Goal: Task Accomplishment & Management: Manage account settings

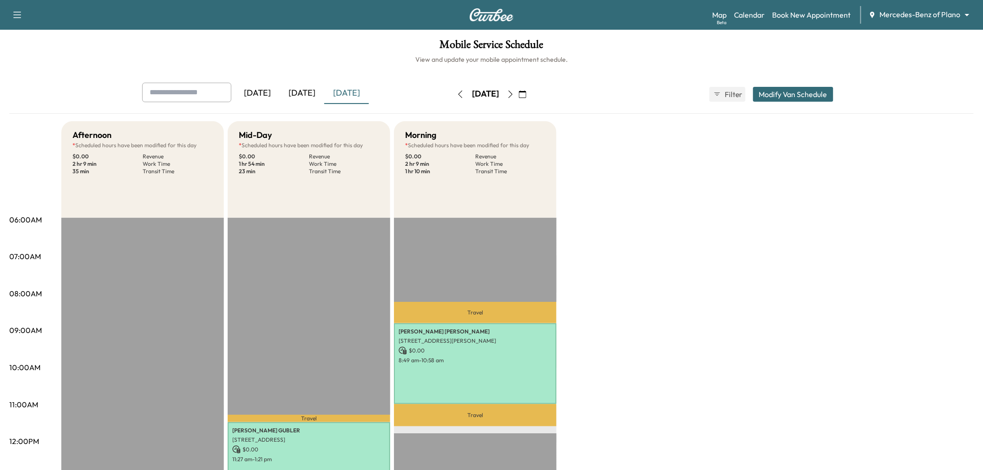
click at [771, 90] on button "Modify Van Schedule" at bounding box center [793, 94] width 80 height 15
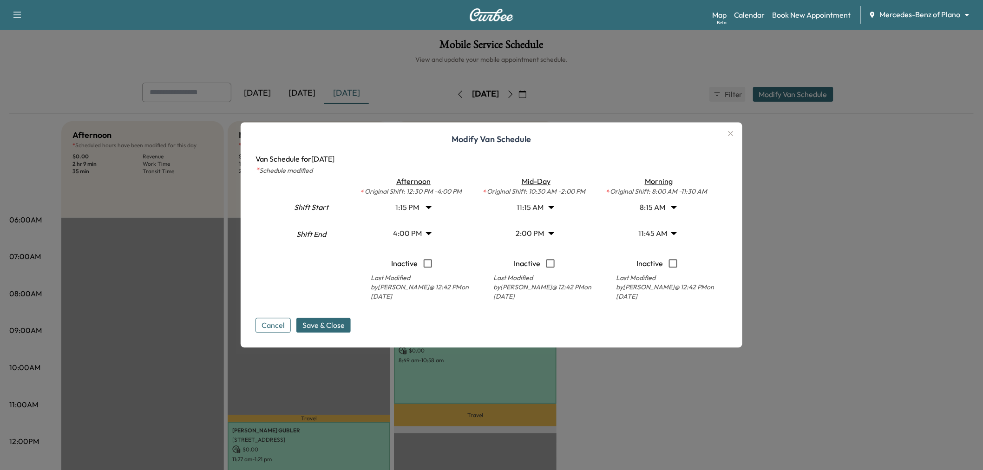
click at [548, 207] on body "Support Log Out Map Beta Calendar Book New Appointment Mercedes-Benz of Plano *…" at bounding box center [491, 235] width 983 height 470
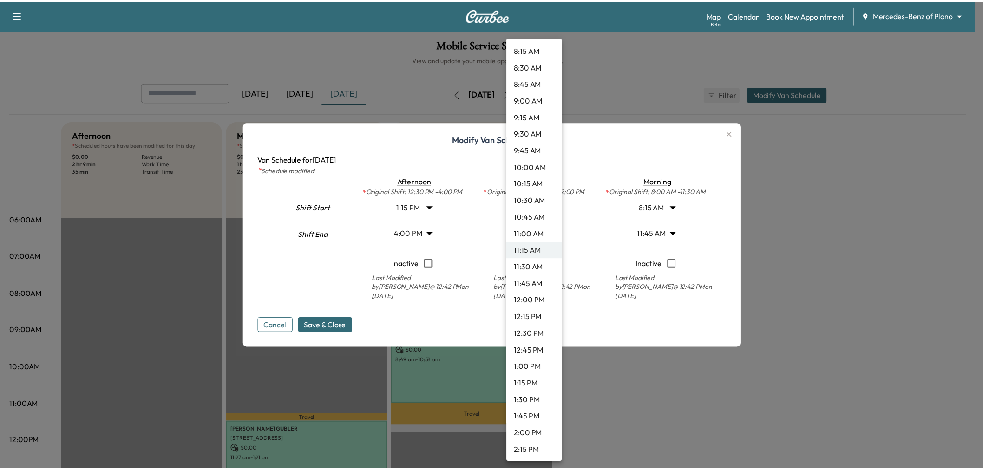
scroll to position [516, 0]
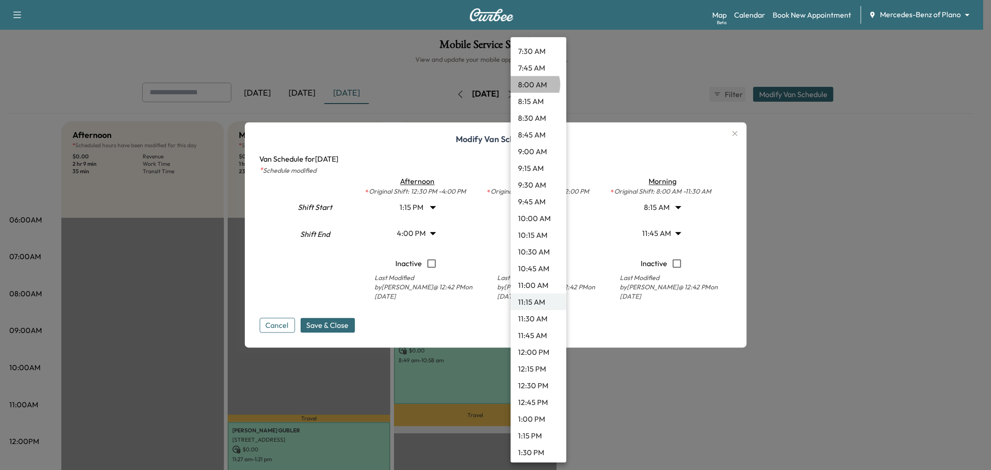
click at [530, 84] on li "8:00 AM" at bounding box center [538, 84] width 56 height 17
type input "*"
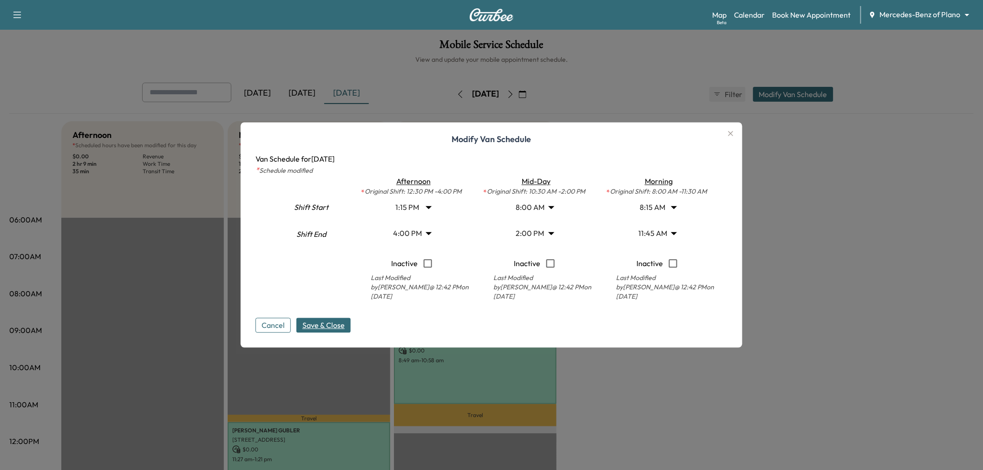
click at [342, 327] on span "Save & Close" at bounding box center [323, 325] width 42 height 11
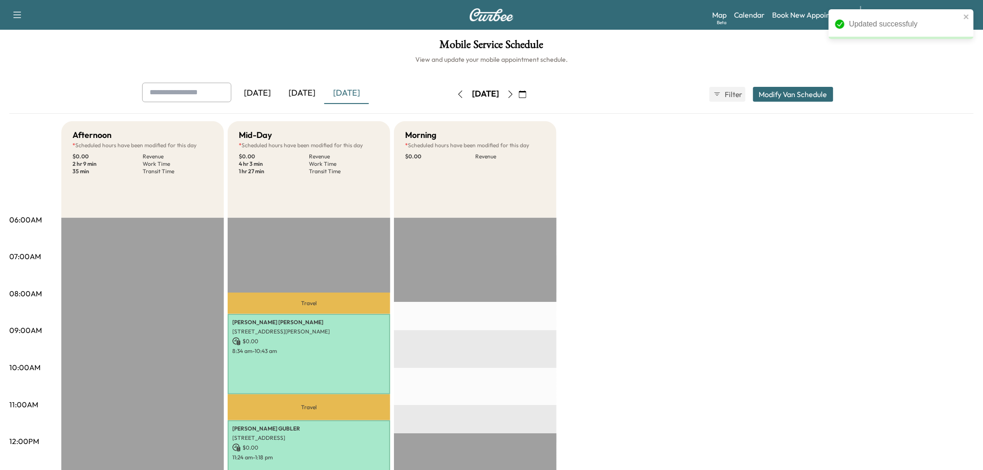
scroll to position [155, 0]
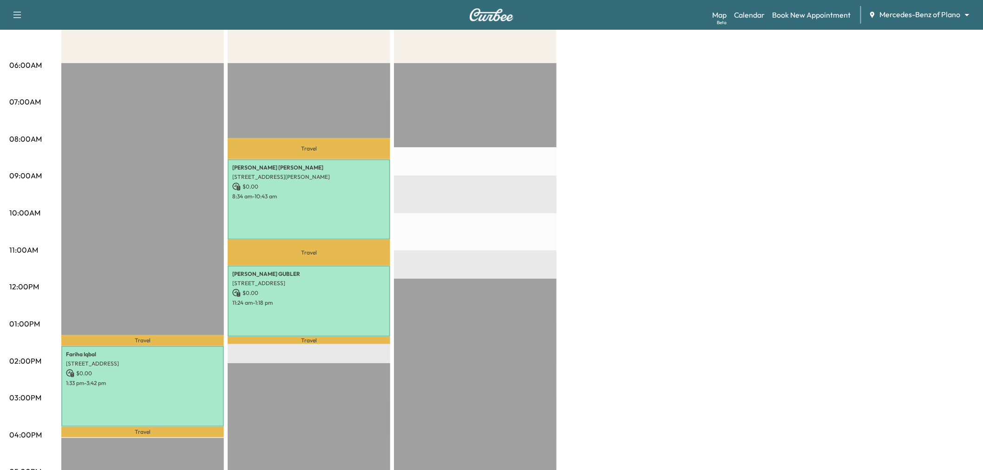
click at [522, 193] on div "EST Start" at bounding box center [475, 363] width 163 height 600
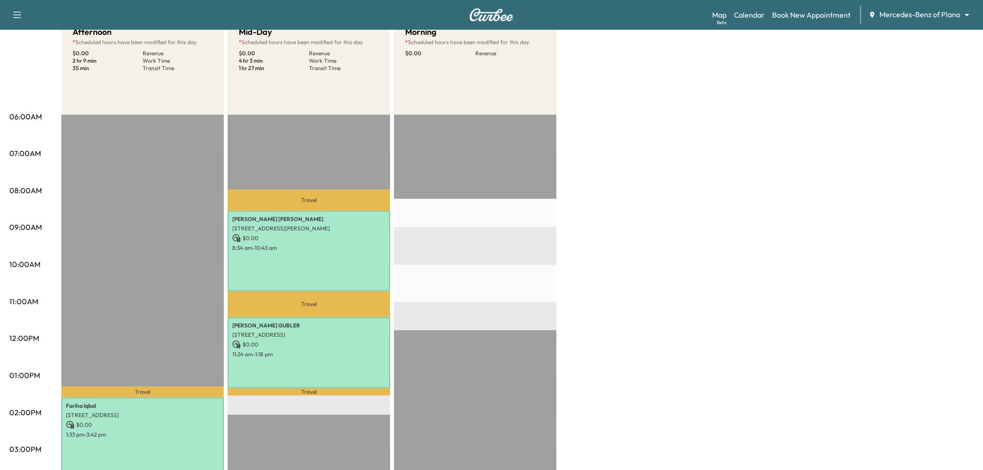
scroll to position [0, 0]
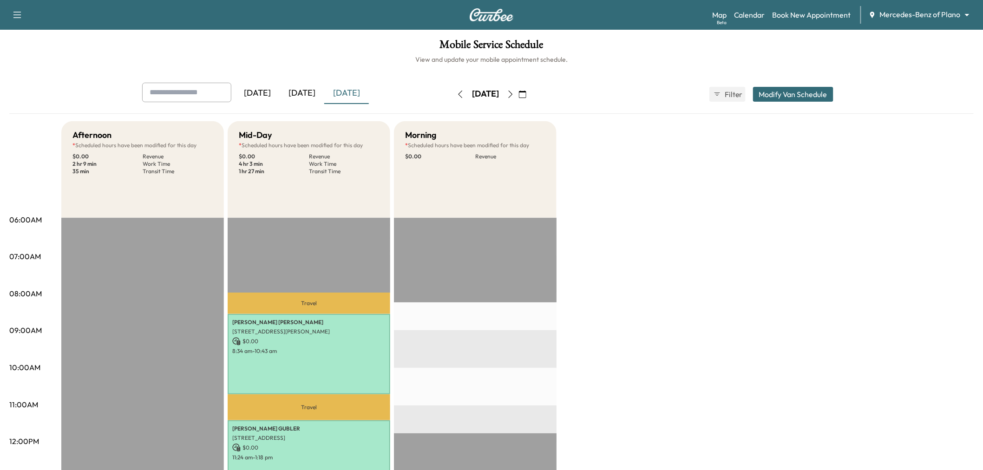
click at [296, 92] on div "[DATE]" at bounding box center [302, 93] width 45 height 21
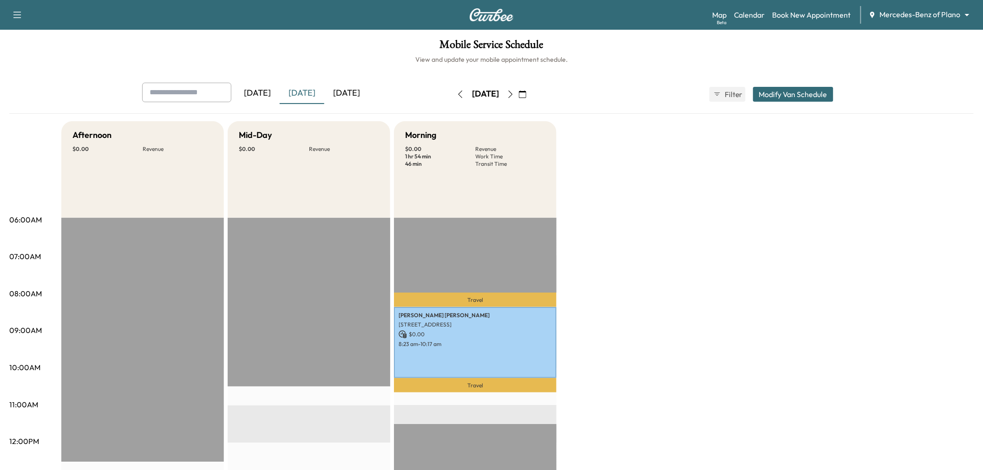
click at [345, 92] on div "[DATE]" at bounding box center [346, 93] width 45 height 21
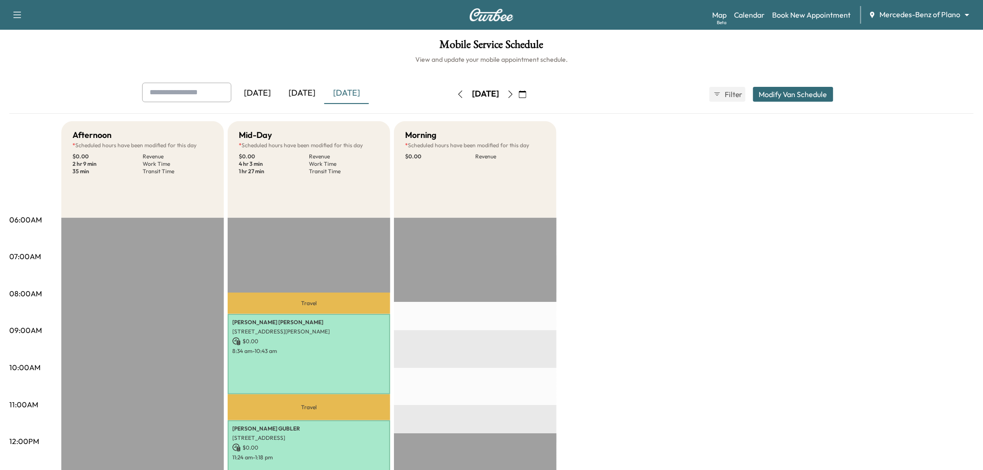
scroll to position [52, 0]
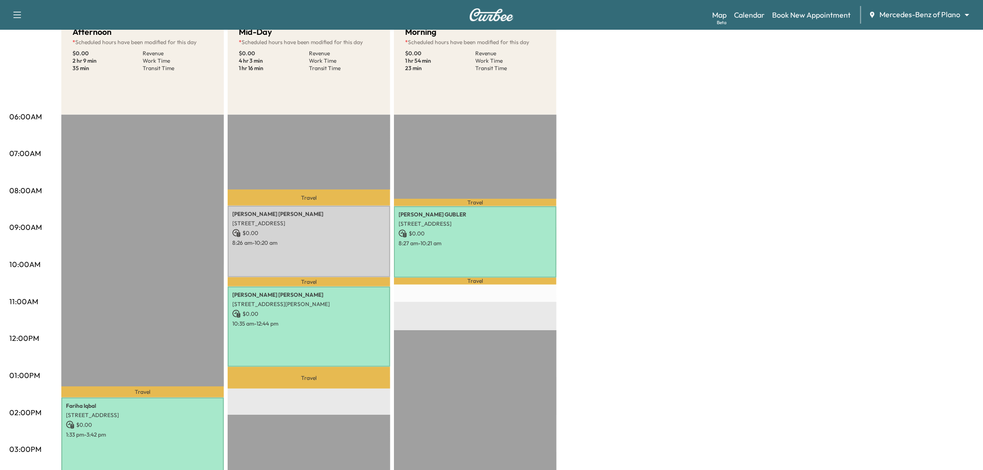
scroll to position [206, 0]
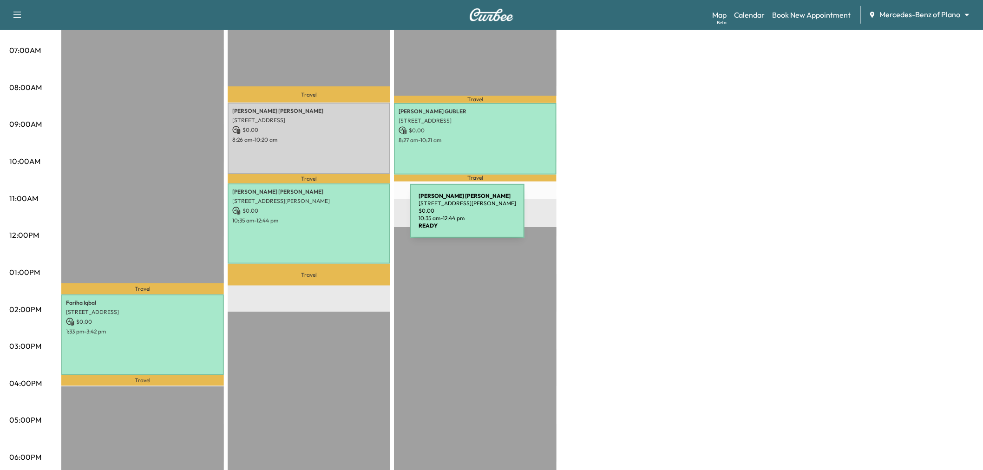
click at [340, 217] on p "10:35 am - 12:44 pm" at bounding box center [308, 220] width 153 height 7
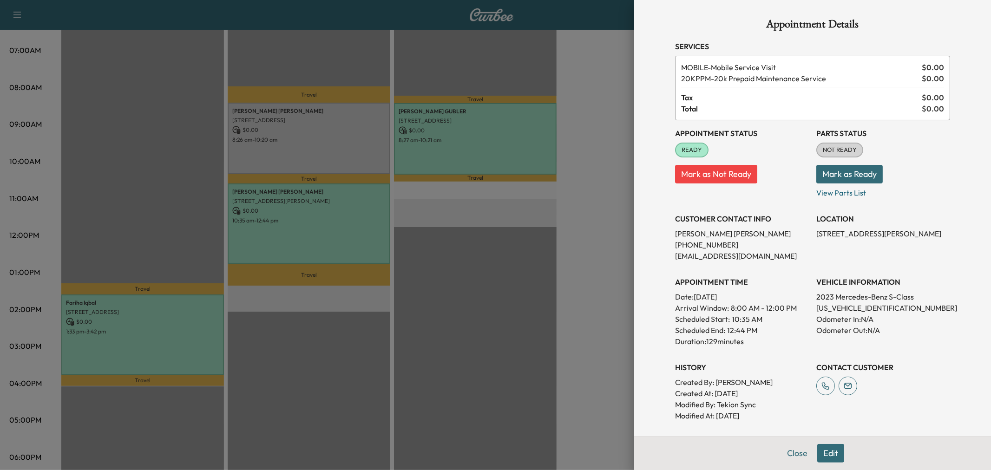
click at [507, 172] on div at bounding box center [495, 235] width 991 height 470
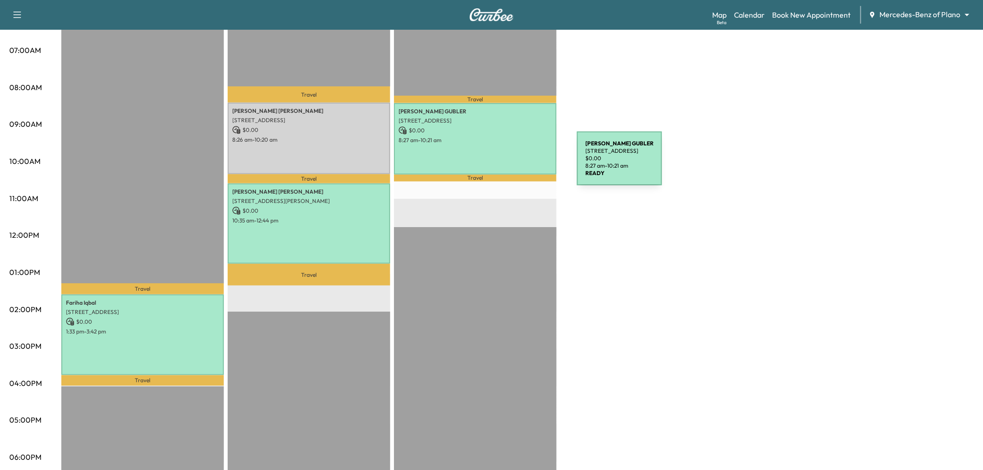
click at [507, 164] on div "[PERSON_NAME] [STREET_ADDRESS] $ 0.00 8:27 am - 10:21 am" at bounding box center [475, 138] width 163 height 71
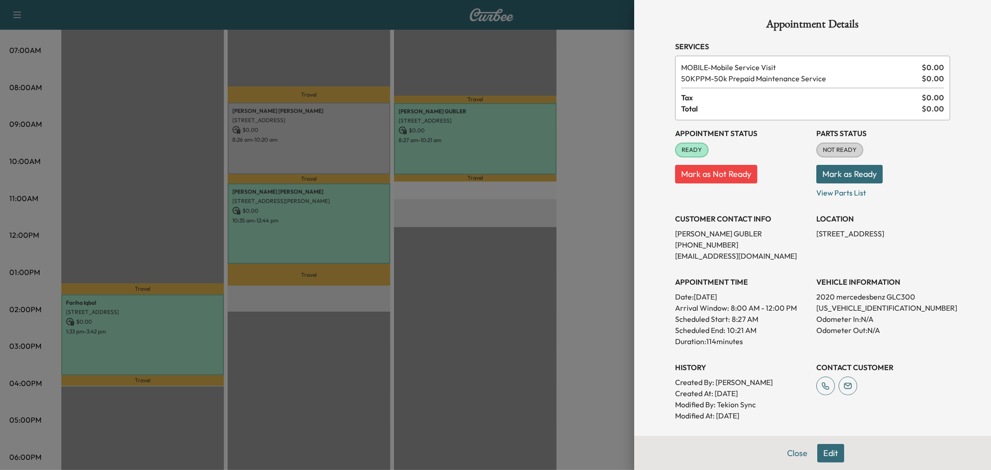
click at [616, 231] on div at bounding box center [495, 235] width 991 height 470
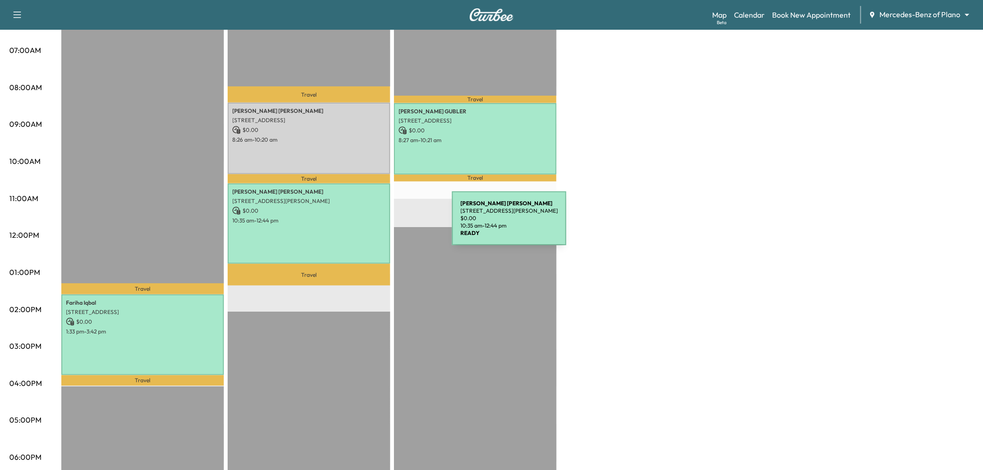
click at [375, 224] on div "[PERSON_NAME] [STREET_ADDRESS][PERSON_NAME] $ 0.00 10:35 am - 12:44 pm" at bounding box center [309, 223] width 163 height 81
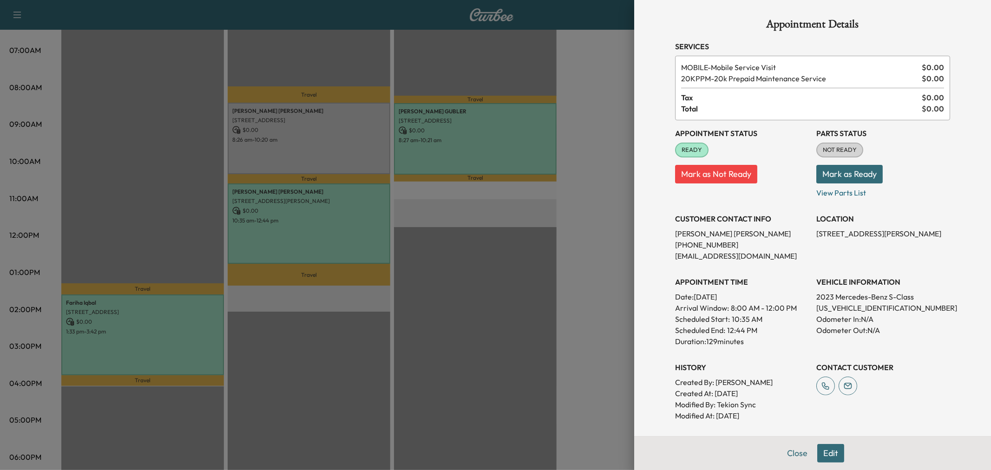
click at [601, 206] on div at bounding box center [495, 235] width 991 height 470
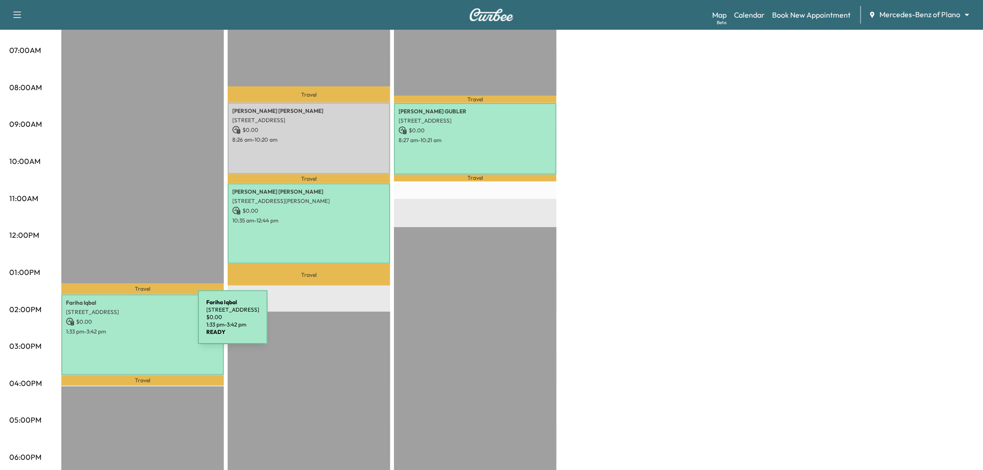
click at [128, 323] on div "[PERSON_NAME] [STREET_ADDRESS] $ 0.00 1:33 pm - 3:42 pm" at bounding box center [142, 334] width 163 height 81
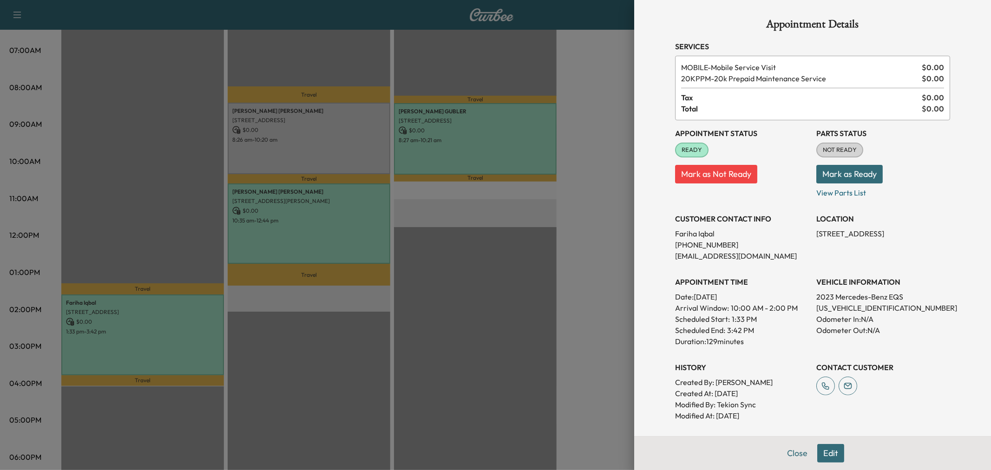
click at [526, 206] on div at bounding box center [495, 235] width 991 height 470
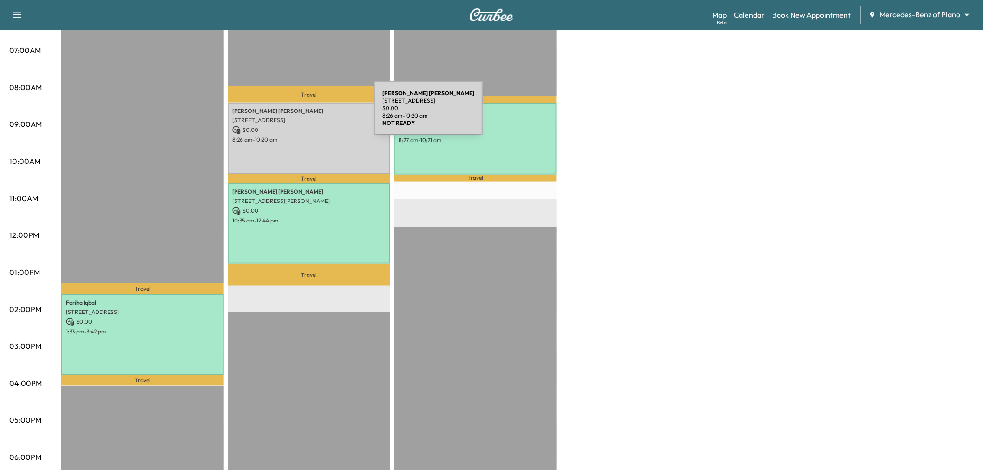
click at [304, 114] on div "[PERSON_NAME] [PERSON_NAME] [STREET_ADDRESS] $ 0.00 8:26 am - 10:20 am" at bounding box center [309, 138] width 163 height 71
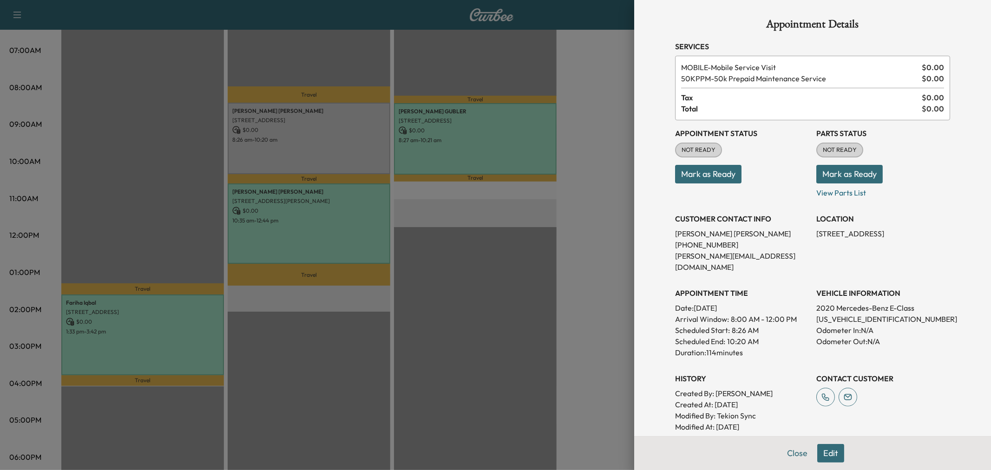
click at [516, 209] on div at bounding box center [495, 235] width 991 height 470
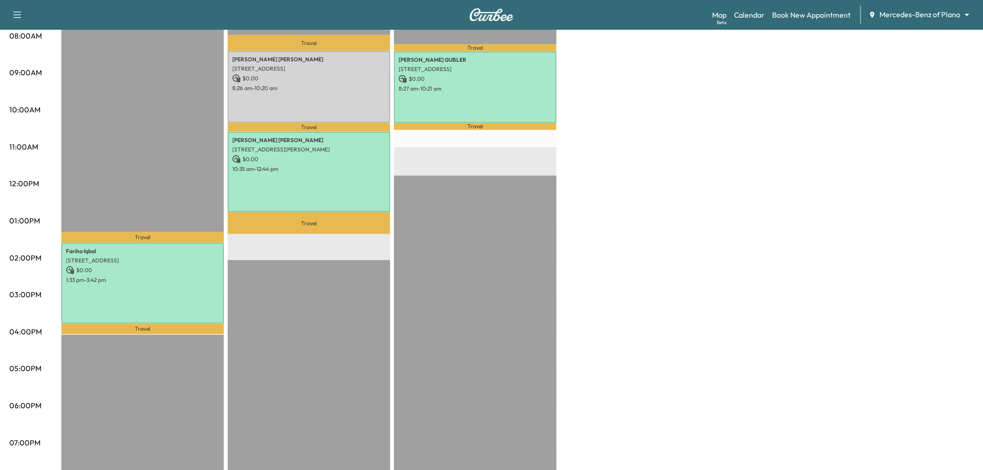
scroll to position [103, 0]
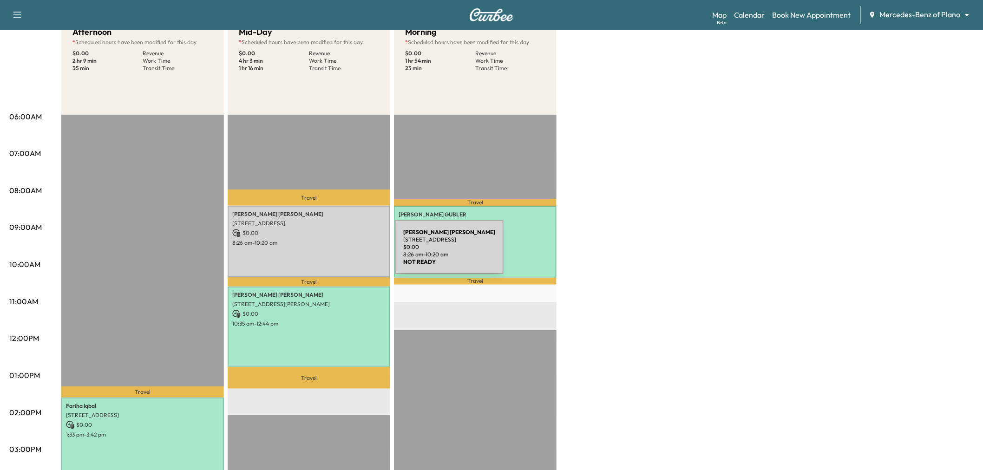
click at [325, 253] on div "[PERSON_NAME] [PERSON_NAME] [STREET_ADDRESS] $ 0.00 8:26 am - 10:20 am" at bounding box center [309, 241] width 163 height 71
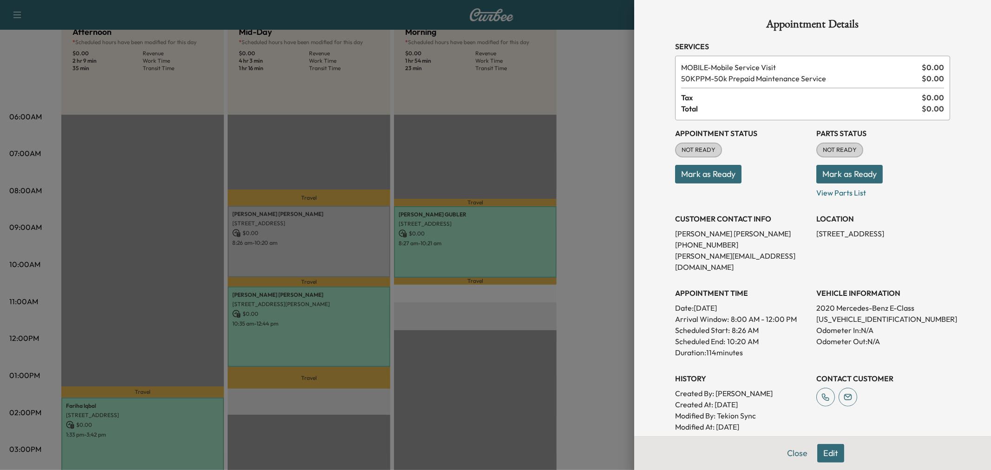
click at [602, 276] on div at bounding box center [495, 235] width 991 height 470
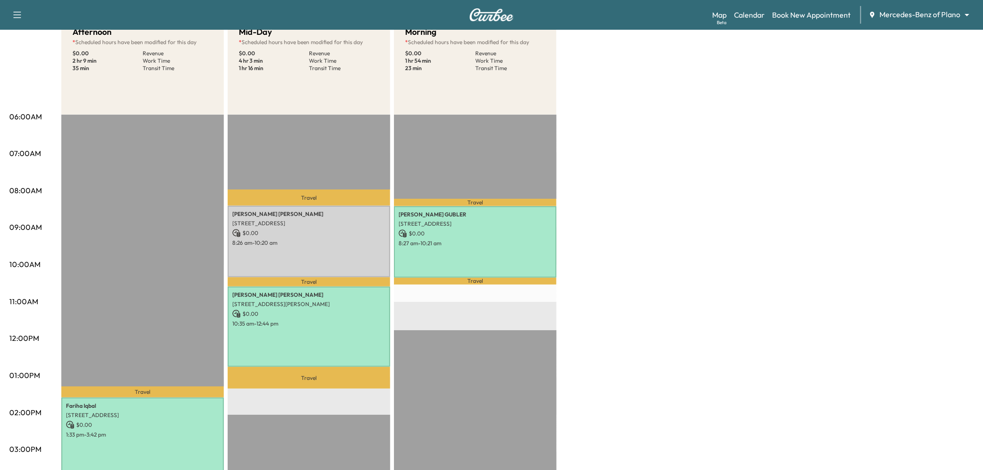
scroll to position [155, 0]
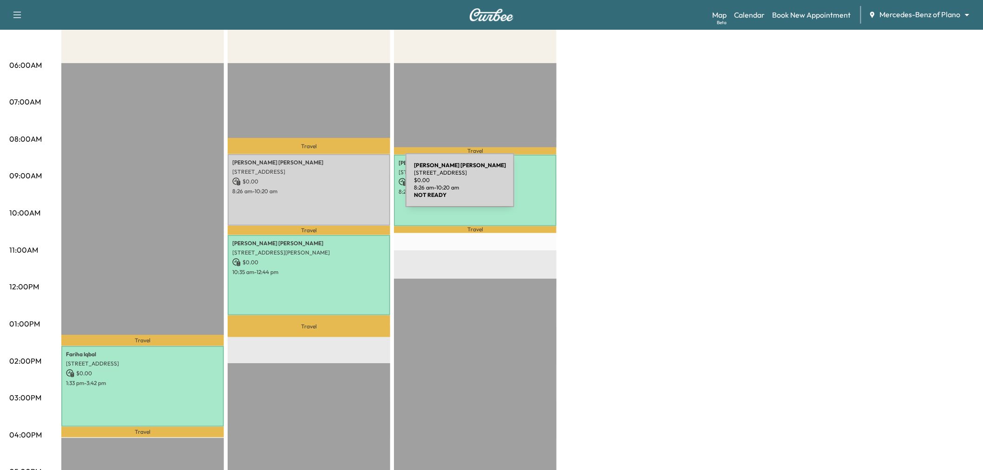
click at [336, 188] on p "8:26 am - 10:20 am" at bounding box center [308, 191] width 153 height 7
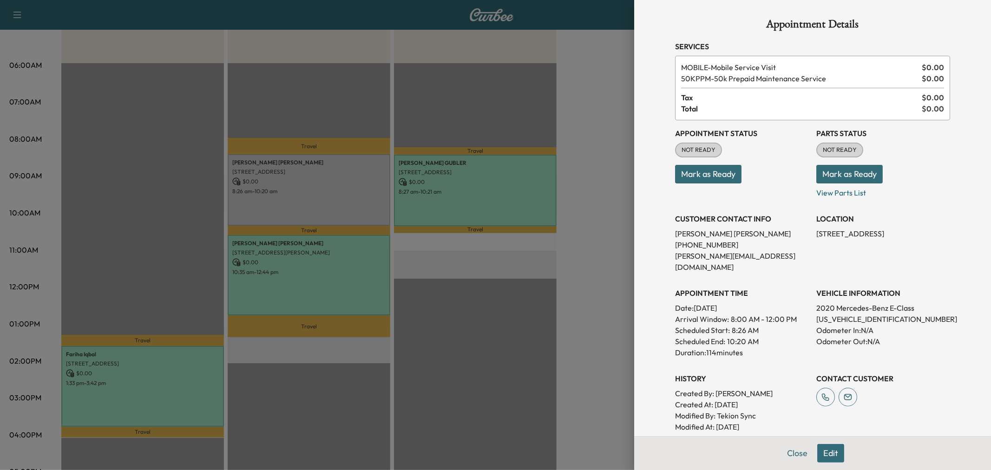
click at [588, 215] on div at bounding box center [495, 235] width 991 height 470
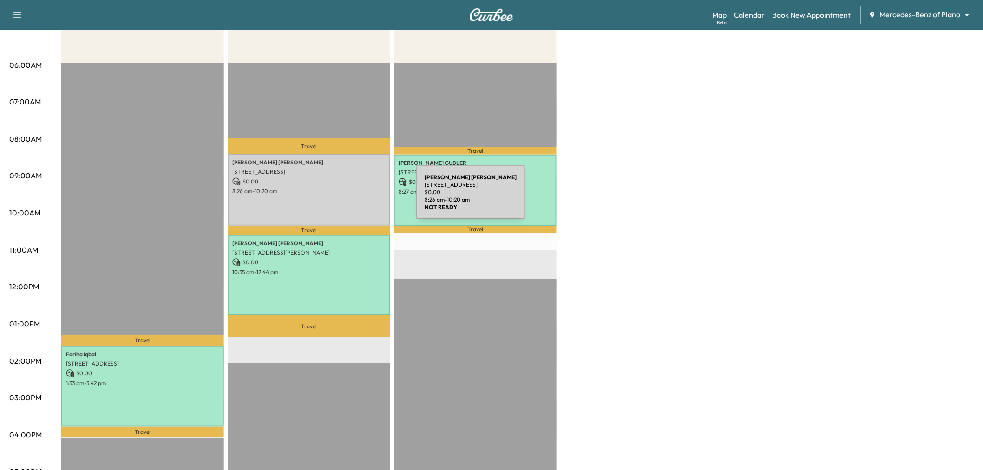
click at [346, 198] on div "[PERSON_NAME] [PERSON_NAME] [STREET_ADDRESS] $ 0.00 8:26 am - 10:20 am" at bounding box center [309, 189] width 163 height 71
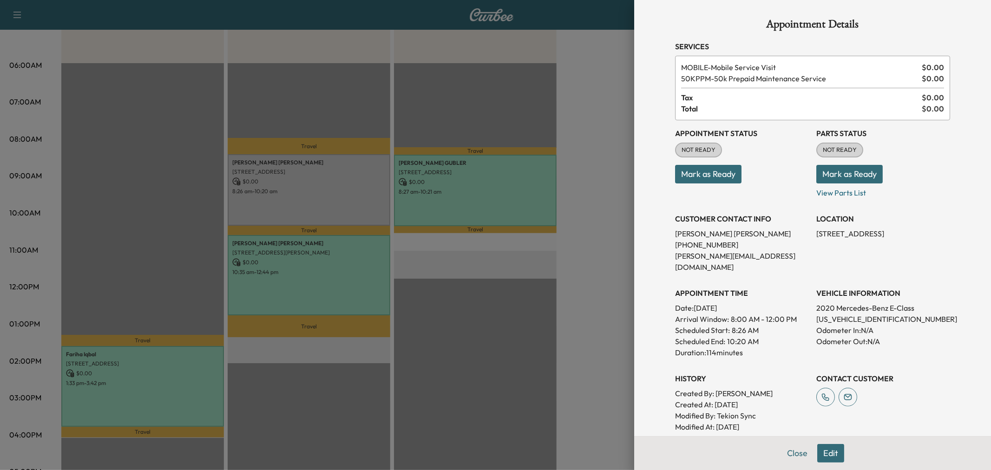
click at [358, 248] on div at bounding box center [495, 235] width 991 height 470
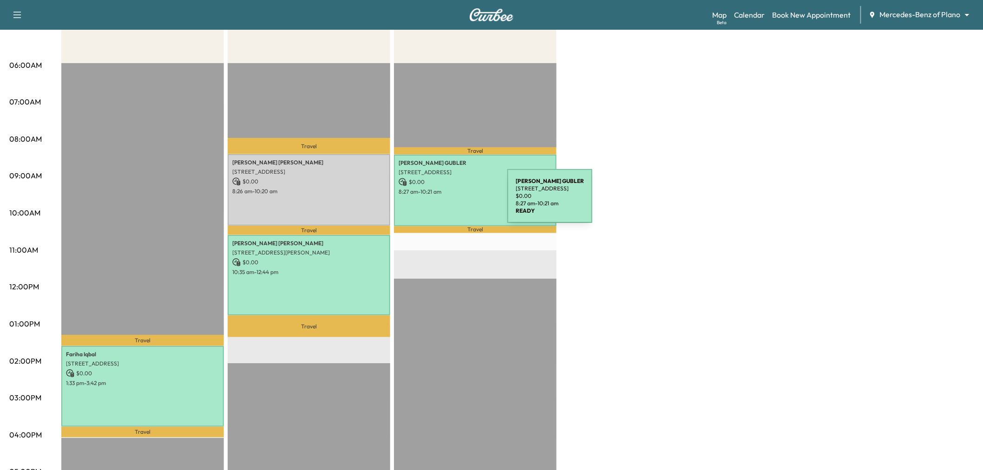
click at [444, 201] on div "[PERSON_NAME] [STREET_ADDRESS] $ 0.00 8:27 am - 10:21 am" at bounding box center [475, 190] width 163 height 71
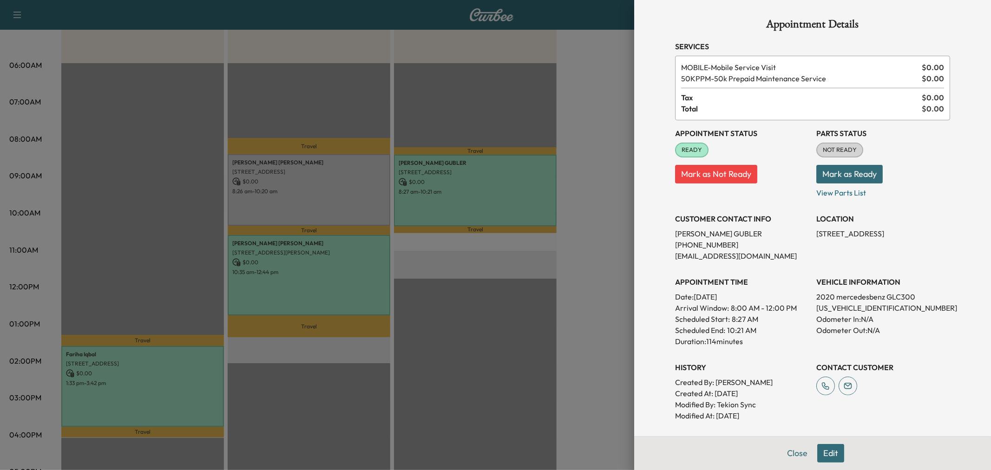
click at [346, 256] on div at bounding box center [495, 235] width 991 height 470
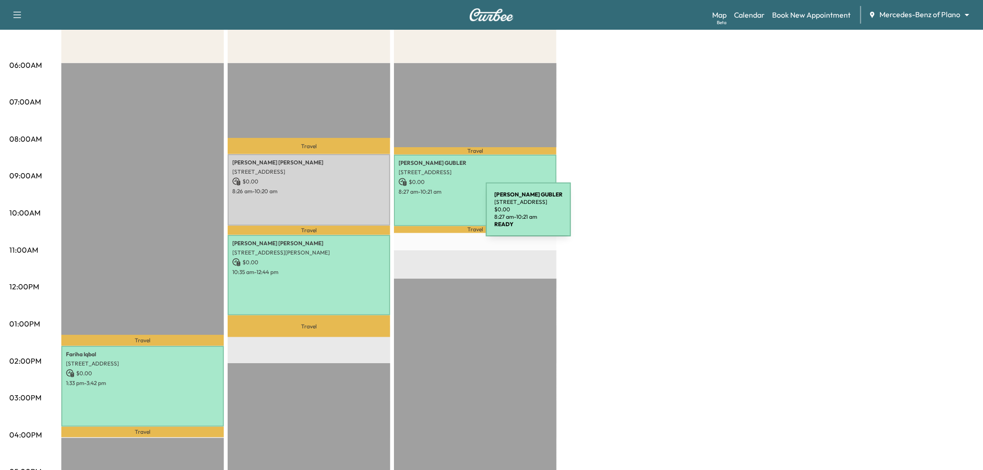
click at [416, 215] on div "[PERSON_NAME] [STREET_ADDRESS] $ 0.00 8:27 am - 10:21 am" at bounding box center [475, 190] width 163 height 71
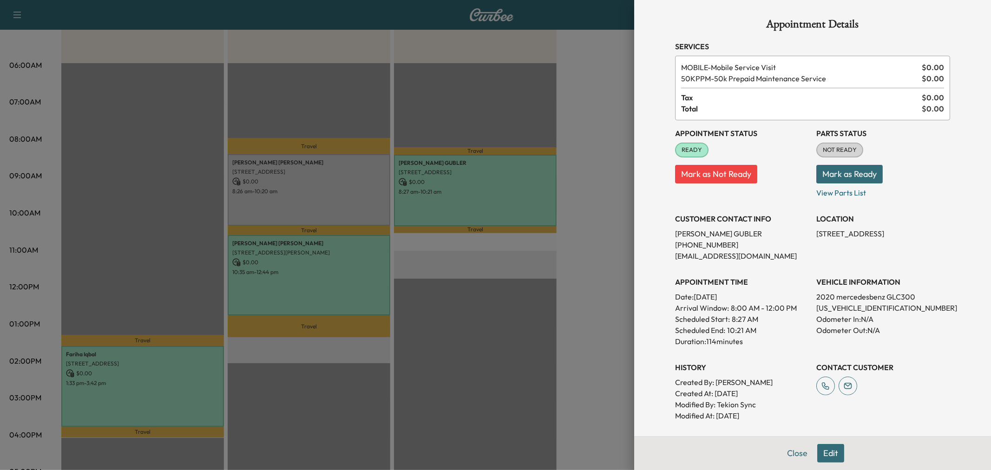
click at [341, 265] on div at bounding box center [495, 235] width 991 height 470
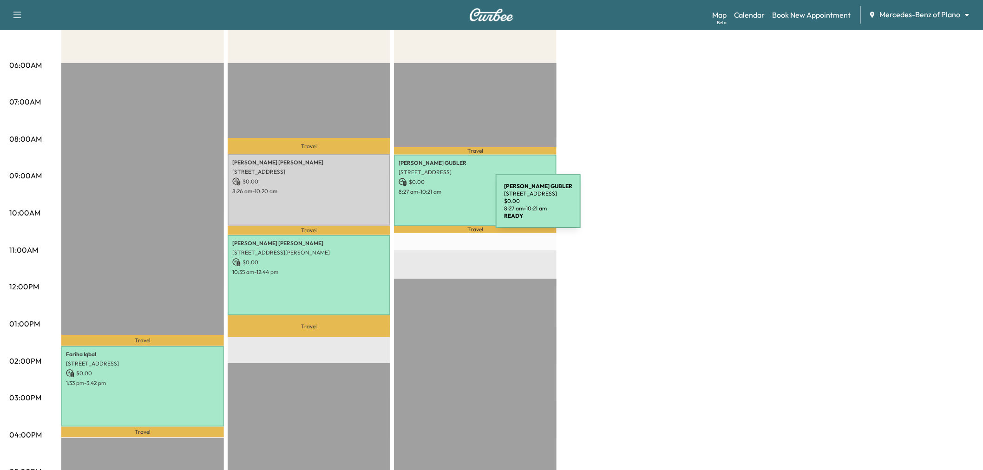
click at [426, 207] on div "[PERSON_NAME] [STREET_ADDRESS] $ 0.00 8:27 am - 10:21 am" at bounding box center [475, 190] width 163 height 71
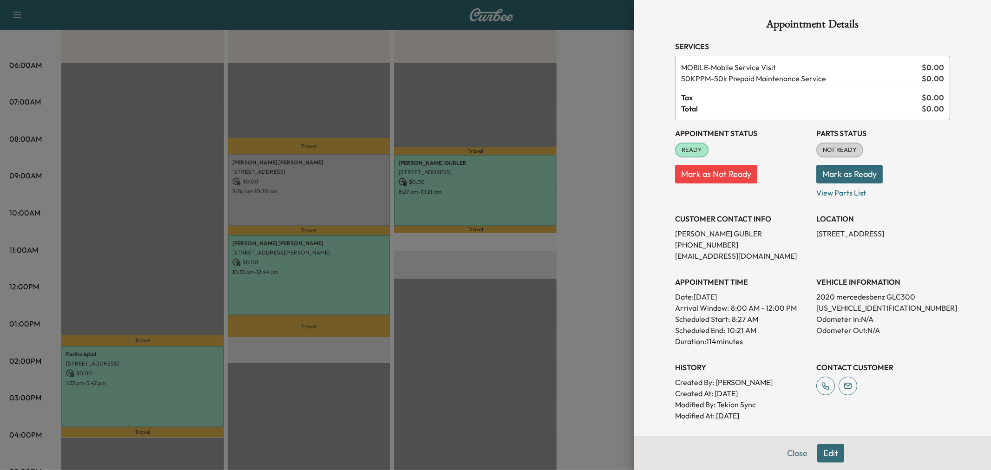
click at [319, 202] on div at bounding box center [495, 235] width 991 height 470
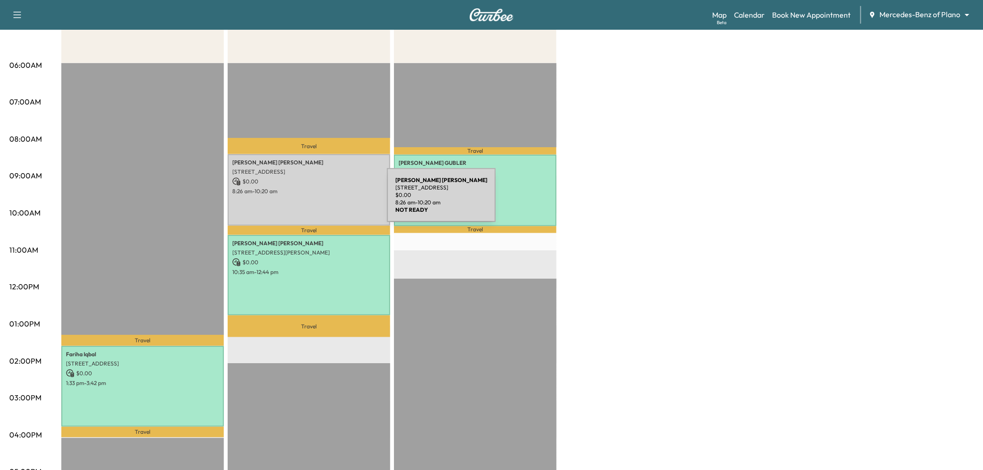
click at [317, 201] on div "[PERSON_NAME] [PERSON_NAME] [STREET_ADDRESS] $ 0.00 8:26 am - 10:20 am" at bounding box center [309, 189] width 163 height 71
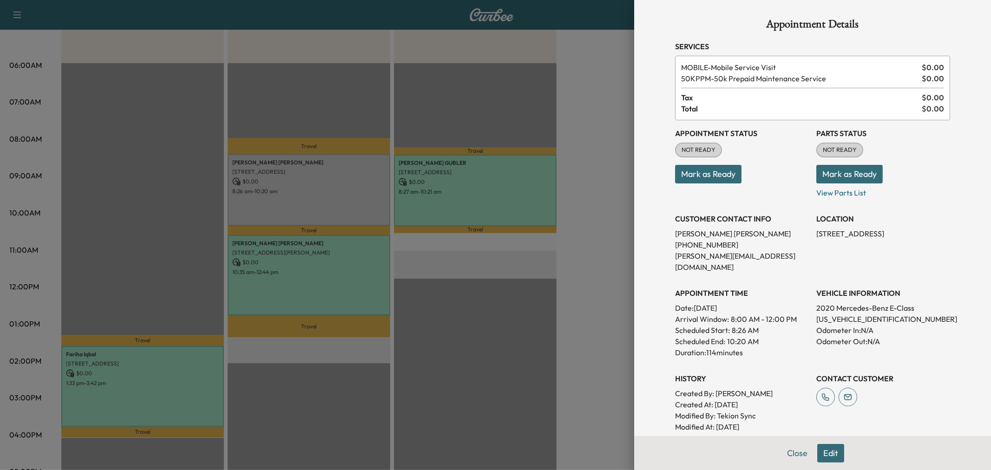
click at [596, 247] on div at bounding box center [495, 235] width 991 height 470
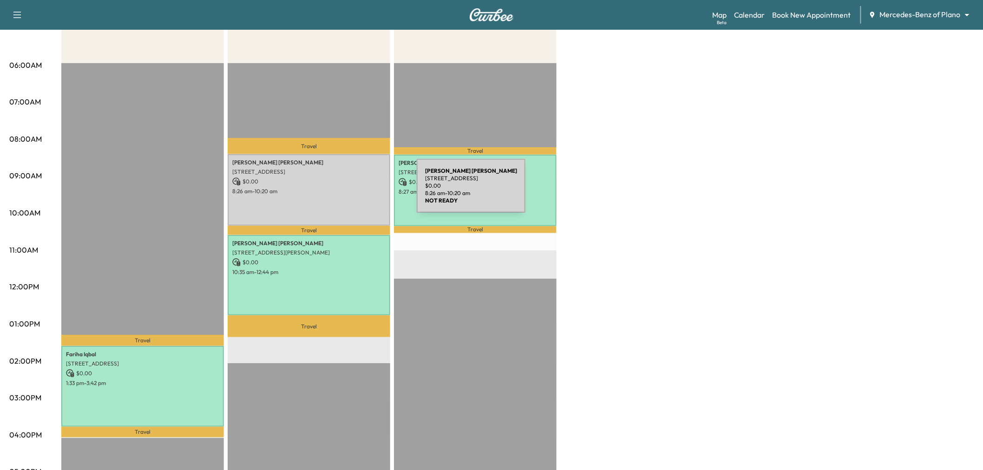
click at [310, 178] on p "$ 0.00" at bounding box center [308, 181] width 153 height 8
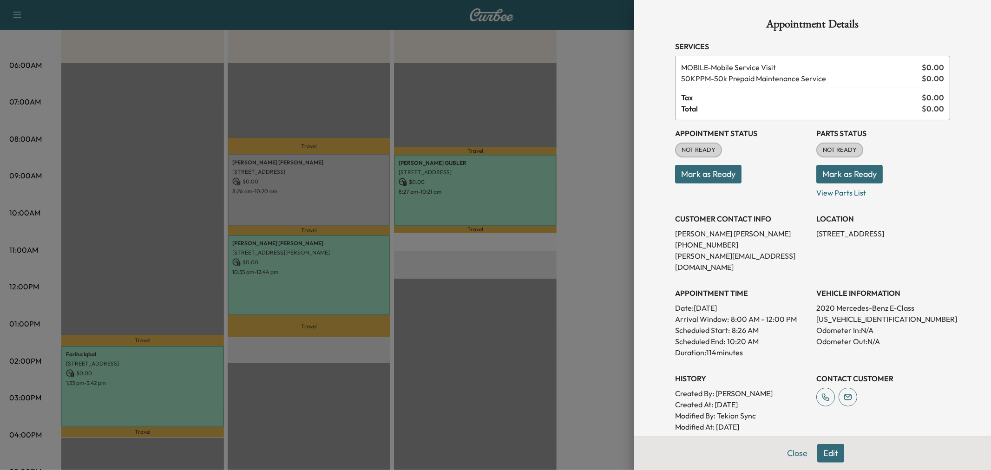
click at [596, 201] on div at bounding box center [495, 235] width 991 height 470
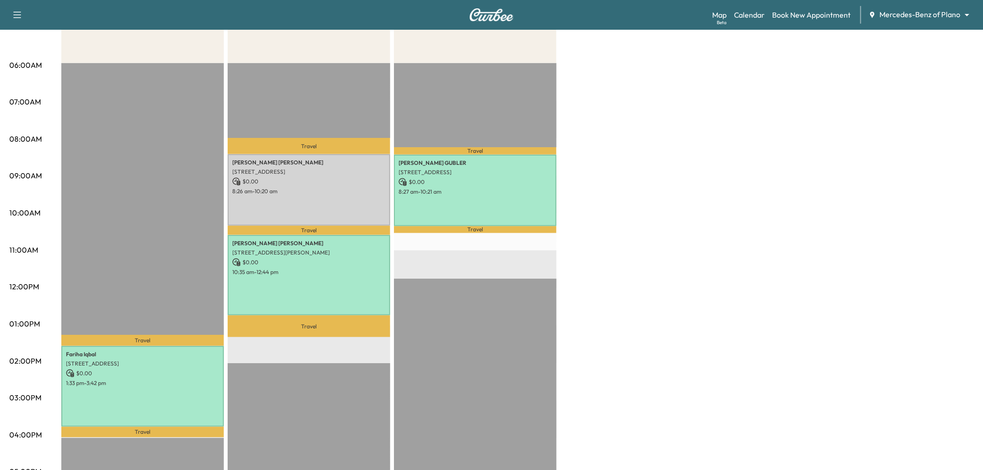
click at [602, 225] on div "Afternoon * Scheduled hours have been modified for this day $ 0.00 Revenue 2 hr…" at bounding box center [517, 315] width 912 height 697
click at [287, 208] on div "[PERSON_NAME] [PERSON_NAME] [STREET_ADDRESS] $ 0.00 8:26 am - 10:20 am" at bounding box center [309, 189] width 163 height 71
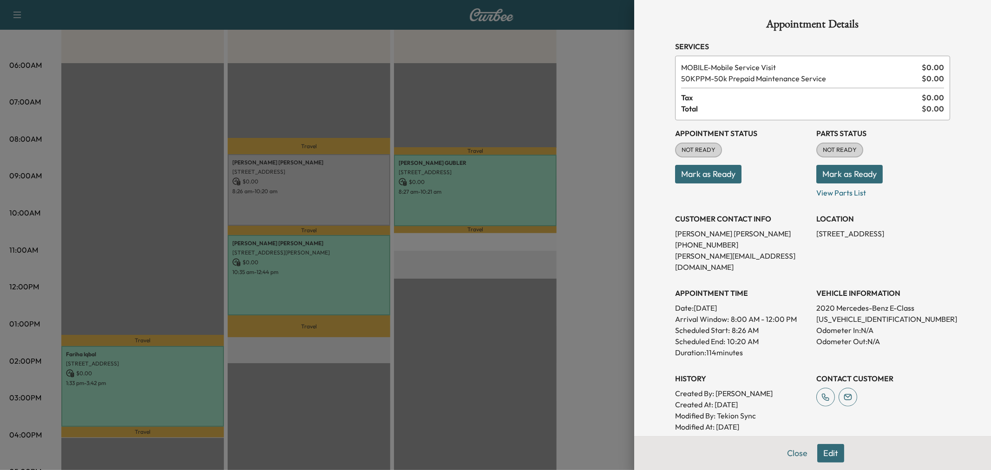
click at [592, 141] on div at bounding box center [495, 235] width 991 height 470
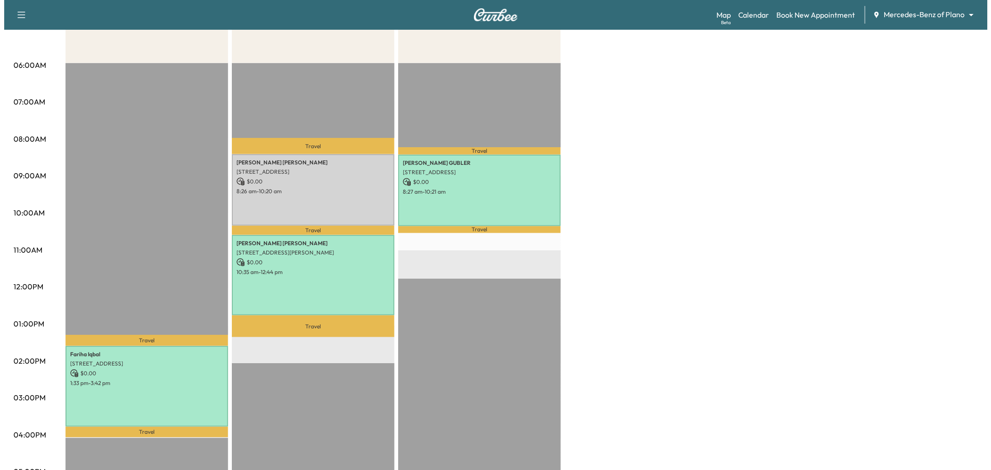
scroll to position [0, 0]
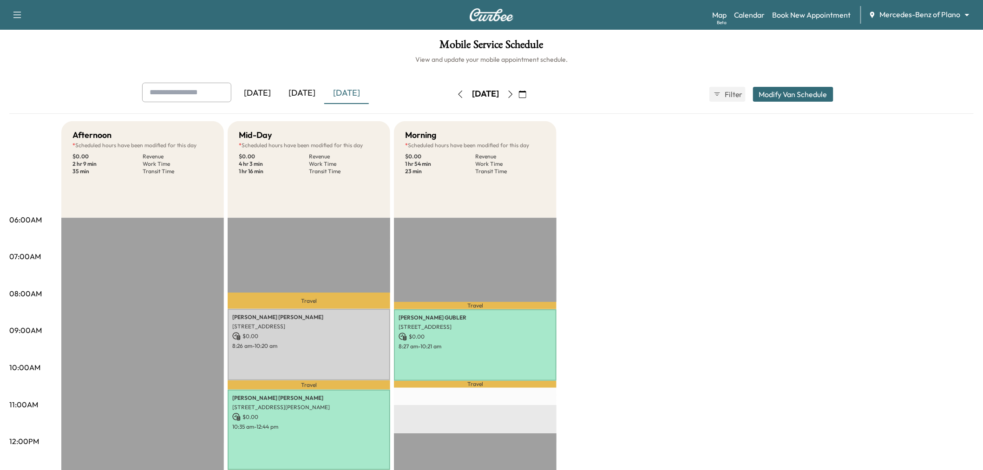
click at [805, 95] on button "Modify Van Schedule" at bounding box center [793, 94] width 80 height 15
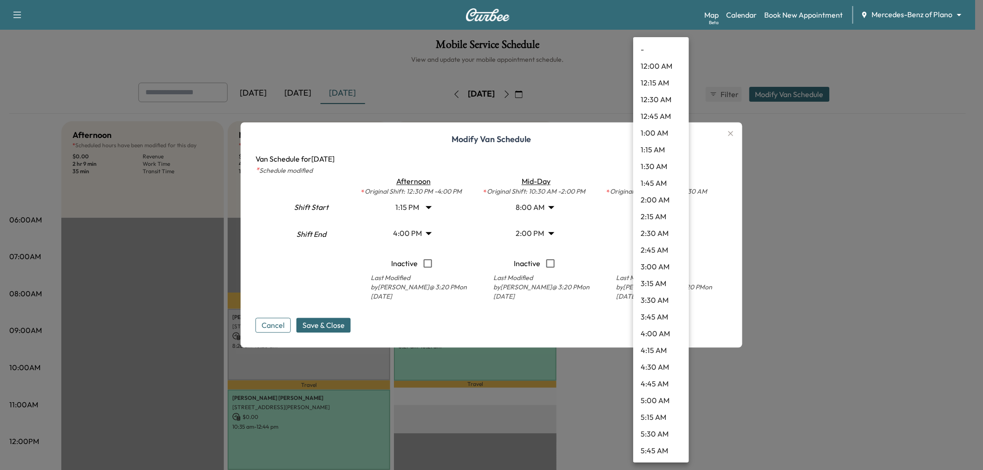
click at [664, 232] on body "Support Log Out Map Beta Calendar Book New Appointment Mercedes-Benz of Plano *…" at bounding box center [491, 235] width 983 height 470
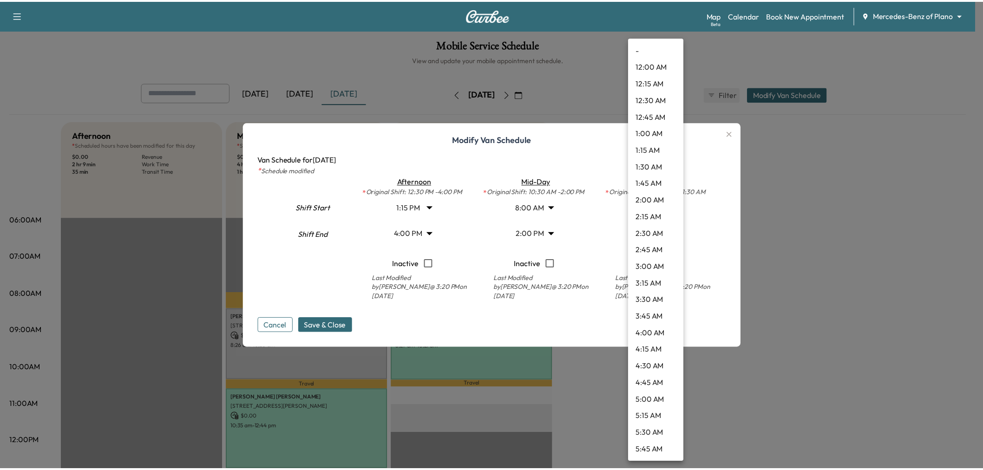
scroll to position [601, 0]
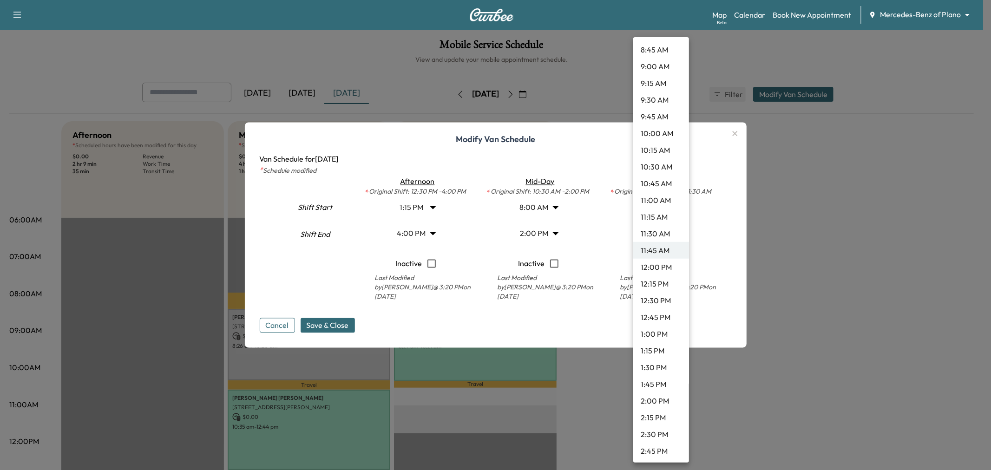
click at [668, 400] on li "2:00 PM" at bounding box center [661, 400] width 56 height 17
type input "**"
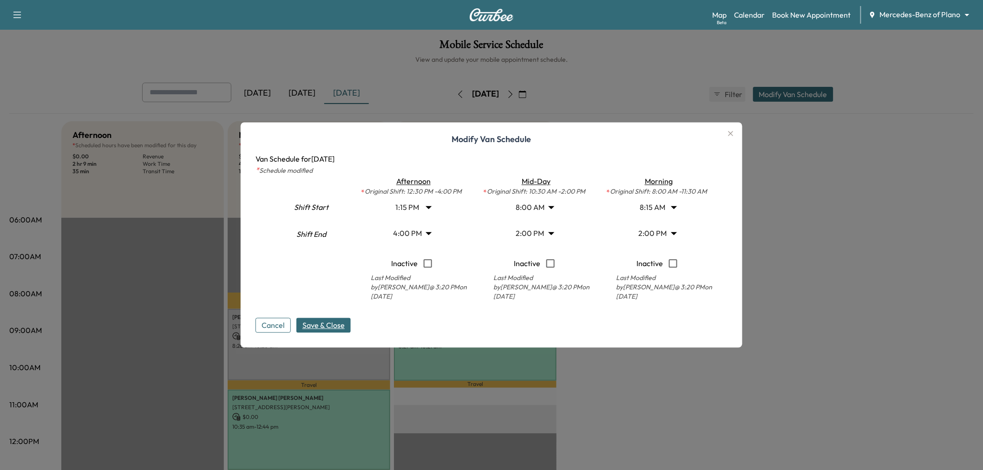
click at [345, 327] on span "Save & Close" at bounding box center [323, 325] width 42 height 11
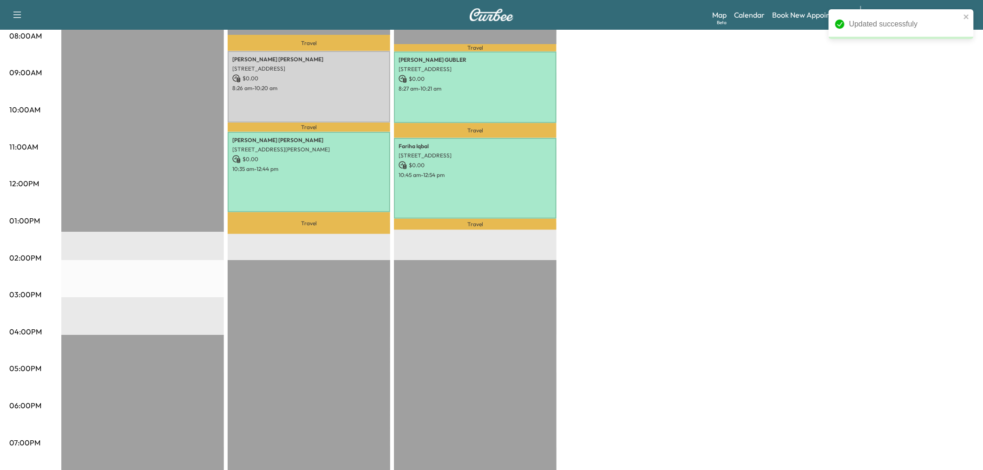
scroll to position [206, 0]
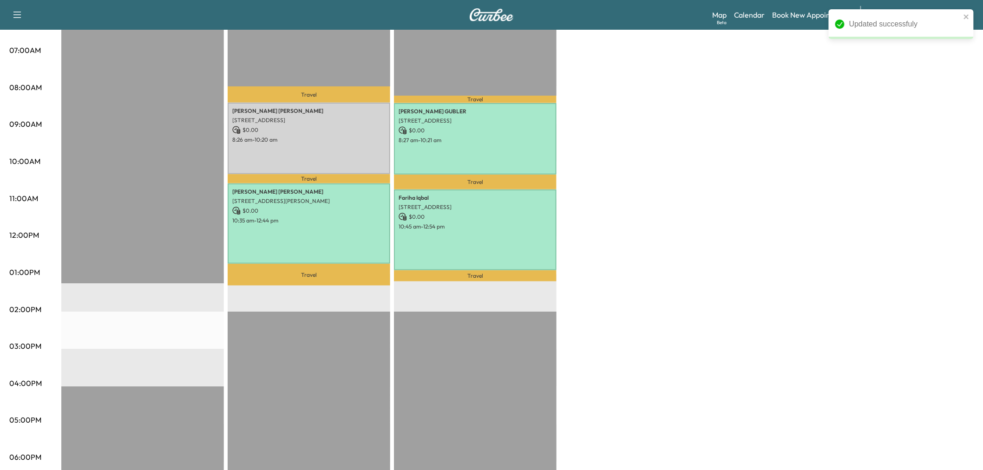
click at [499, 253] on div "[PERSON_NAME] [STREET_ADDRESS] $ 0.00 10:45 am - 12:54 pm" at bounding box center [475, 229] width 163 height 81
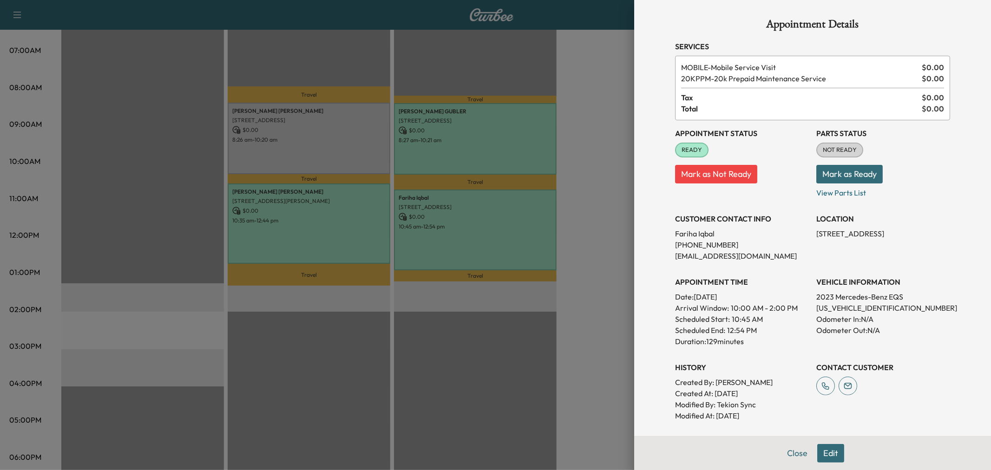
click at [498, 230] on div at bounding box center [495, 235] width 991 height 470
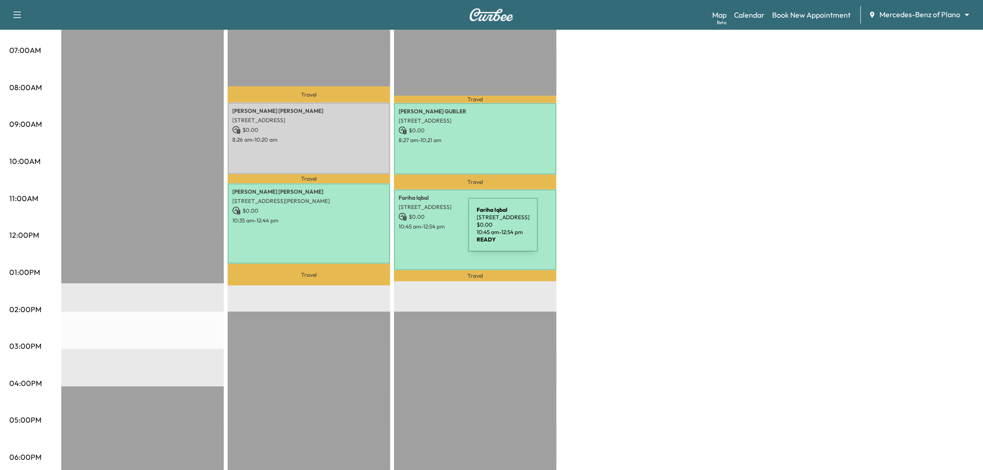
click at [366, 234] on div "[PERSON_NAME] [STREET_ADDRESS][PERSON_NAME] $ 0.00 10:35 am - 12:44 pm" at bounding box center [309, 223] width 163 height 81
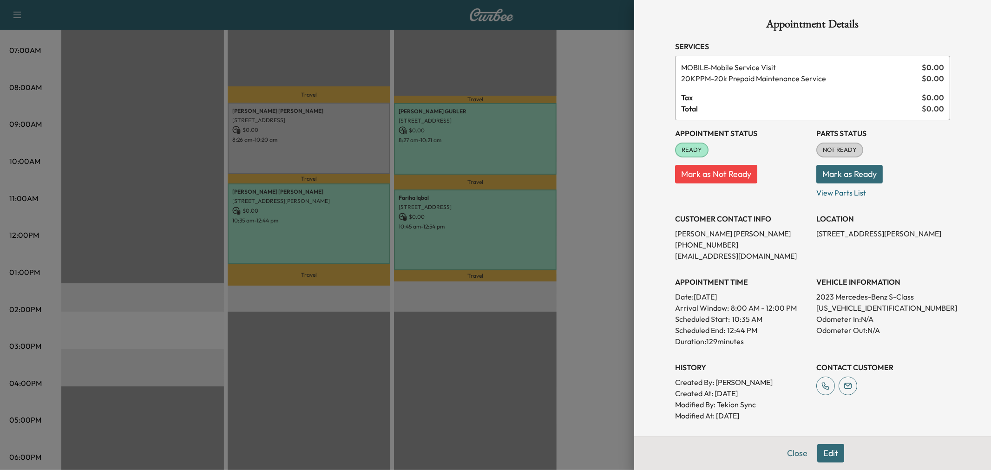
click at [366, 234] on div at bounding box center [495, 235] width 991 height 470
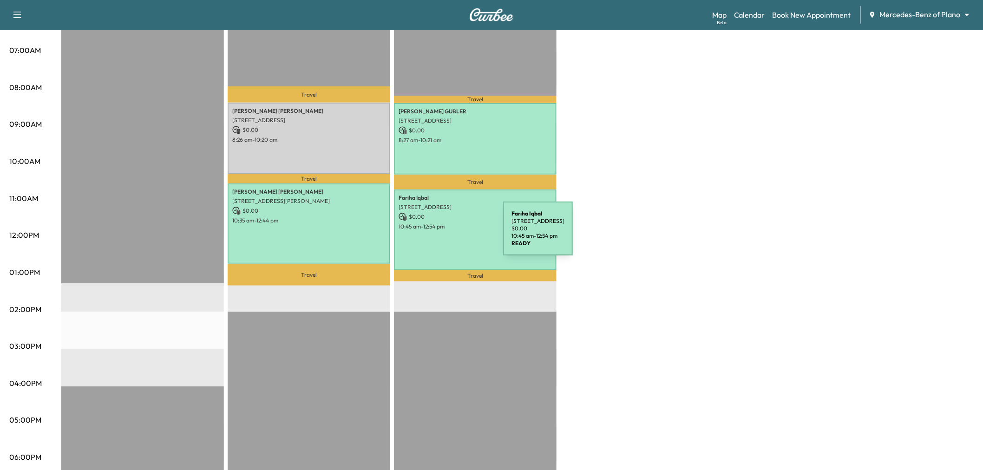
click at [433, 234] on div "[PERSON_NAME] [STREET_ADDRESS] $ 0.00 10:45 am - 12:54 pm" at bounding box center [475, 229] width 163 height 81
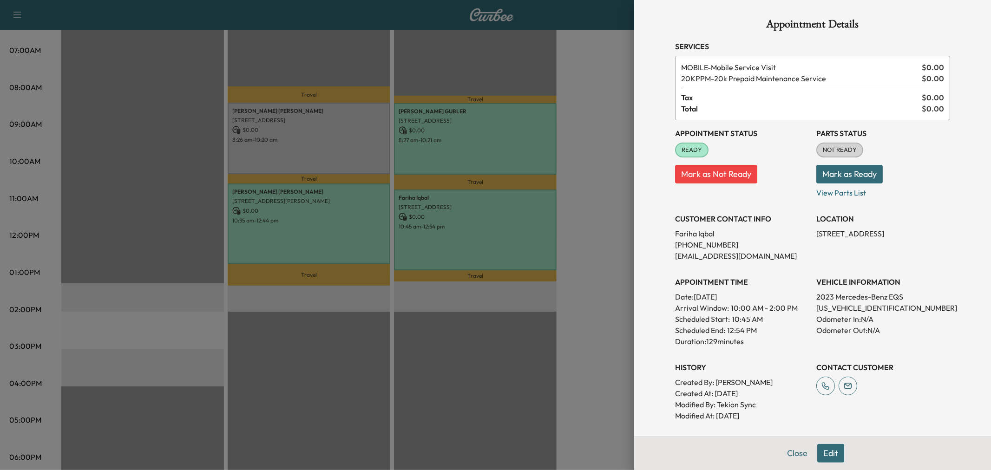
click at [337, 159] on div at bounding box center [495, 235] width 991 height 470
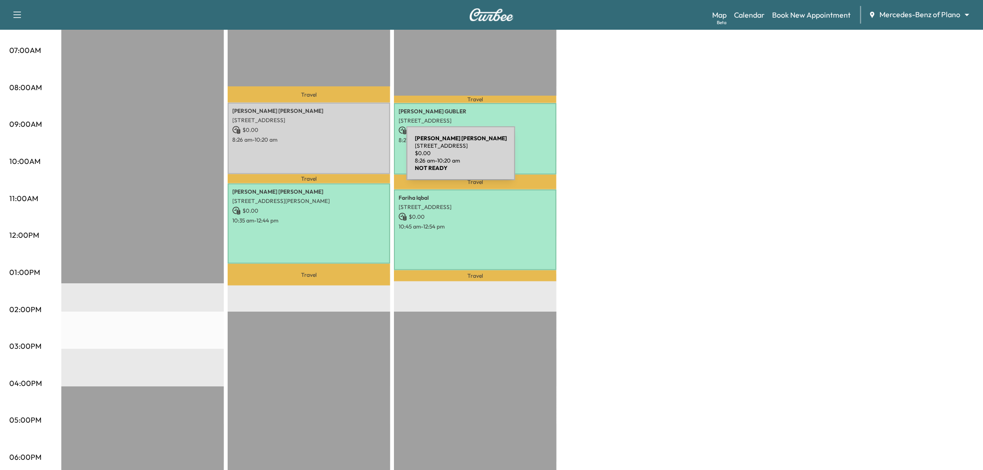
click at [337, 159] on div "[PERSON_NAME] [PERSON_NAME] [STREET_ADDRESS] $ 0.00 8:26 am - 10:20 am" at bounding box center [309, 138] width 163 height 71
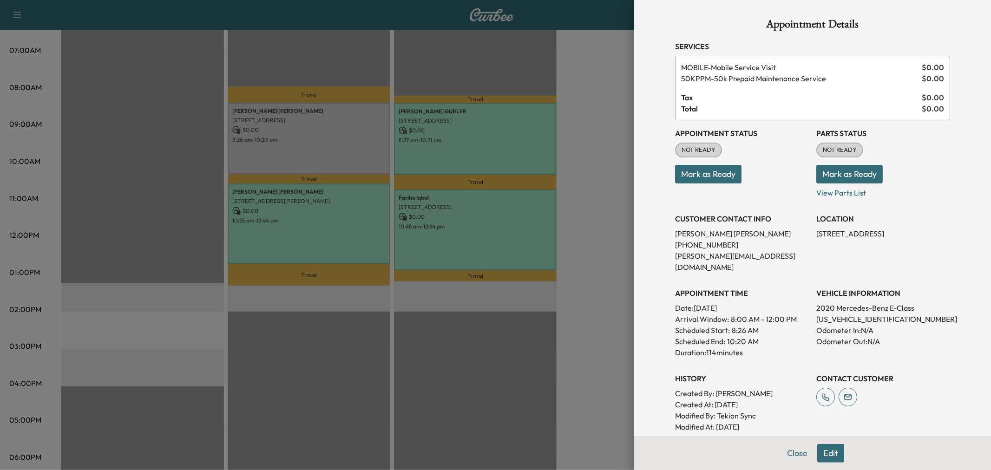
click at [449, 237] on div at bounding box center [495, 235] width 991 height 470
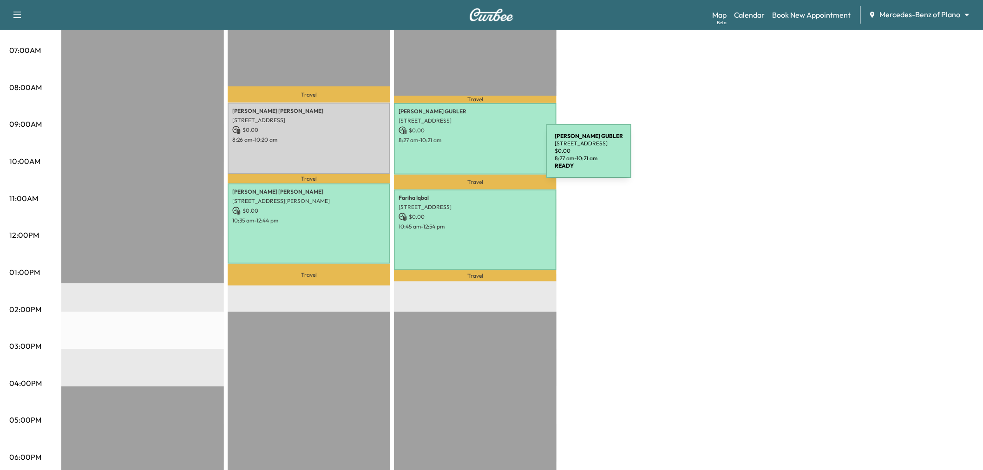
click at [477, 157] on div "[PERSON_NAME] [STREET_ADDRESS] $ 0.00 8:27 am - 10:21 am" at bounding box center [475, 138] width 163 height 71
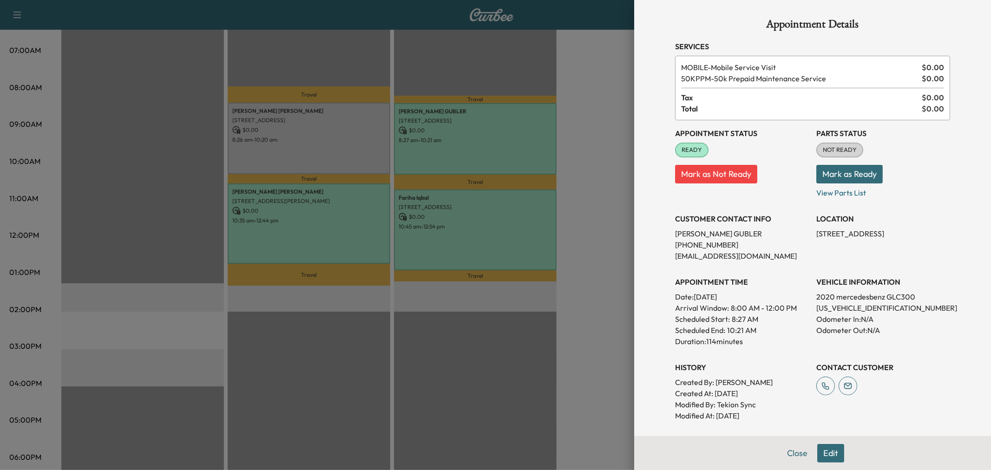
click at [508, 235] on div at bounding box center [495, 235] width 991 height 470
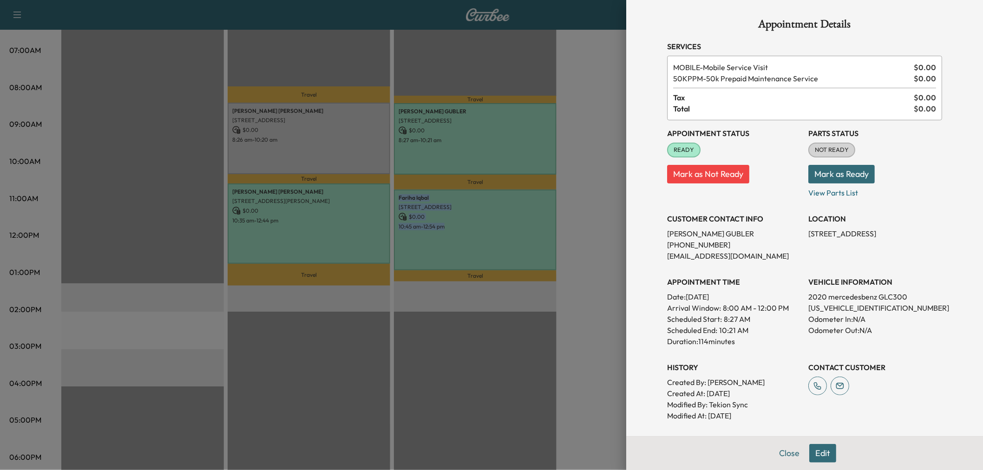
click at [508, 235] on div "[PERSON_NAME] [STREET_ADDRESS] $ 0.00 10:45 am - 12:54 pm" at bounding box center [475, 229] width 163 height 81
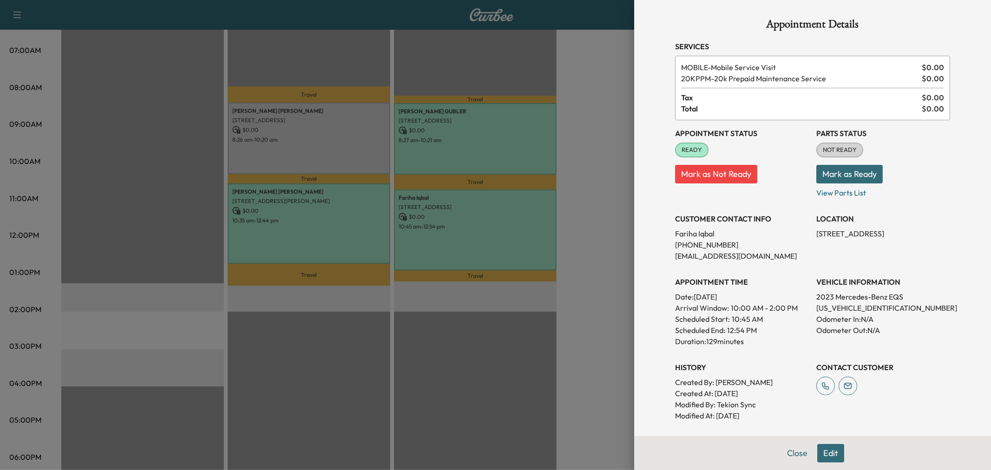
click at [489, 237] on div at bounding box center [495, 235] width 991 height 470
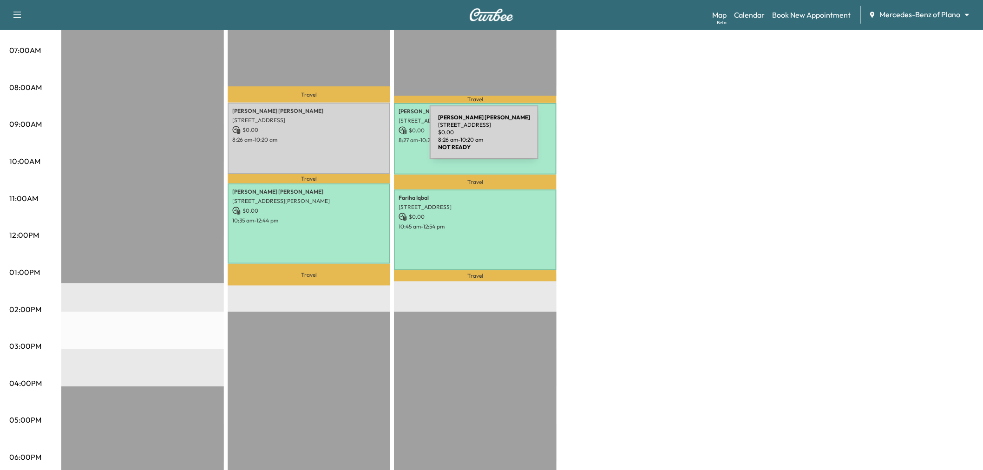
click at [360, 138] on p "8:26 am - 10:20 am" at bounding box center [308, 139] width 153 height 7
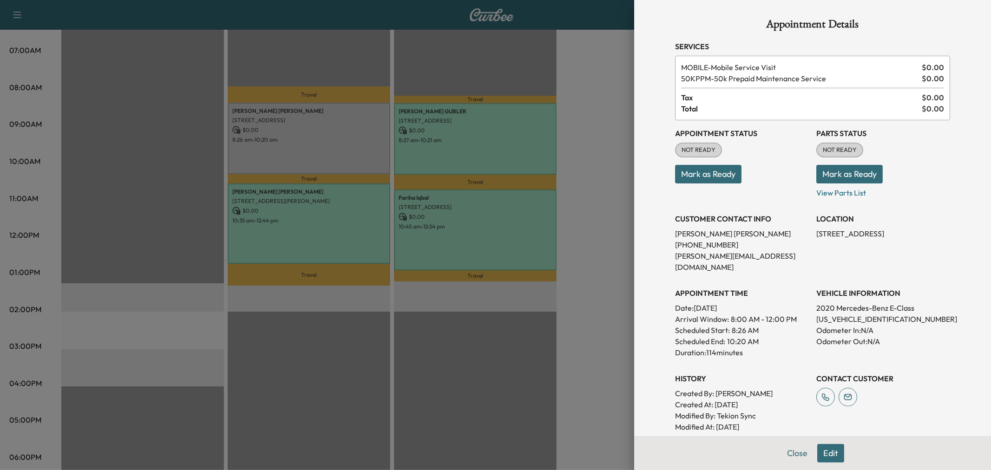
click at [360, 138] on div at bounding box center [495, 235] width 991 height 470
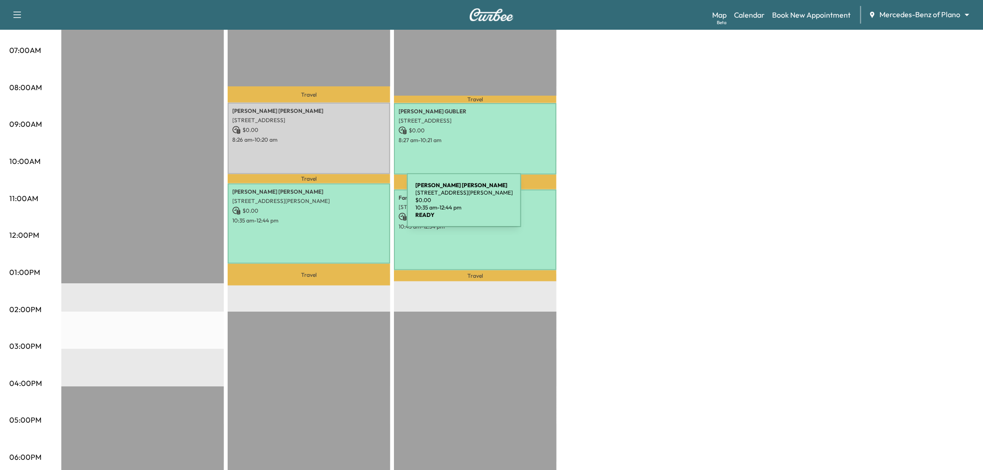
click at [337, 208] on p "$ 0.00" at bounding box center [308, 211] width 153 height 8
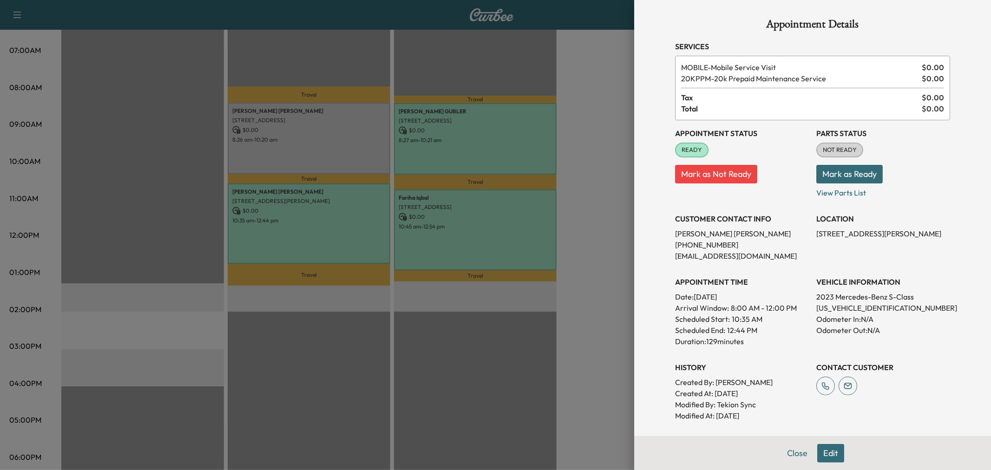
click at [337, 208] on div at bounding box center [495, 235] width 991 height 470
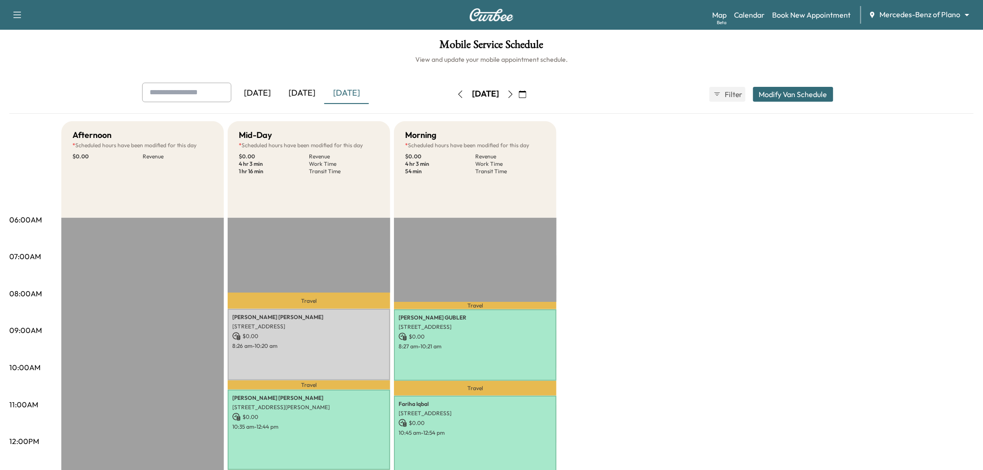
scroll to position [103, 0]
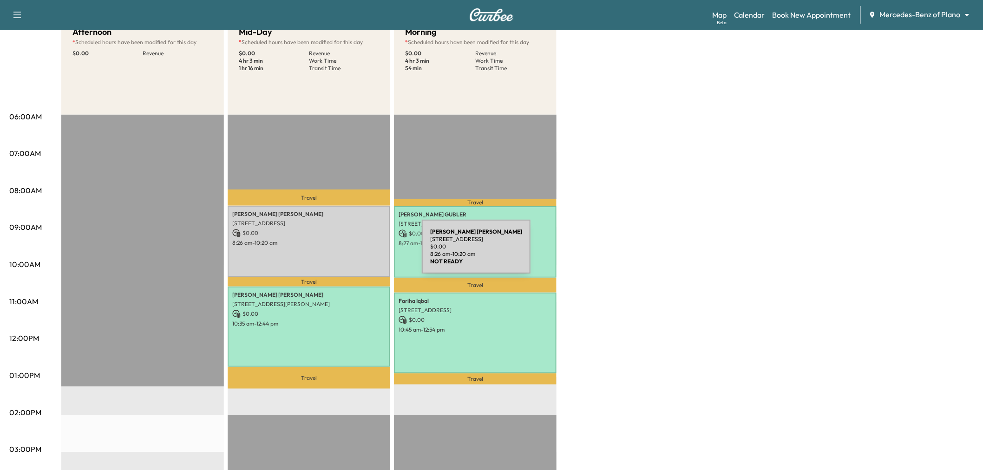
click at [352, 252] on div "[PERSON_NAME] [PERSON_NAME] [STREET_ADDRESS] $ 0.00 8:26 am - 10:20 am" at bounding box center [309, 241] width 163 height 71
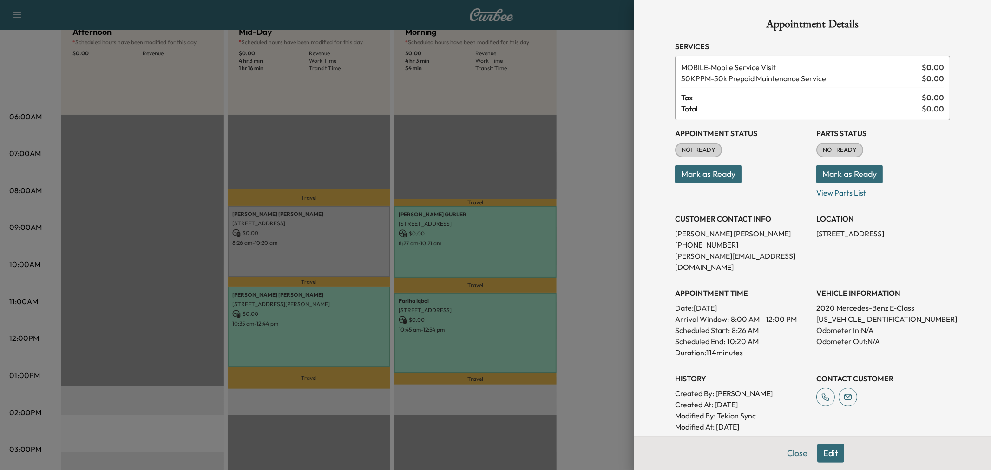
click at [823, 451] on button "Edit" at bounding box center [830, 453] width 27 height 19
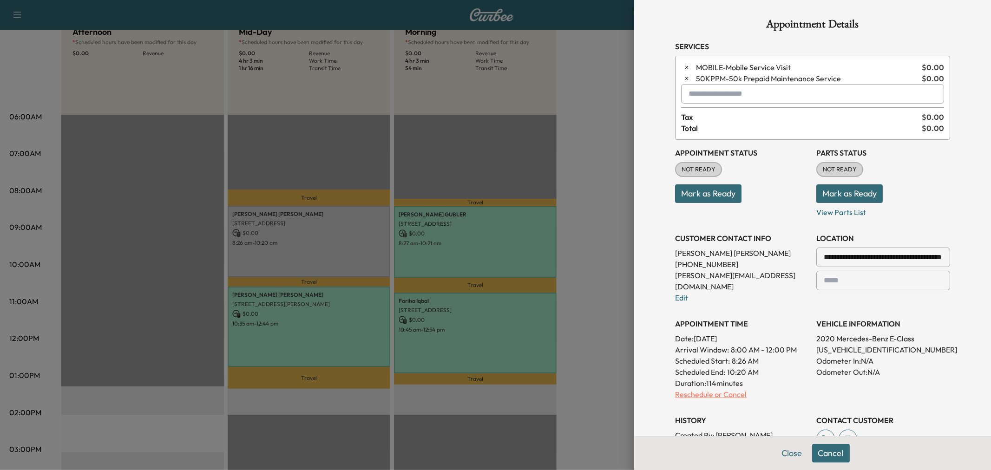
click at [718, 389] on p "Reschedule or Cancel" at bounding box center [742, 394] width 134 height 11
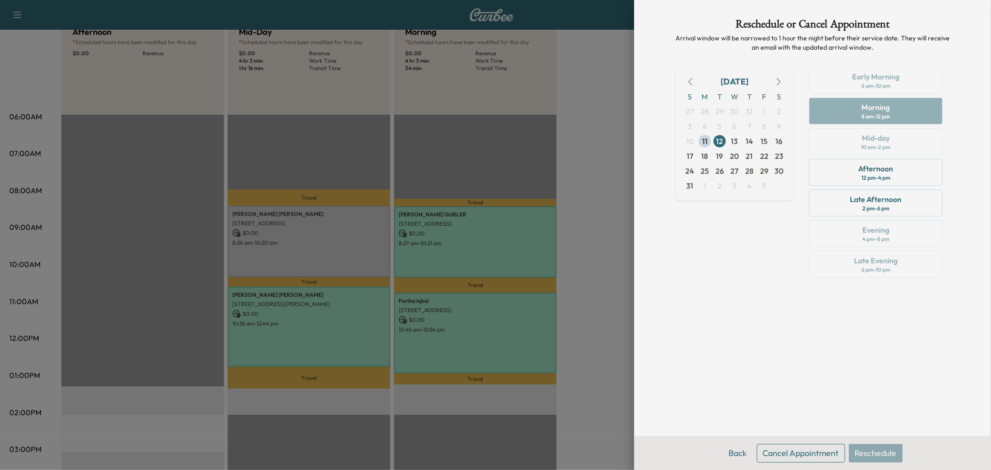
click at [732, 254] on div "[DATE] S M T W T F S 27 28 29 30 31 1 2 3 4 5 6 7 8 9 10 11 12 13 14 15 16 17 1…" at bounding box center [734, 174] width 119 height 215
click at [638, 375] on div "Reschedule or Cancel Appointment Arrival window will be narrowed to 1 hour the …" at bounding box center [812, 235] width 357 height 470
click at [740, 455] on button "Back" at bounding box center [738, 453] width 30 height 19
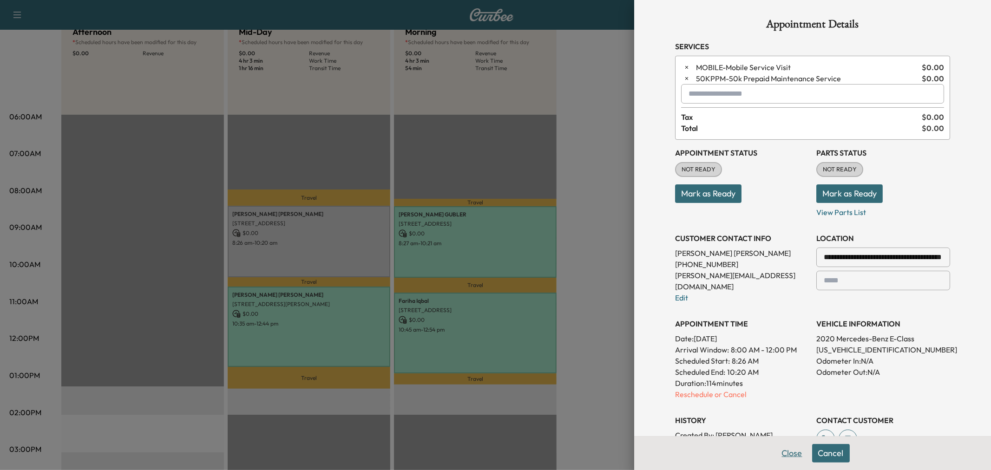
click at [776, 450] on button "Close" at bounding box center [792, 453] width 33 height 19
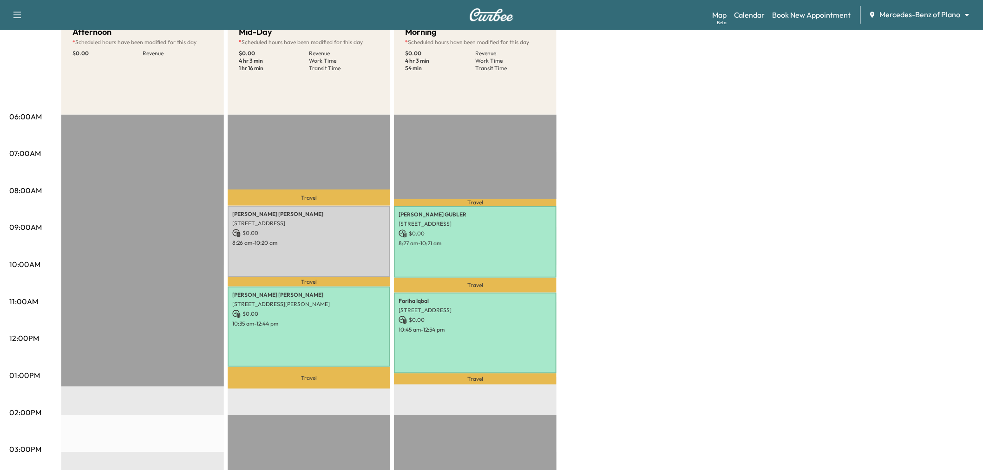
drag, startPoint x: 656, startPoint y: 308, endPoint x: 667, endPoint y: 280, distance: 30.6
click at [656, 308] on div "Afternoon * Scheduled hours have been modified for this day $ 0.00 Revenue EST …" at bounding box center [517, 366] width 912 height 697
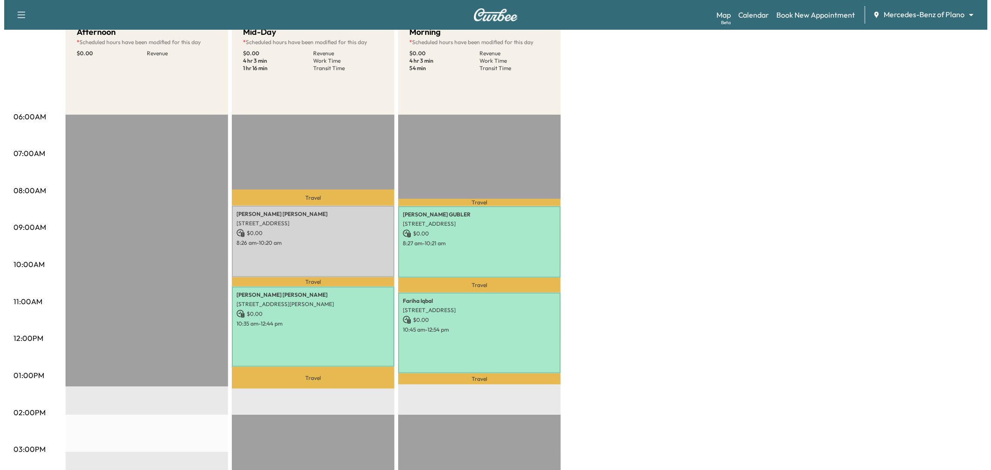
scroll to position [0, 0]
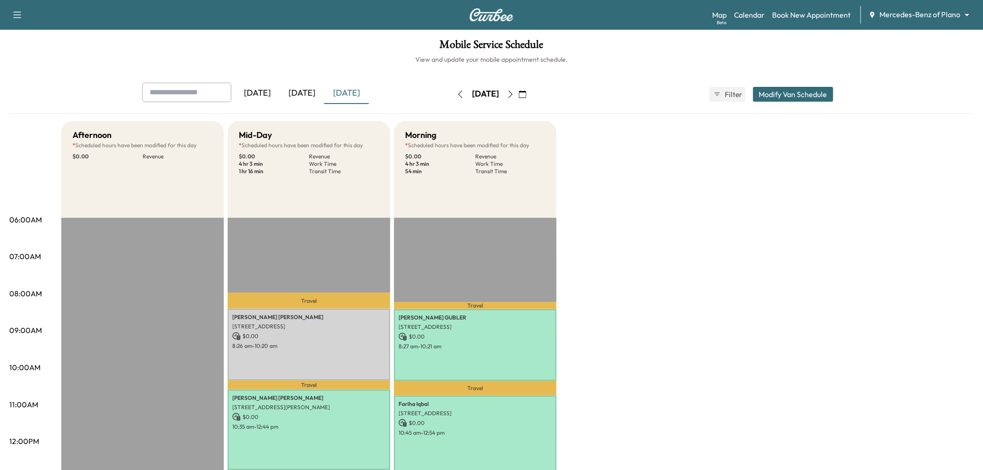
click at [790, 93] on button "Modify Van Schedule" at bounding box center [793, 94] width 80 height 15
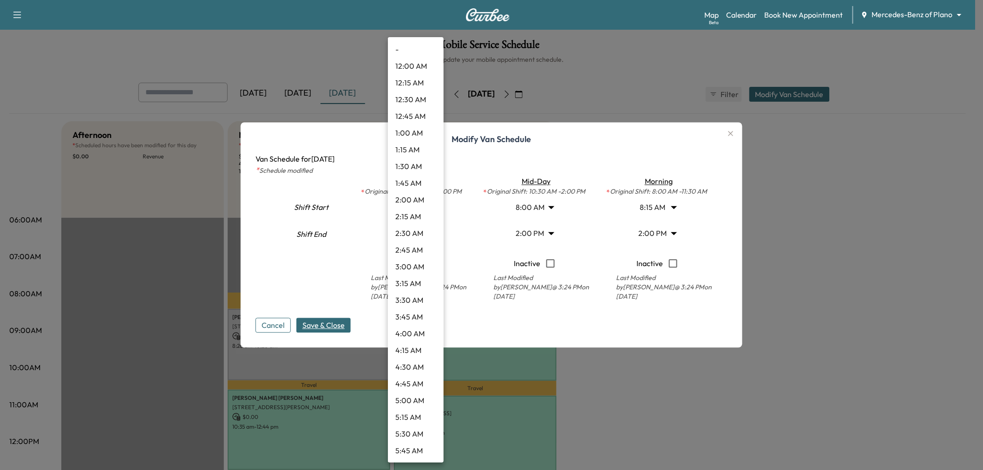
click at [429, 206] on body "Support Log Out Map Beta Calendar Book New Appointment Mercedes-Benz of Plano *…" at bounding box center [491, 235] width 983 height 470
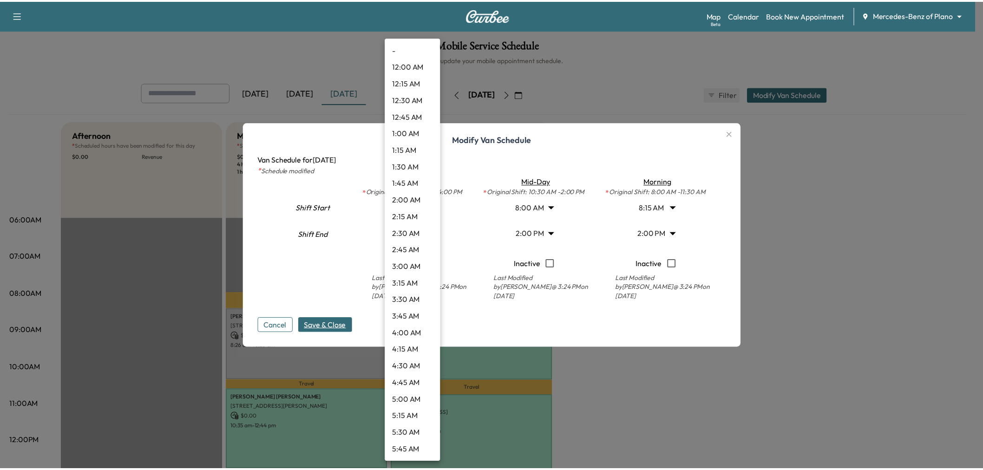
scroll to position [702, 0]
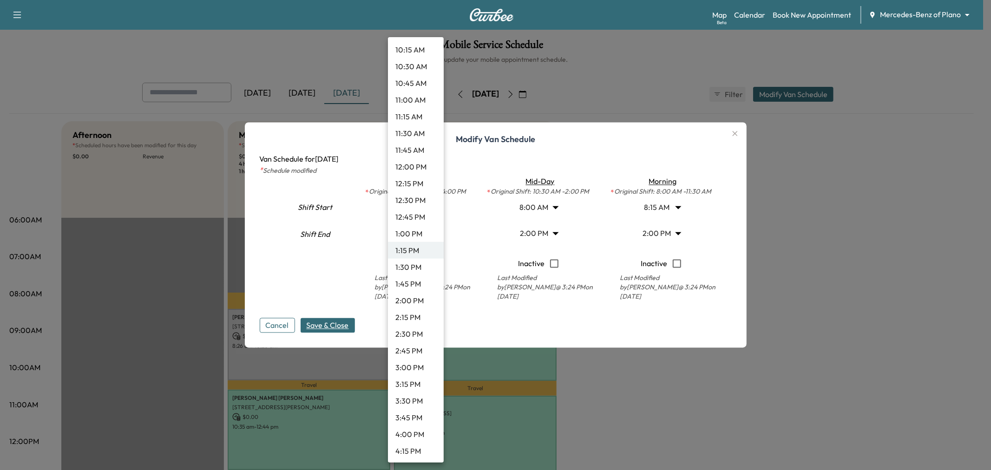
click at [415, 69] on li "10:30 AM" at bounding box center [416, 66] width 56 height 17
type input "****"
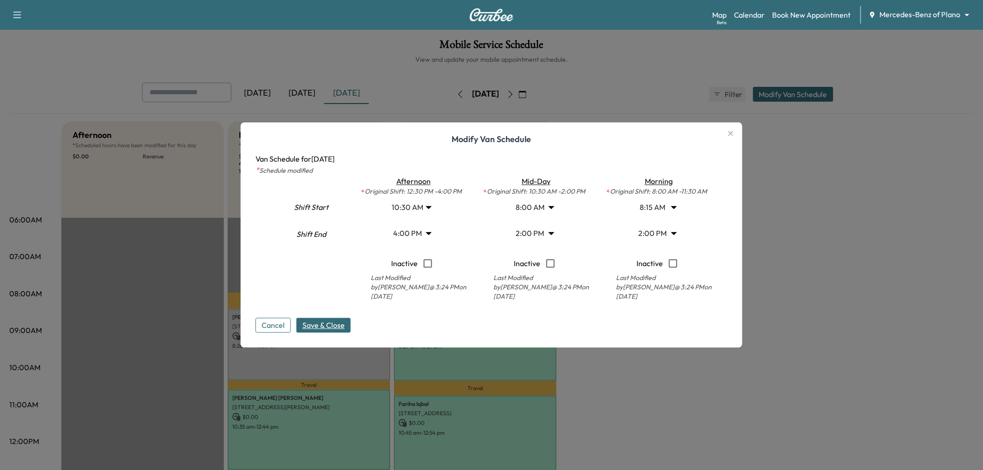
click at [345, 323] on span "Save & Close" at bounding box center [323, 325] width 42 height 11
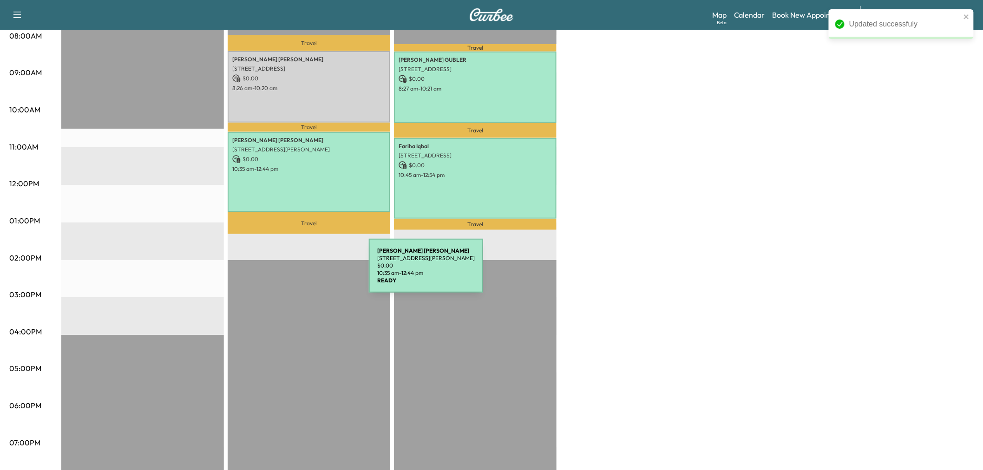
scroll to position [155, 0]
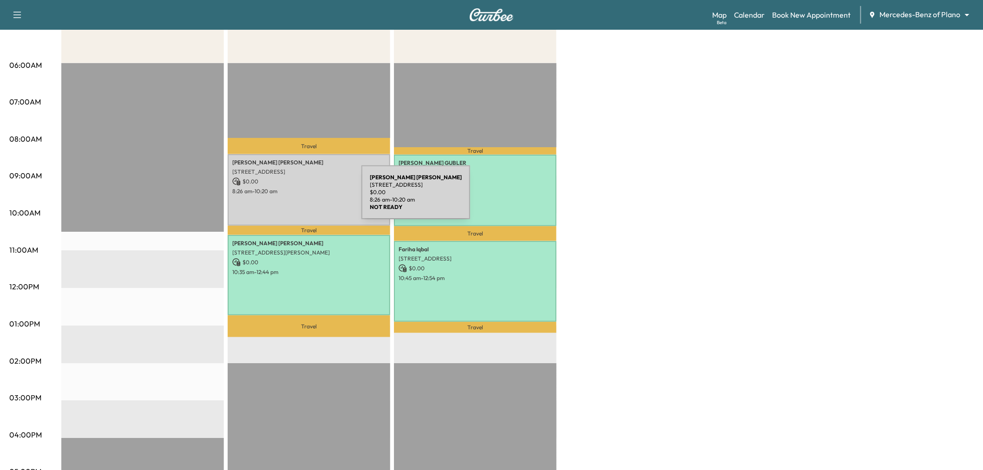
click at [301, 198] on div "[PERSON_NAME] [PERSON_NAME] [STREET_ADDRESS] $ 0.00 8:26 am - 10:20 am" at bounding box center [309, 189] width 163 height 71
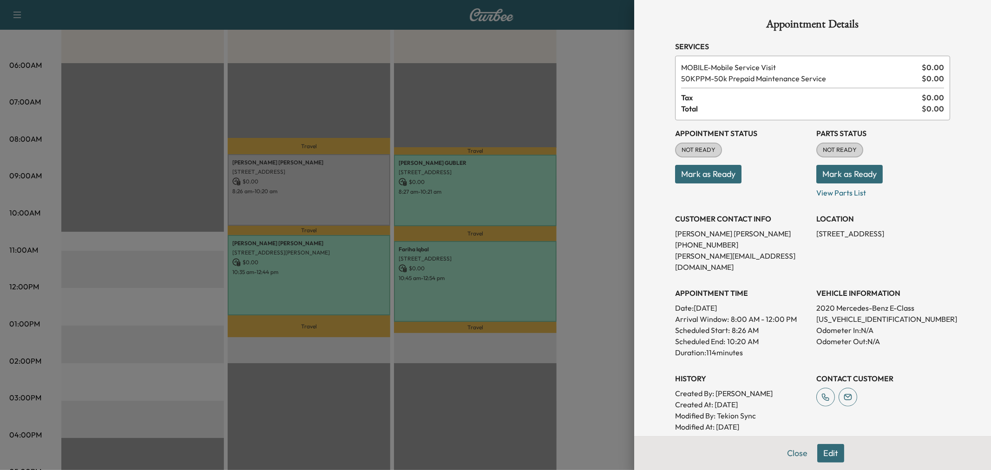
click at [821, 453] on button "Edit" at bounding box center [830, 453] width 27 height 19
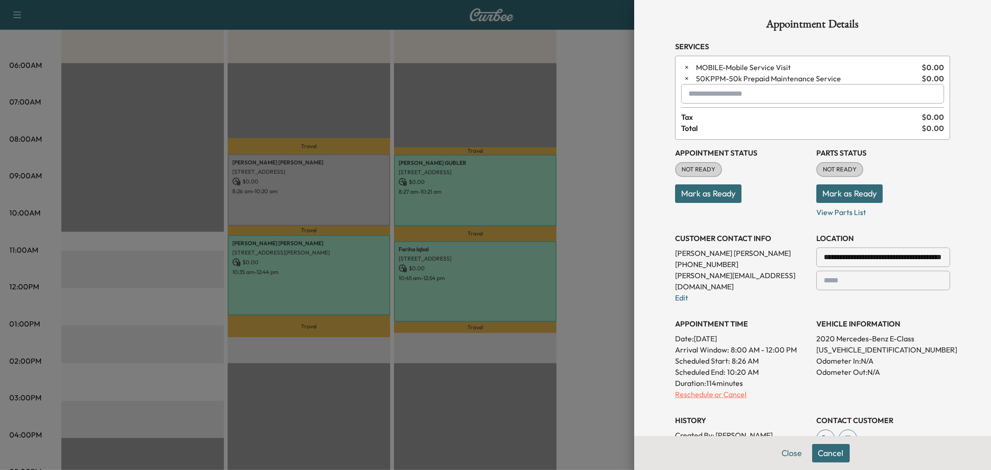
click at [712, 389] on p "Reschedule or Cancel" at bounding box center [742, 394] width 134 height 11
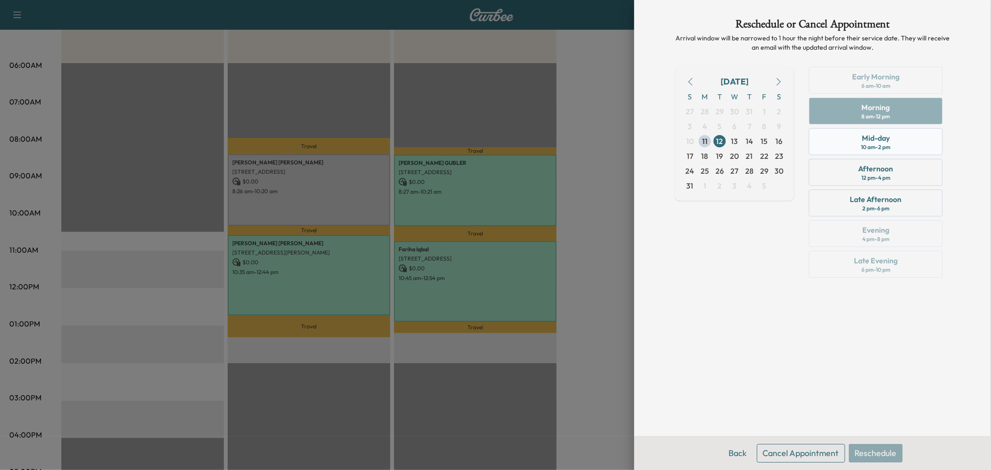
click at [862, 144] on div "10 am - 2 pm" at bounding box center [875, 147] width 29 height 7
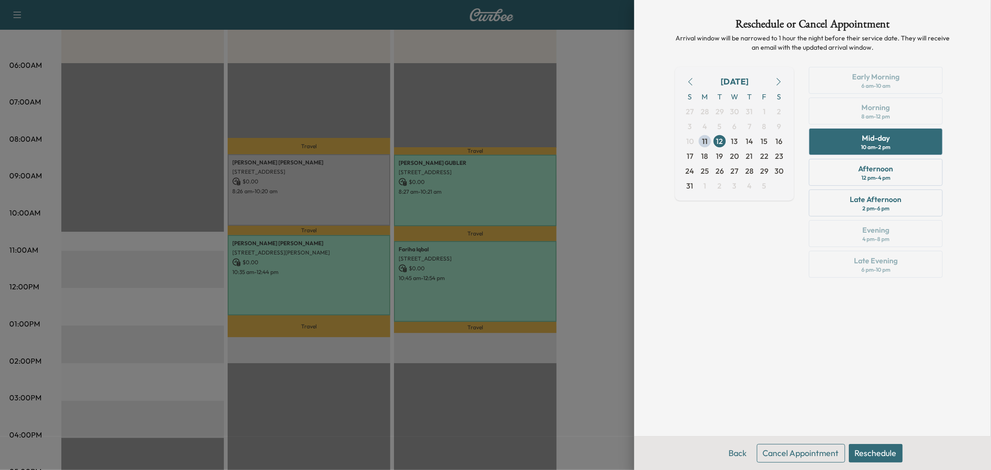
click at [876, 458] on button "Reschedule" at bounding box center [876, 453] width 54 height 19
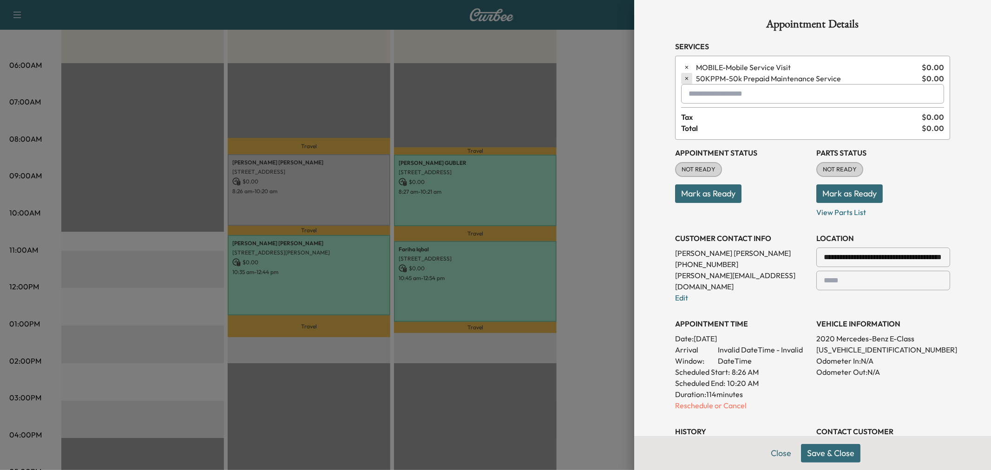
click at [683, 78] on icon "button" at bounding box center [686, 78] width 7 height 7
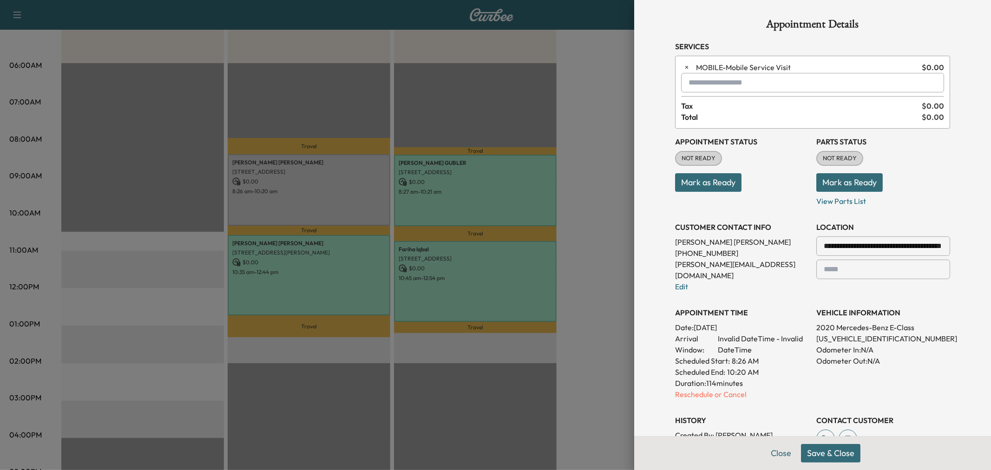
click at [703, 85] on input "text" at bounding box center [812, 83] width 263 height 20
click at [746, 106] on p "50KPPM - Mercedes 50k Service" at bounding box center [771, 106] width 187 height 13
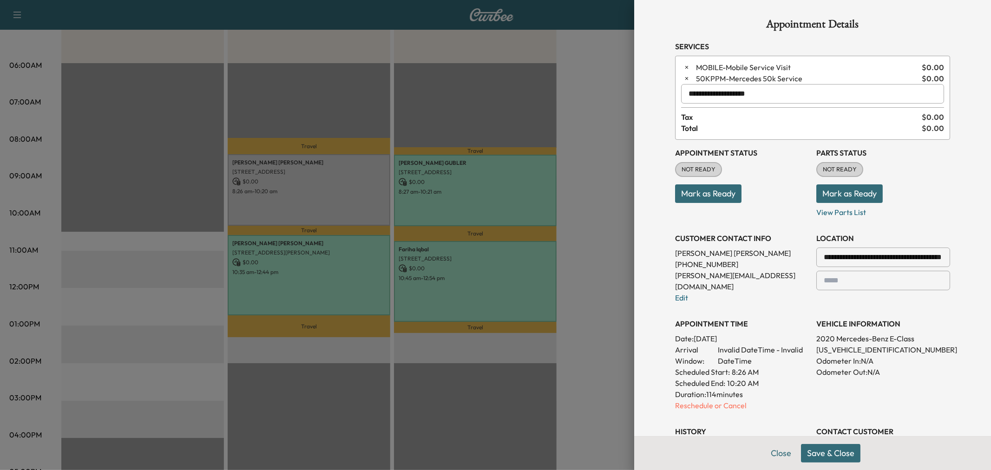
type input "**********"
click at [833, 455] on button "Save & Close" at bounding box center [830, 453] width 59 height 19
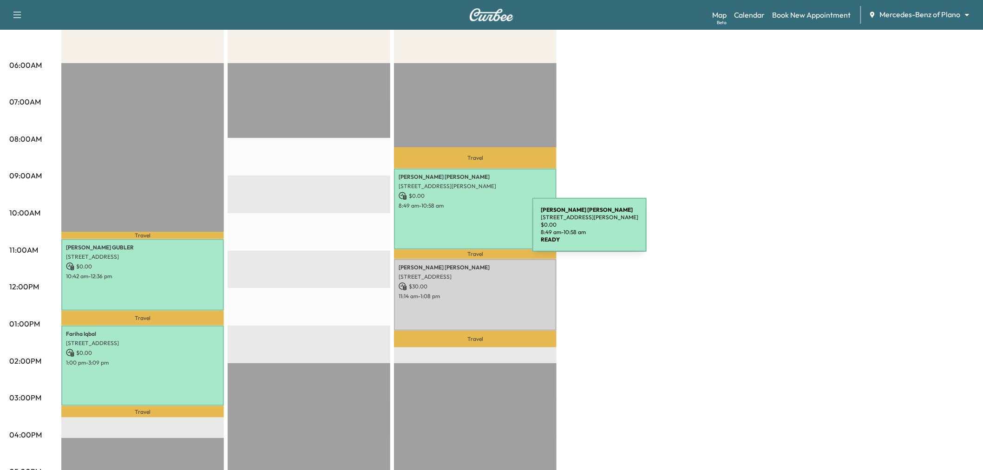
click at [463, 230] on div "[PERSON_NAME] [STREET_ADDRESS][PERSON_NAME] $ 0.00 8:49 am - 10:58 am" at bounding box center [475, 209] width 163 height 81
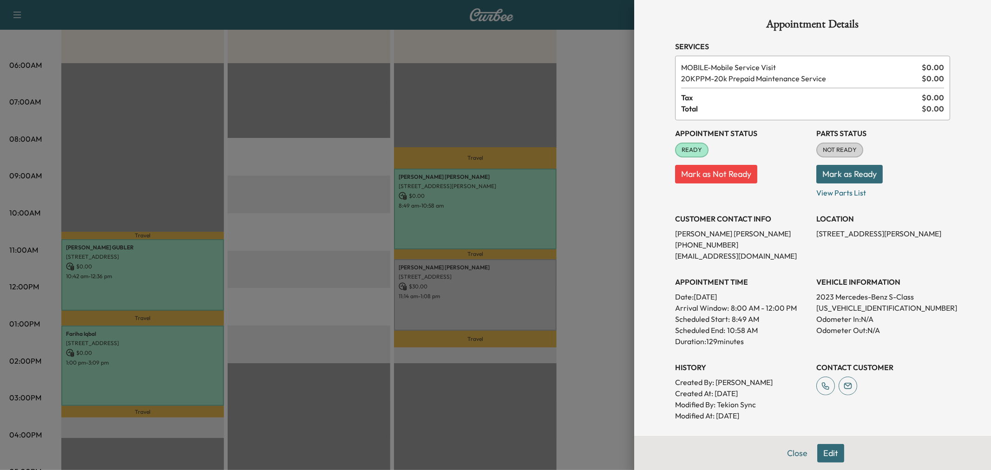
click at [501, 296] on div at bounding box center [495, 235] width 991 height 470
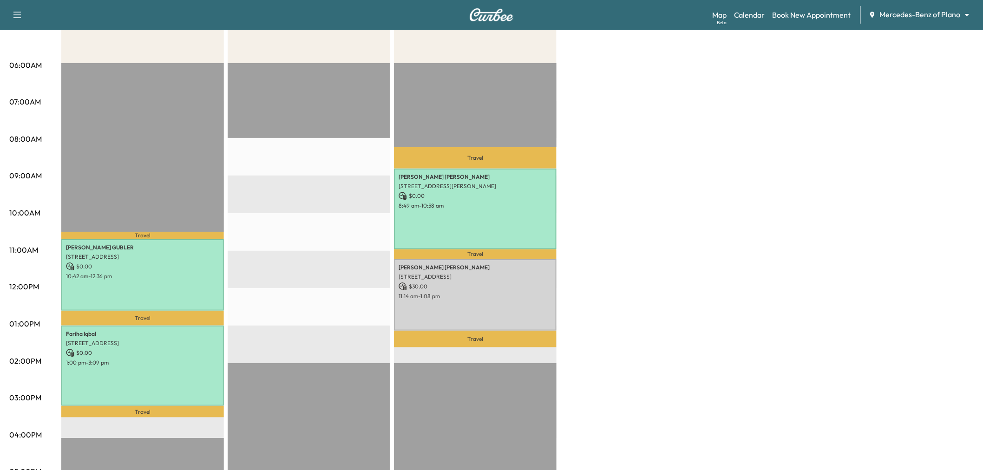
scroll to position [206, 0]
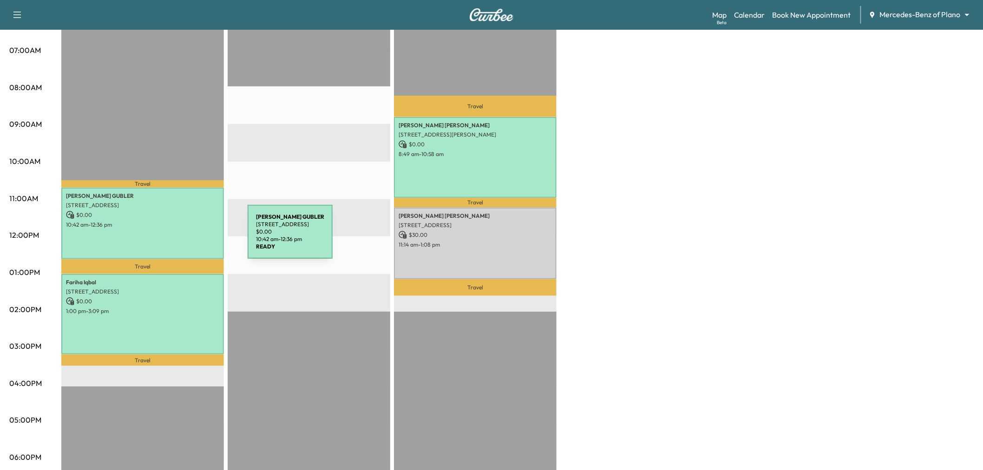
click at [178, 237] on div "[PERSON_NAME] [STREET_ADDRESS] $ 0.00 10:42 am - 12:36 pm" at bounding box center [142, 223] width 163 height 71
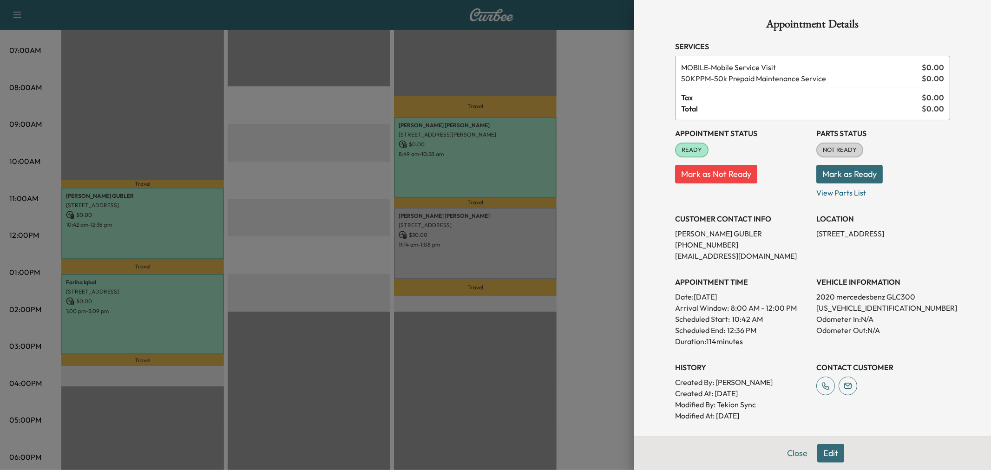
click at [183, 304] on div at bounding box center [495, 235] width 991 height 470
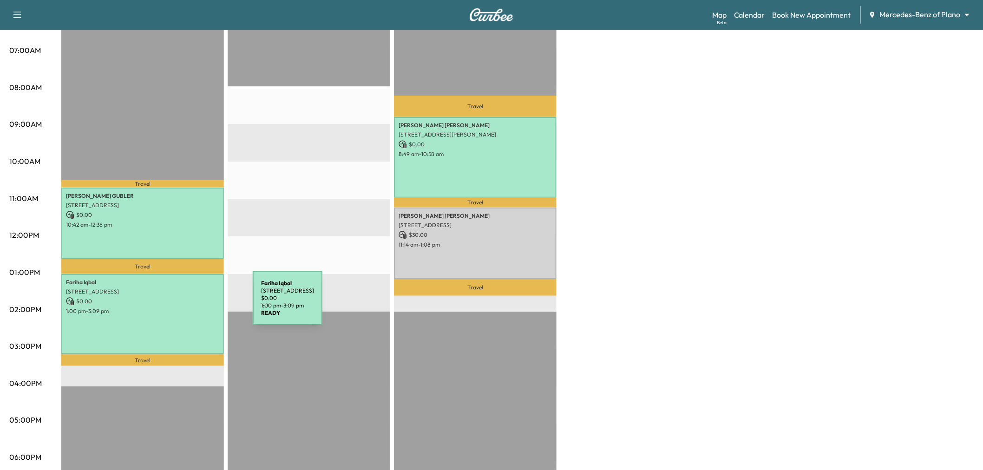
click at [183, 307] on p "1:00 pm - 3:09 pm" at bounding box center [142, 310] width 153 height 7
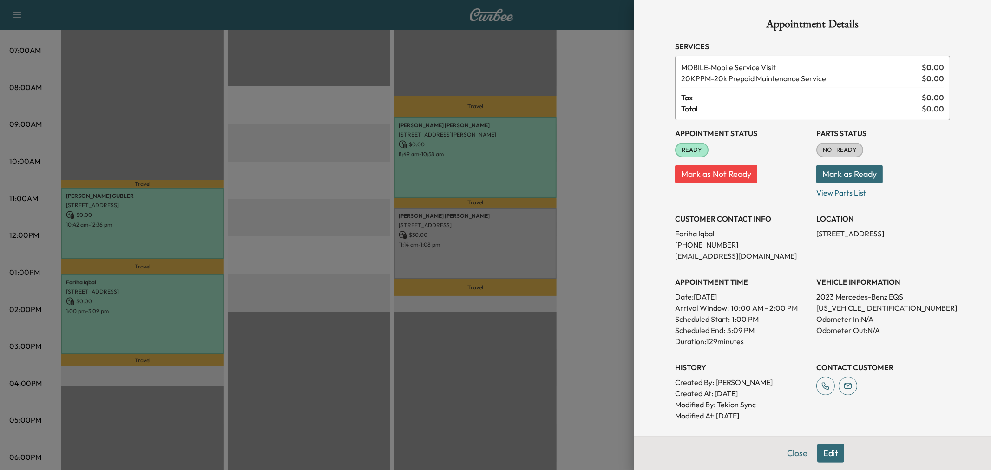
click at [183, 304] on div at bounding box center [495, 235] width 991 height 470
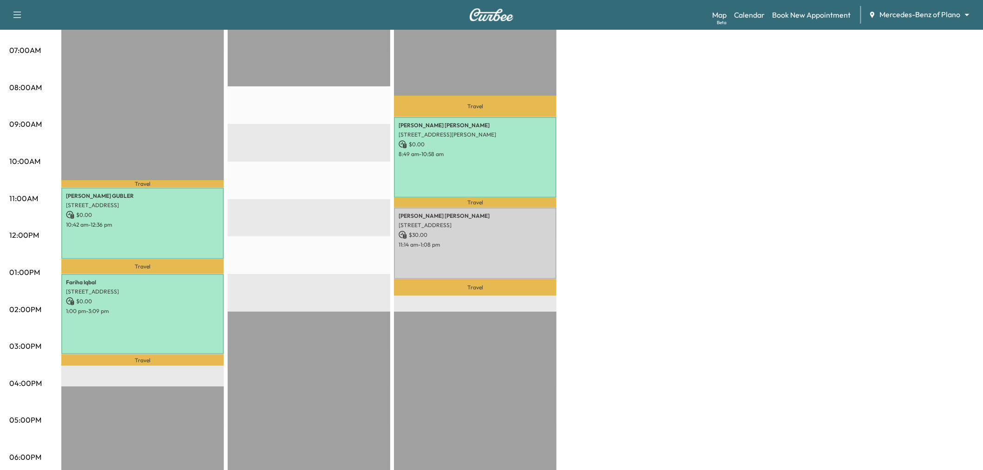
click at [293, 263] on div "EST Start" at bounding box center [309, 312] width 163 height 600
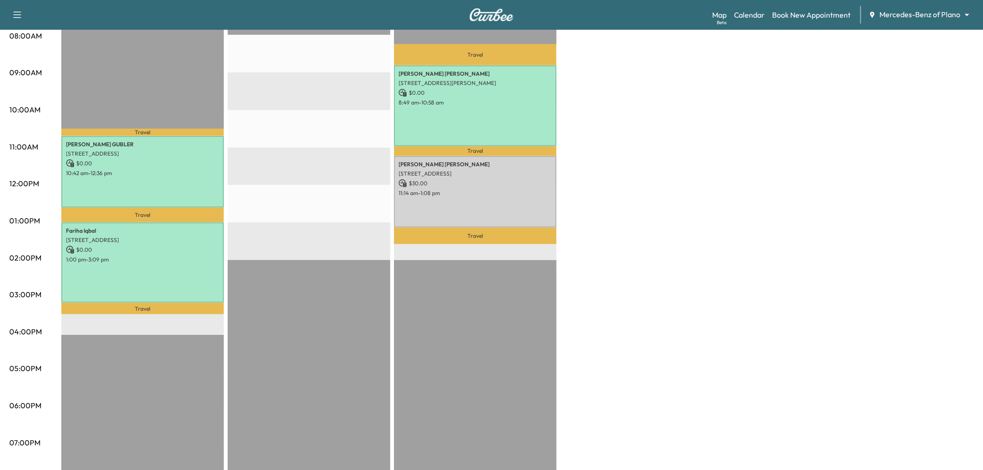
scroll to position [52, 0]
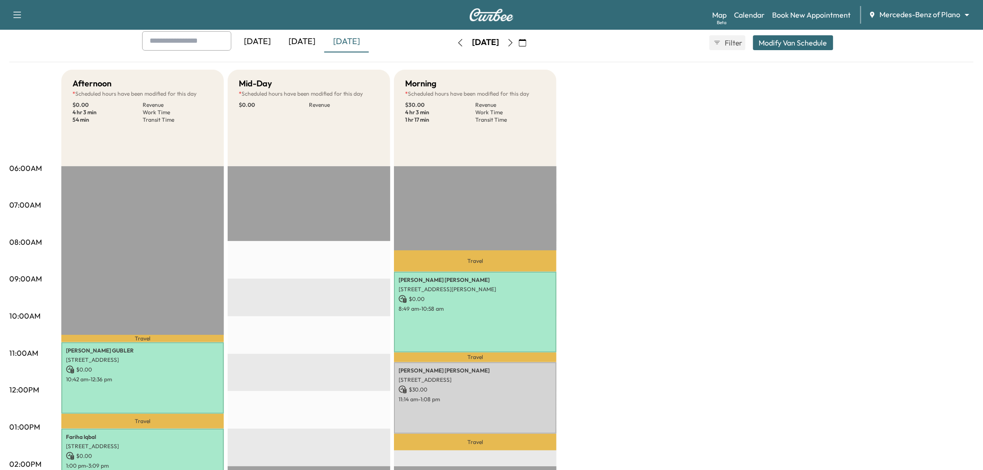
click at [808, 46] on button "Modify Van Schedule" at bounding box center [793, 42] width 80 height 15
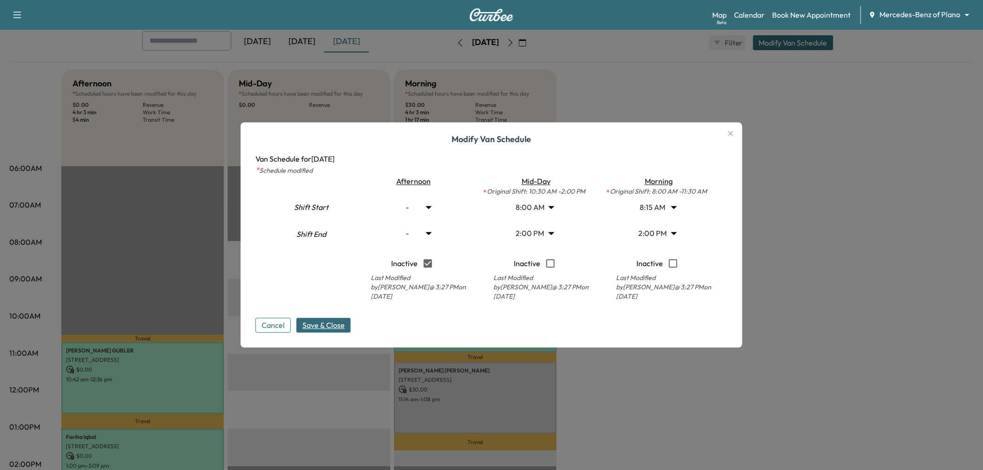
click at [342, 323] on span "Save & Close" at bounding box center [323, 325] width 42 height 11
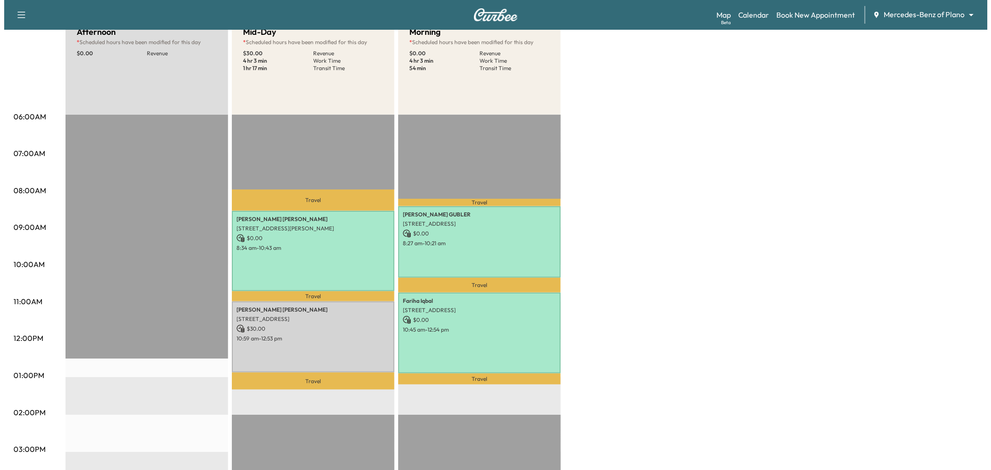
scroll to position [0, 0]
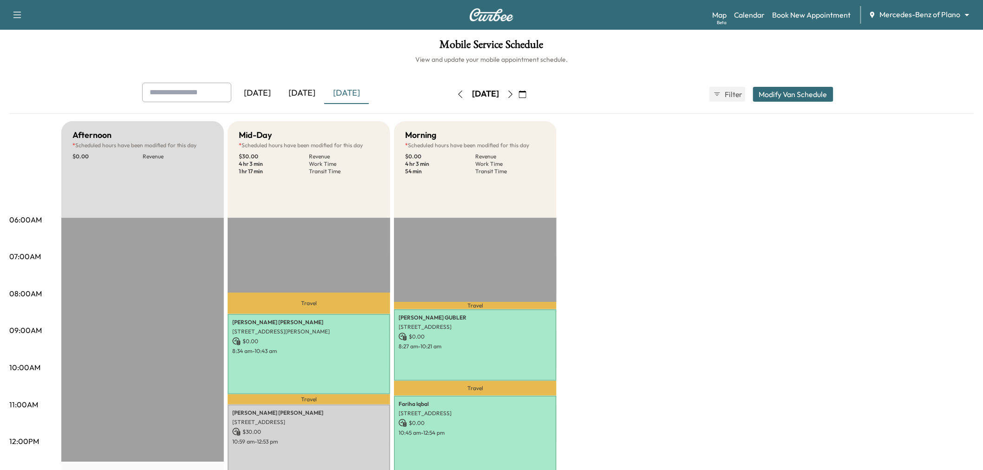
click at [783, 98] on button "Modify Van Schedule" at bounding box center [793, 94] width 80 height 15
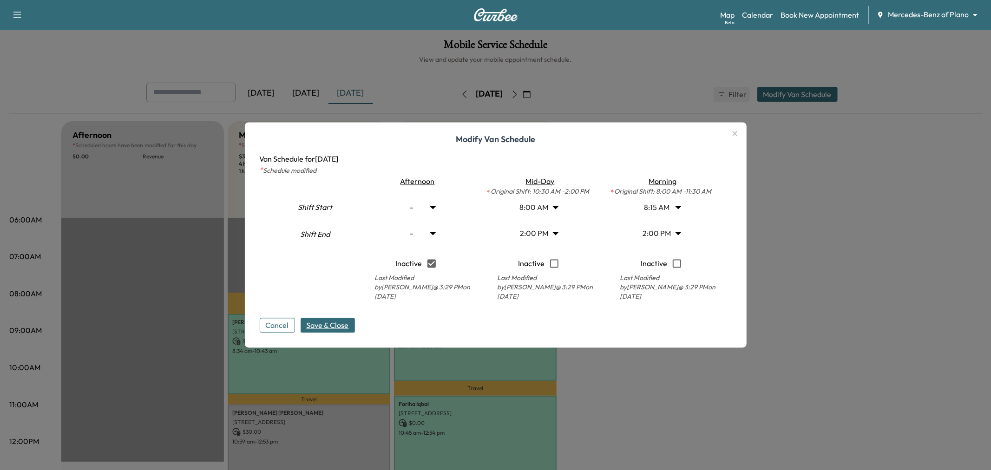
click at [557, 209] on body "Support Log Out Map Beta Calendar Book New Appointment Mercedes-Benz of Plano *…" at bounding box center [495, 235] width 991 height 470
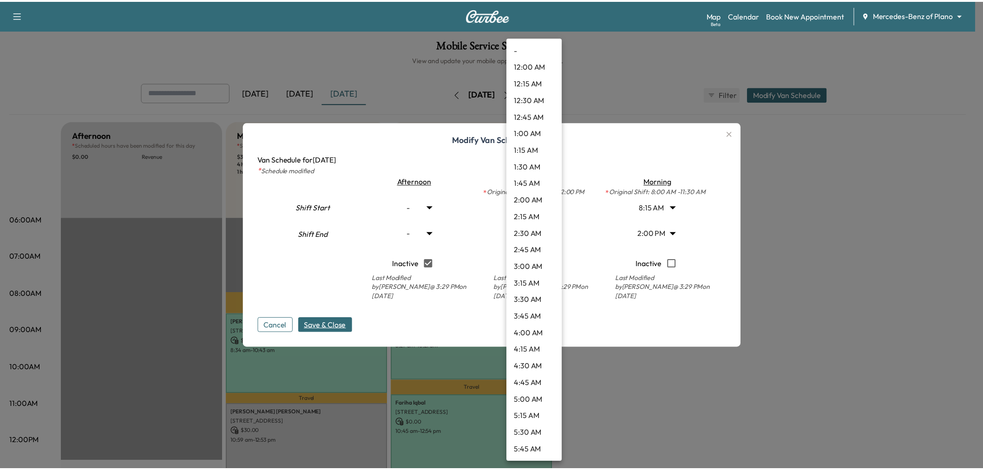
scroll to position [351, 0]
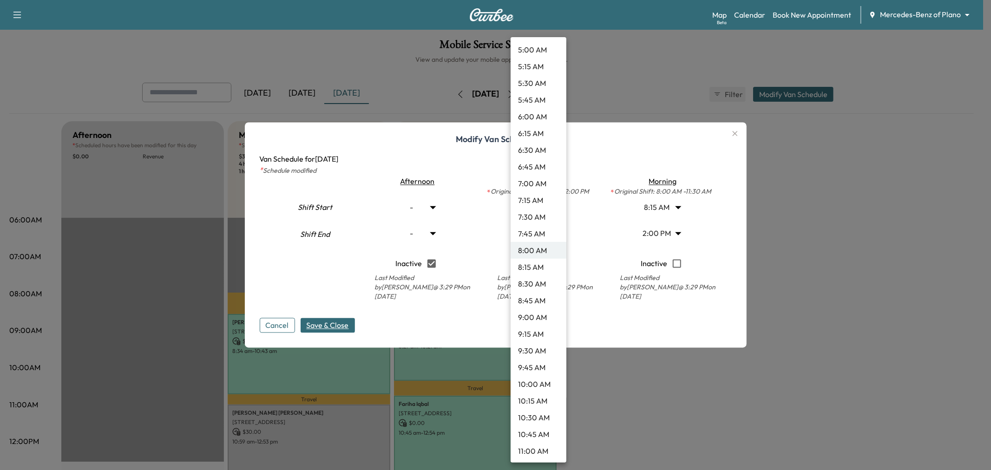
click at [538, 262] on li "8:15 AM" at bounding box center [538, 267] width 56 height 17
type input "****"
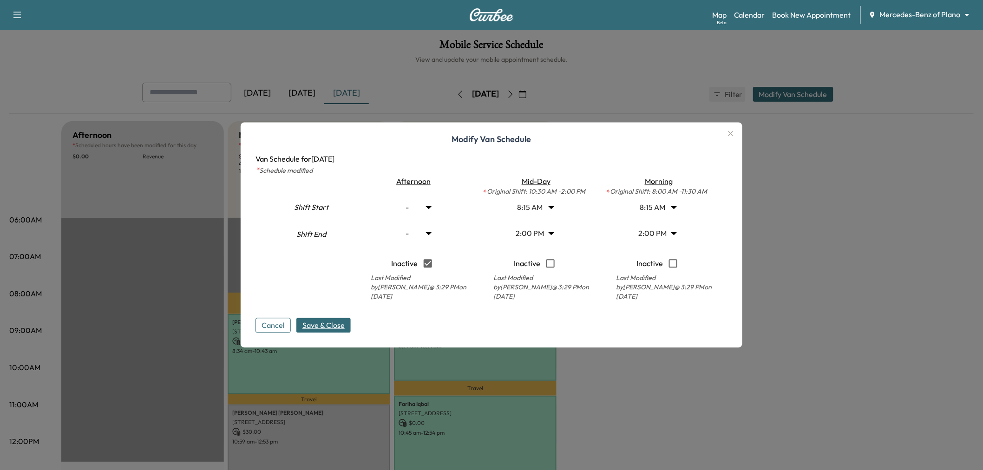
click at [333, 325] on span "Save & Close" at bounding box center [323, 325] width 42 height 11
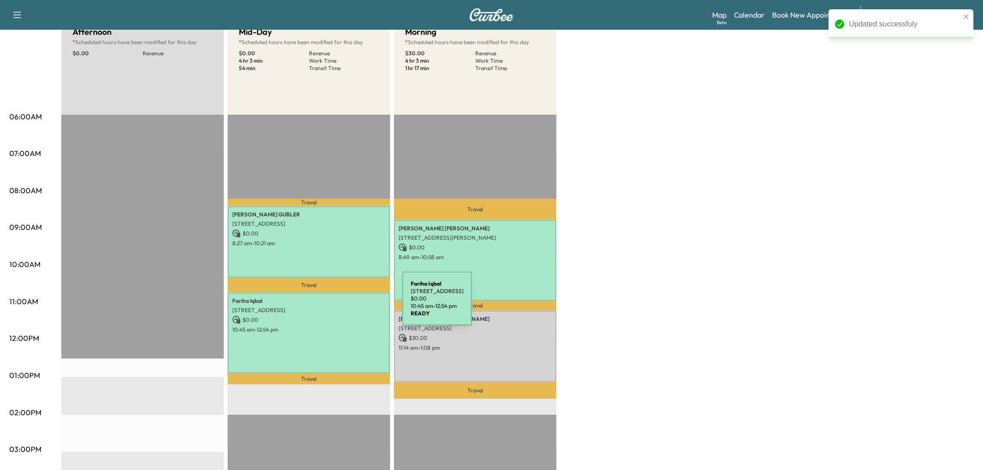
scroll to position [155, 0]
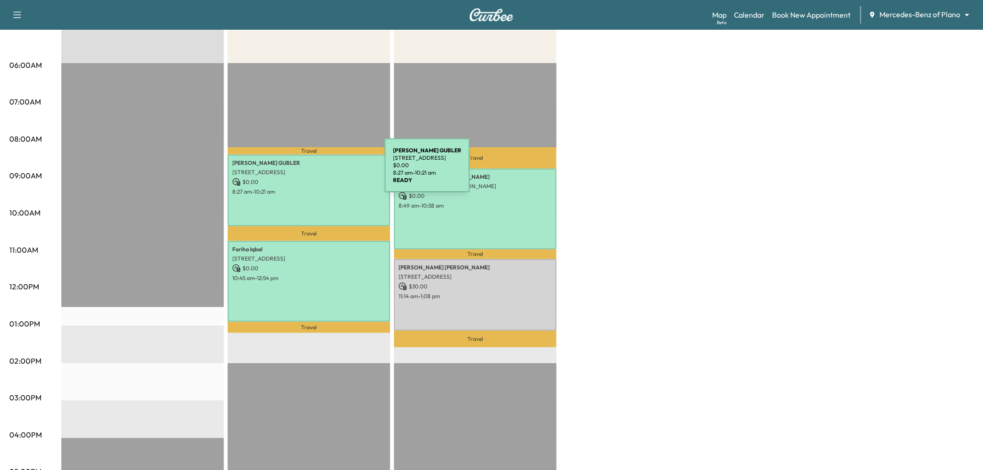
click at [315, 171] on p "[STREET_ADDRESS]" at bounding box center [308, 172] width 153 height 7
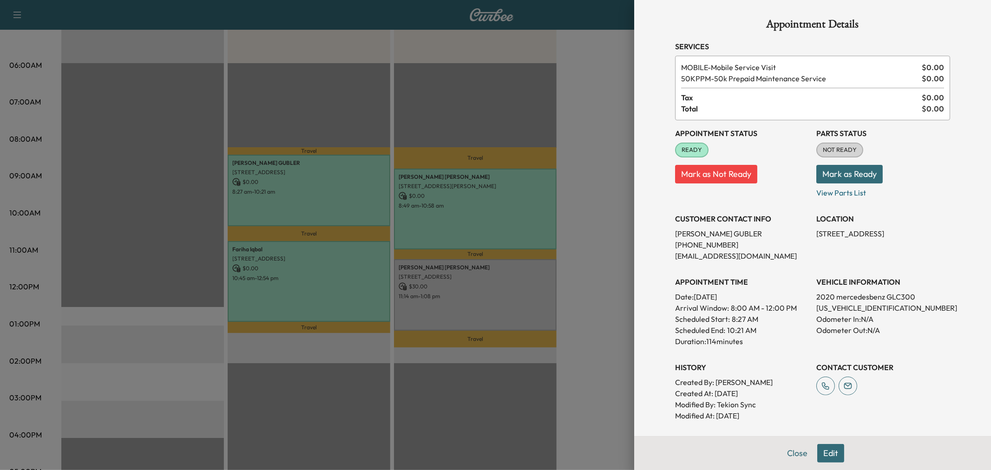
click at [345, 248] on div at bounding box center [495, 235] width 991 height 470
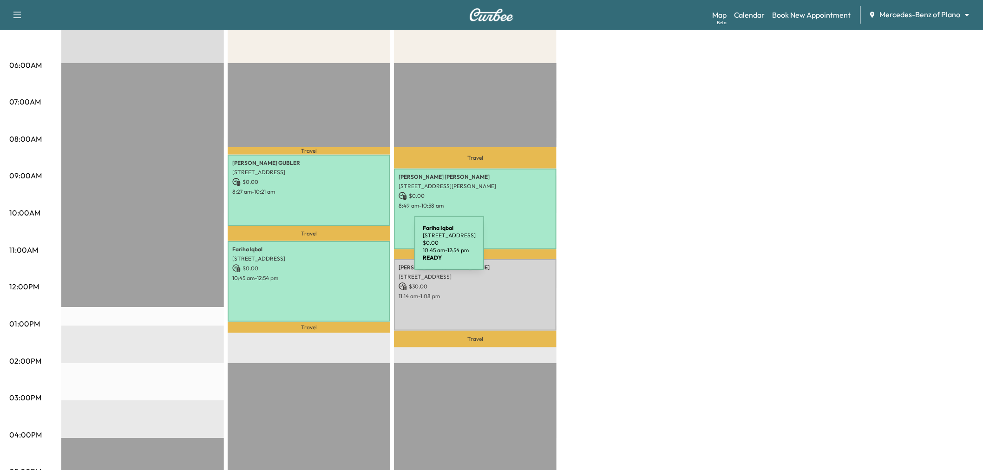
click at [345, 248] on p "[PERSON_NAME]" at bounding box center [308, 249] width 153 height 7
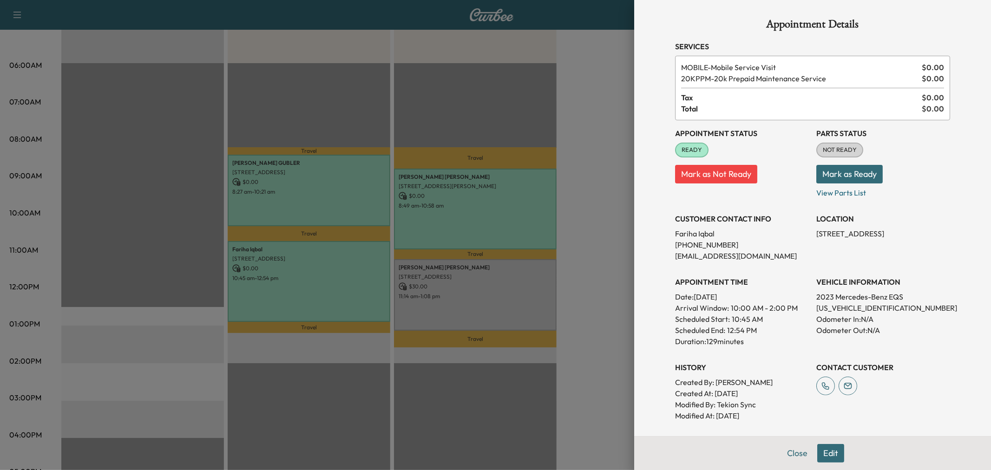
click at [345, 248] on div at bounding box center [495, 235] width 991 height 470
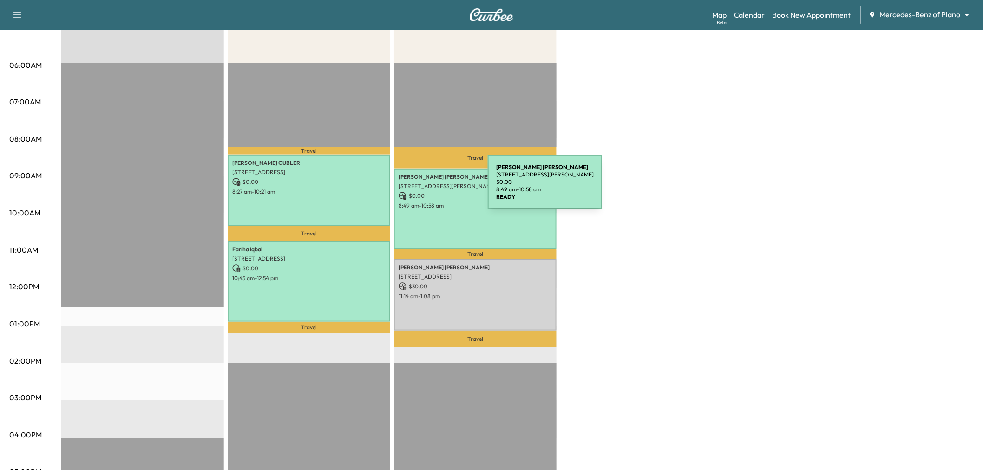
click at [428, 183] on p "[STREET_ADDRESS][PERSON_NAME]" at bounding box center [475, 186] width 153 height 7
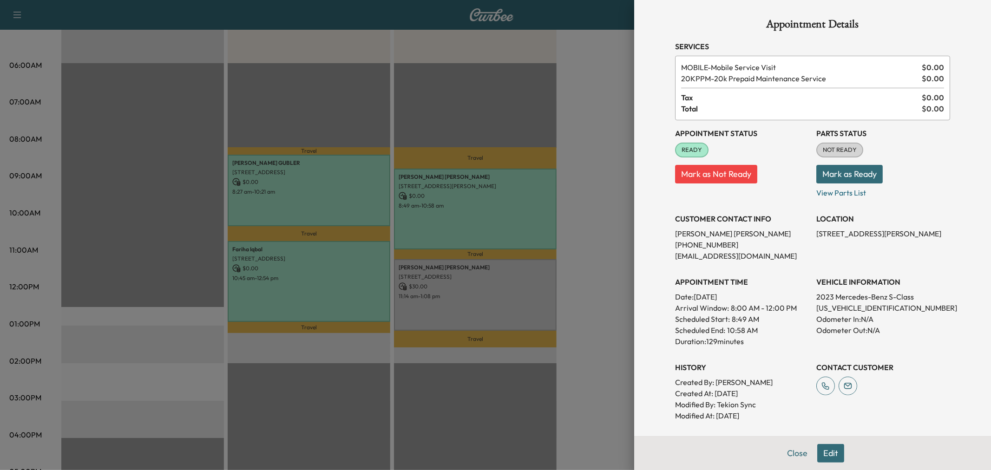
click at [454, 200] on div at bounding box center [495, 235] width 991 height 470
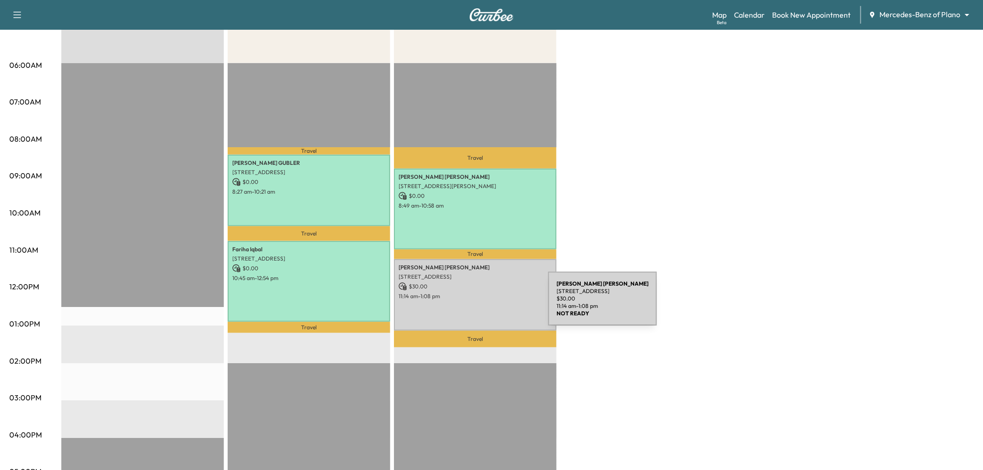
click at [480, 310] on div "[PERSON_NAME] [PERSON_NAME] [STREET_ADDRESS] $ 30.00 11:14 am - 1:08 pm" at bounding box center [475, 294] width 163 height 71
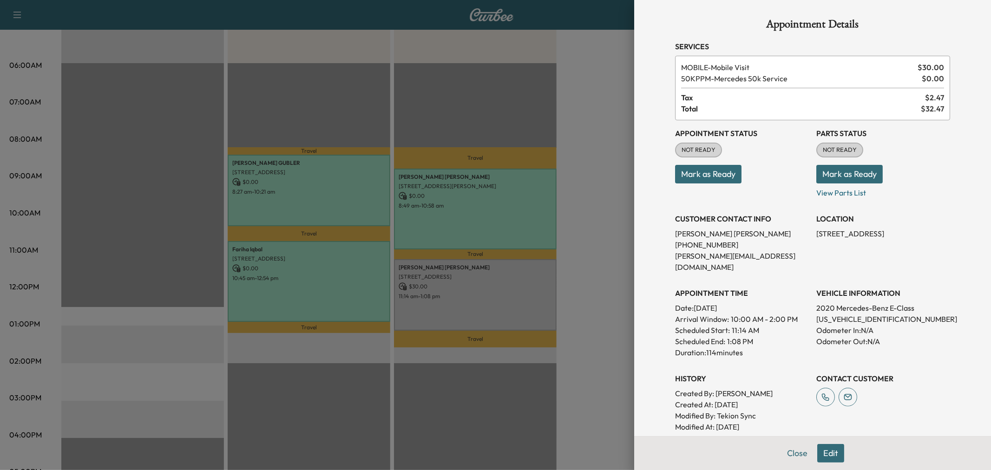
click at [593, 271] on div at bounding box center [495, 235] width 991 height 470
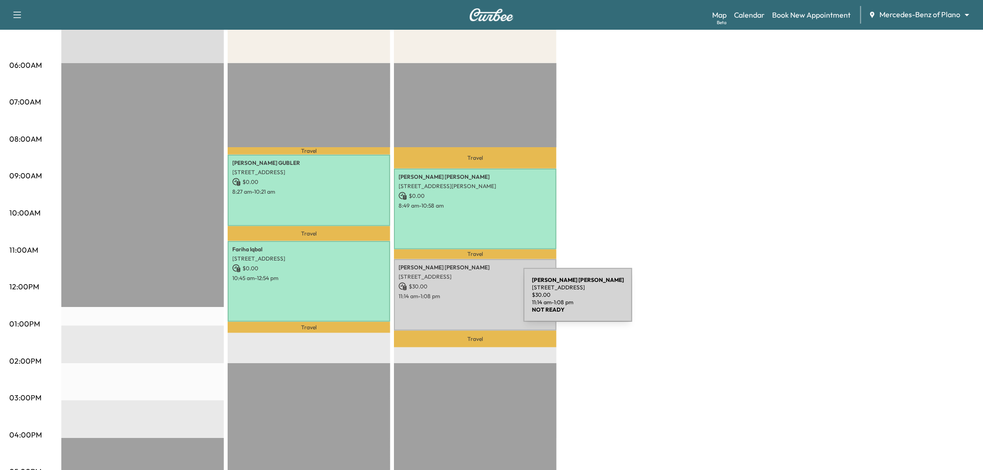
click at [454, 301] on div "[PERSON_NAME] [PERSON_NAME] [STREET_ADDRESS] $ 30.00 11:14 am - 1:08 pm" at bounding box center [475, 294] width 163 height 71
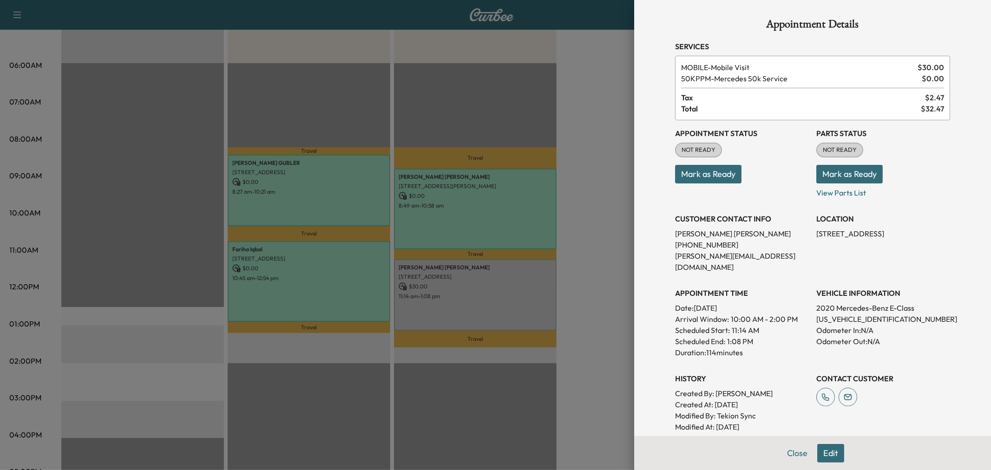
click at [604, 257] on div at bounding box center [495, 235] width 991 height 470
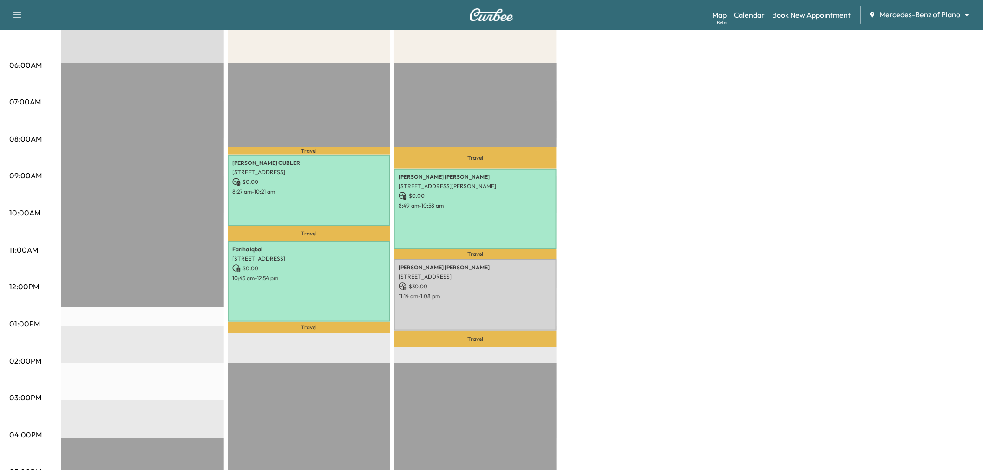
click at [665, 190] on div "Afternoon * Scheduled hours have been modified for this day $ 0.00 Revenue EST …" at bounding box center [517, 315] width 912 height 697
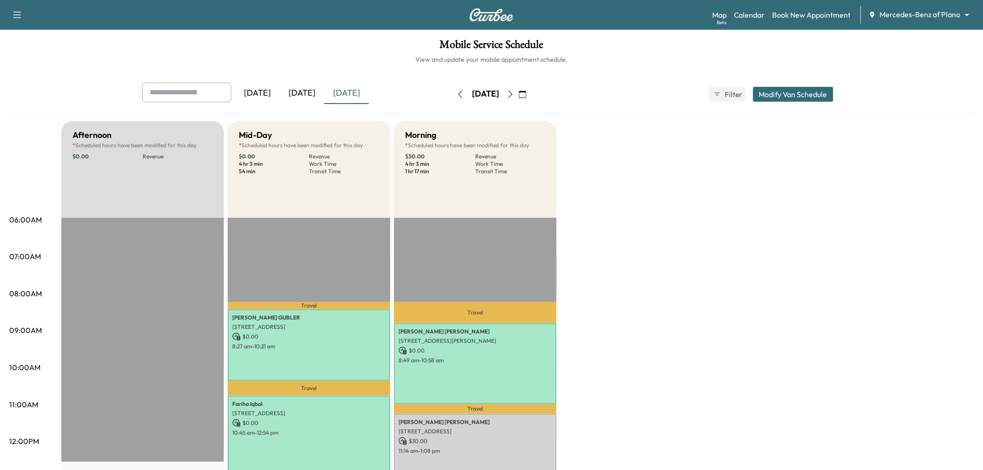
click at [689, 367] on div "Afternoon * Scheduled hours have been modified for this day $ 0.00 Revenue EST …" at bounding box center [517, 469] width 912 height 697
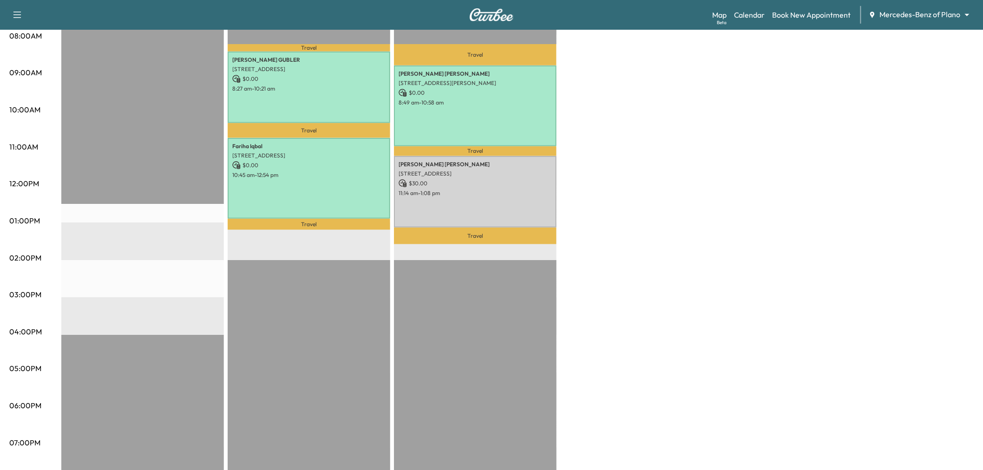
scroll to position [155, 0]
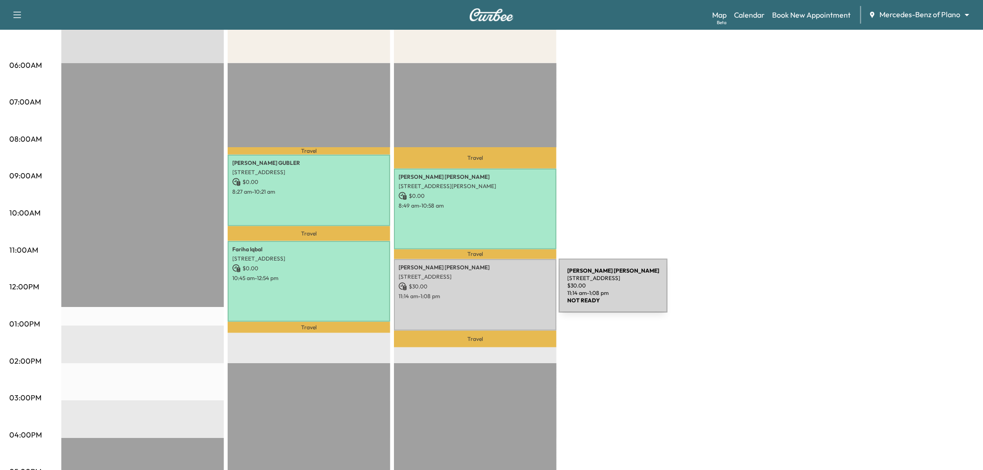
click at [489, 293] on p "11:14 am - 1:08 pm" at bounding box center [475, 296] width 153 height 7
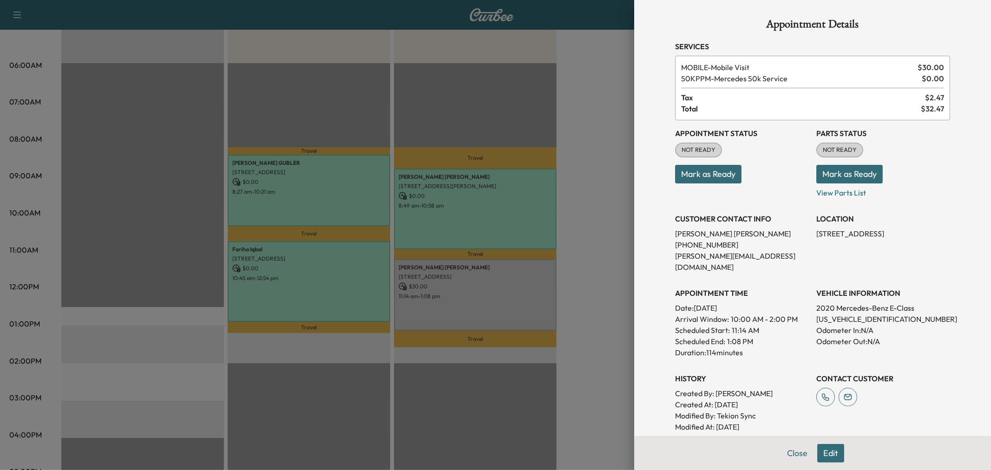
click at [702, 168] on button "Mark as Ready" at bounding box center [708, 174] width 66 height 19
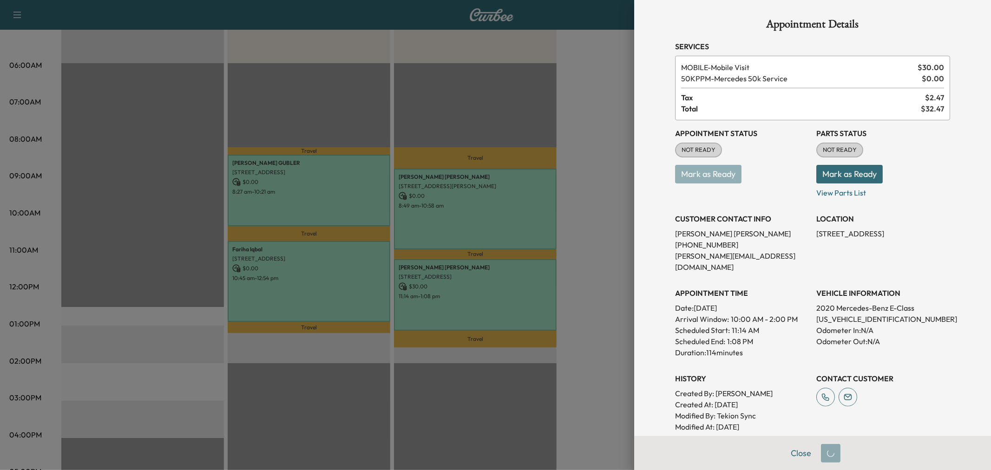
click at [602, 192] on div at bounding box center [495, 235] width 991 height 470
click at [575, 193] on div at bounding box center [495, 235] width 991 height 470
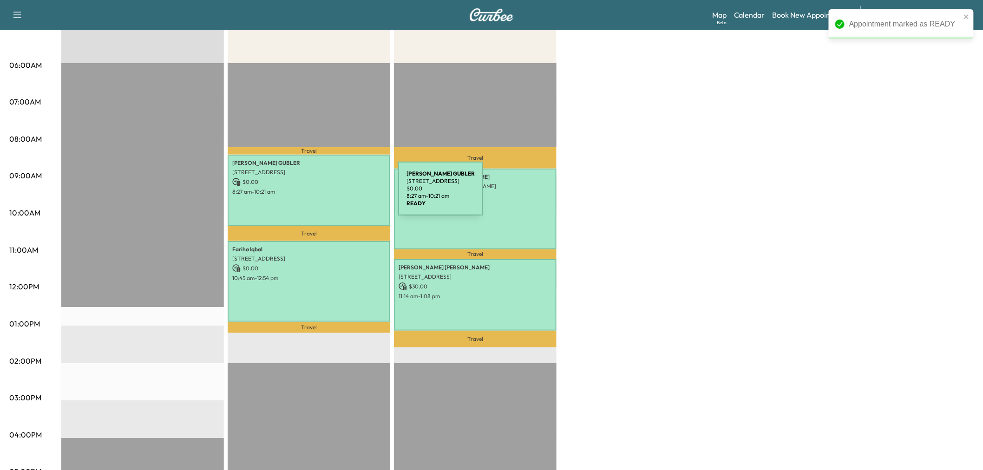
click at [328, 194] on div "[PERSON_NAME] [STREET_ADDRESS] $ 0.00 8:27 am - 10:21 am" at bounding box center [309, 190] width 163 height 71
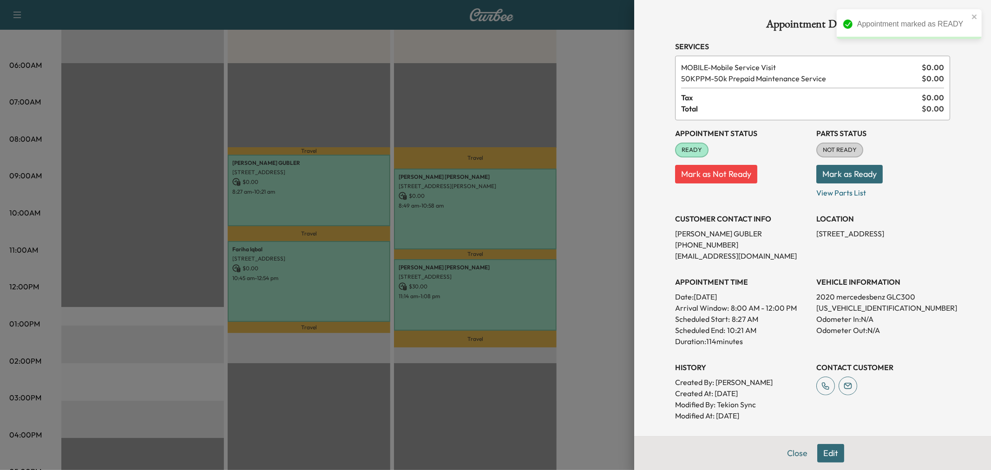
click at [316, 265] on div at bounding box center [495, 235] width 991 height 470
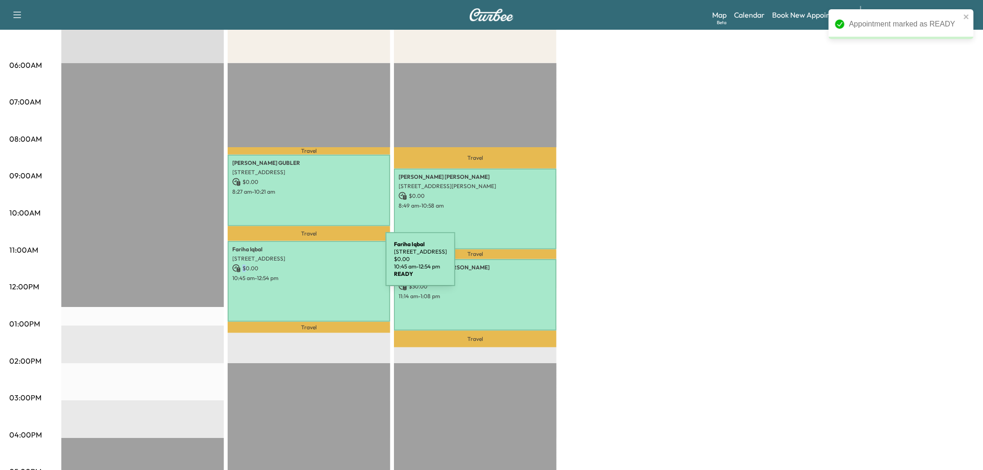
click at [316, 265] on p "$ 0.00" at bounding box center [308, 268] width 153 height 8
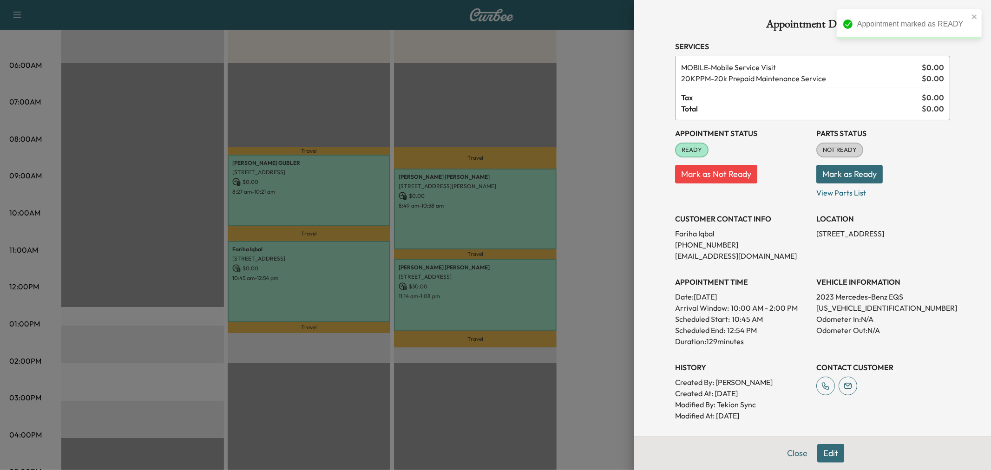
click at [316, 265] on div at bounding box center [495, 235] width 991 height 470
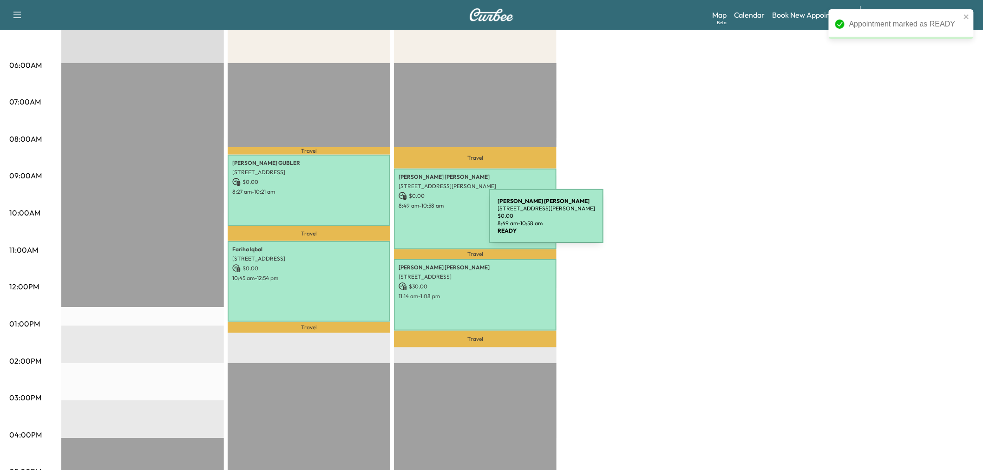
click at [419, 222] on div "[PERSON_NAME] [STREET_ADDRESS][PERSON_NAME] $ 0.00 8:49 am - 10:58 am" at bounding box center [475, 209] width 163 height 81
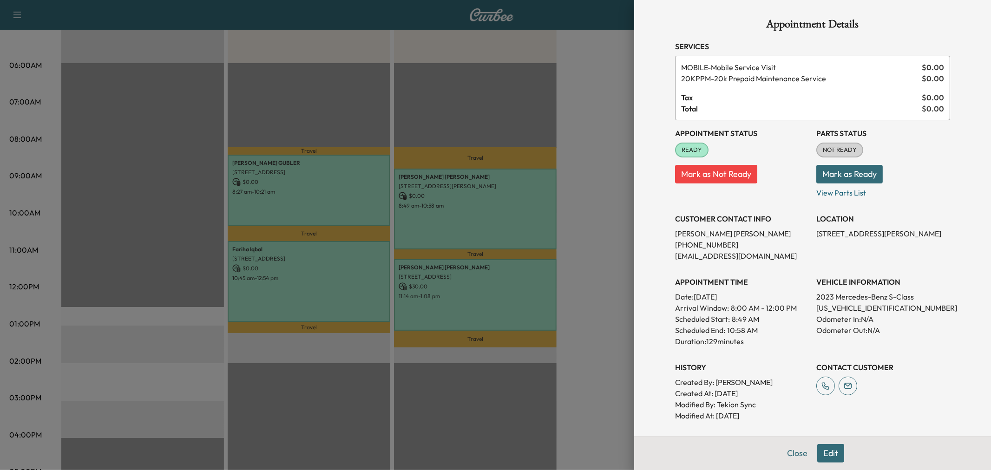
click at [419, 222] on div at bounding box center [495, 235] width 991 height 470
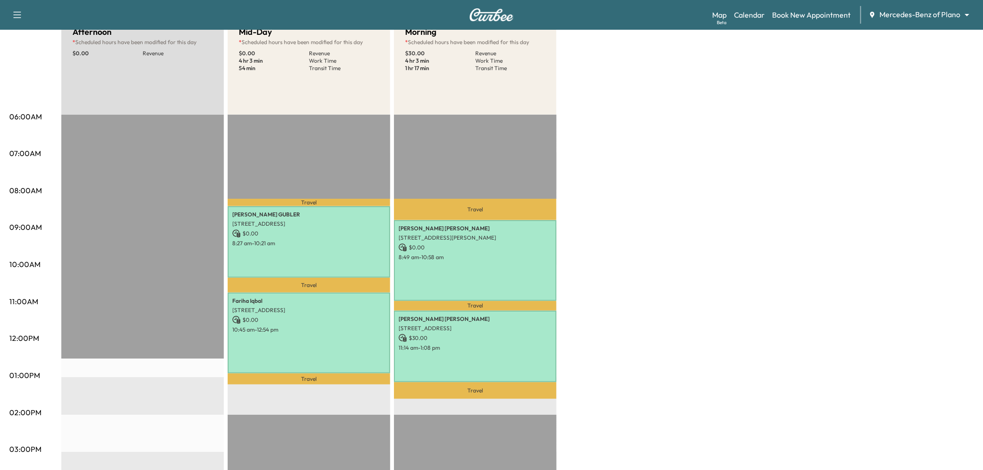
scroll to position [0, 0]
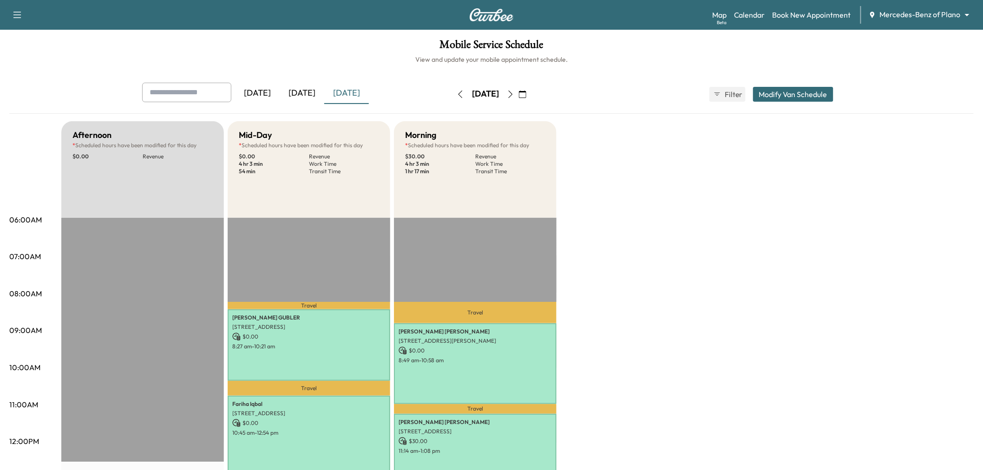
click at [601, 194] on div "Afternoon * Scheduled hours have been modified for this day $ 0.00 Revenue EST …" at bounding box center [517, 469] width 912 height 697
click at [601, 189] on div "Afternoon * Scheduled hours have been modified for this day $ 0.00 Revenue EST …" at bounding box center [517, 469] width 912 height 697
click at [793, 95] on button "Modify Van Schedule" at bounding box center [793, 94] width 80 height 15
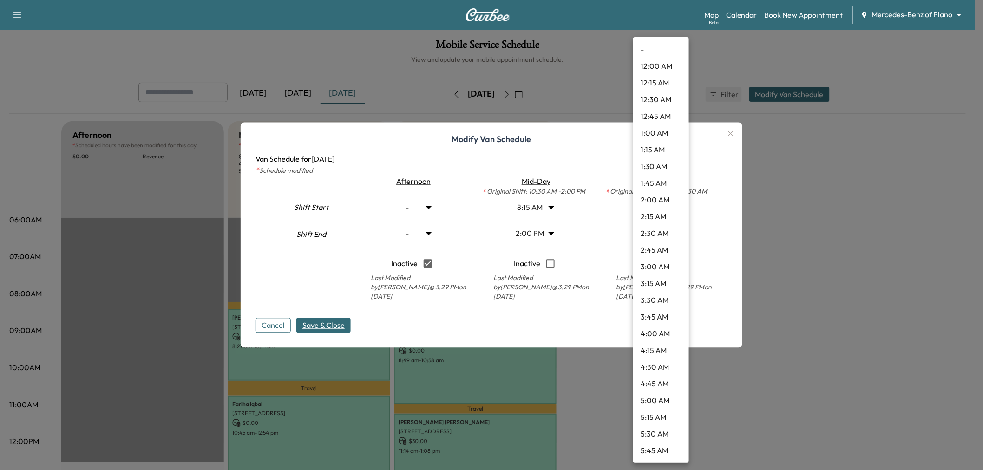
click at [666, 231] on body "Support Log Out Map Beta Calendar Book New Appointment Mercedes-Benz of Plano *…" at bounding box center [491, 235] width 983 height 470
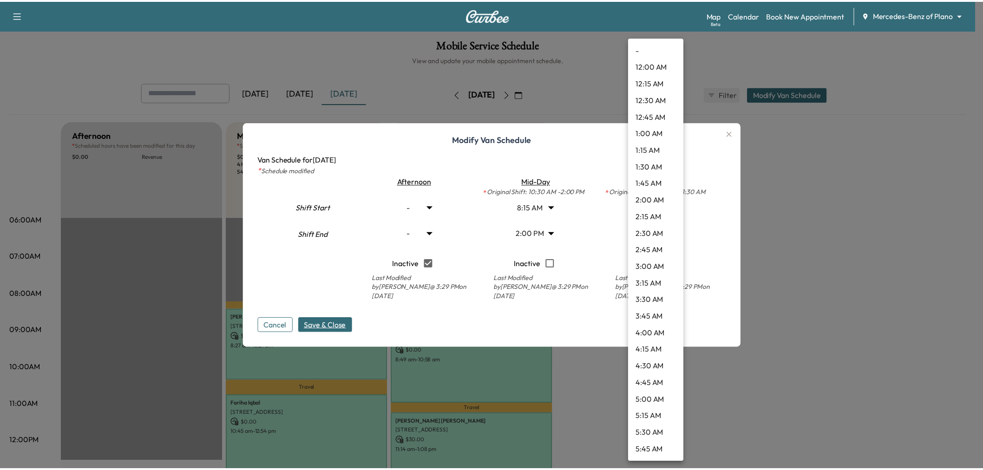
scroll to position [751, 0]
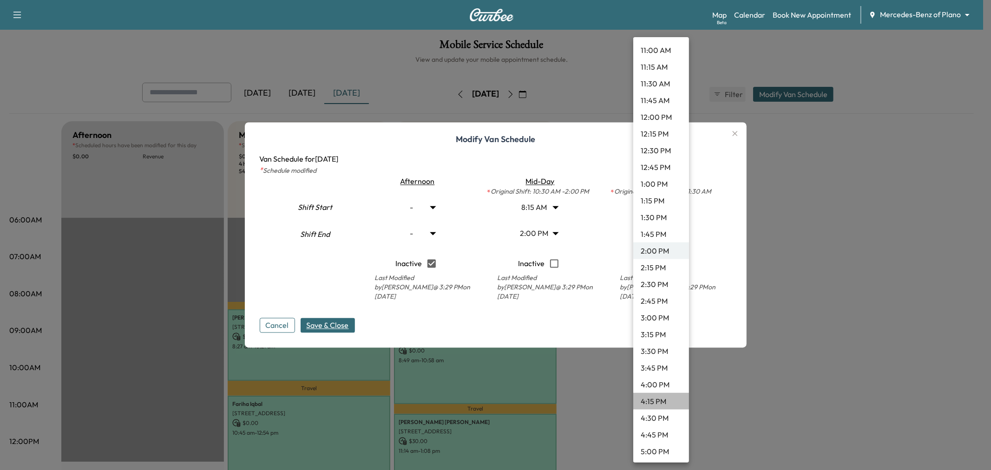
click at [661, 398] on li "4:15 PM" at bounding box center [661, 401] width 56 height 17
type input "*****"
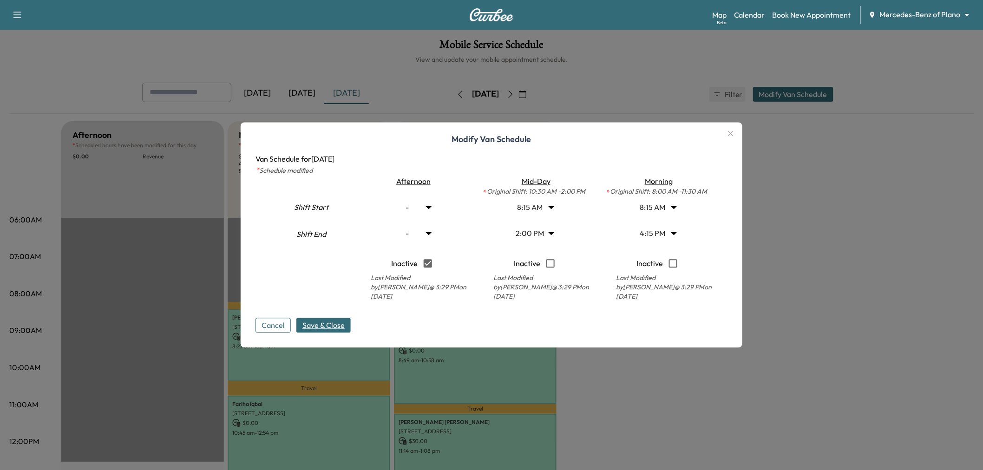
click at [330, 331] on button "Save & Close" at bounding box center [323, 325] width 54 height 15
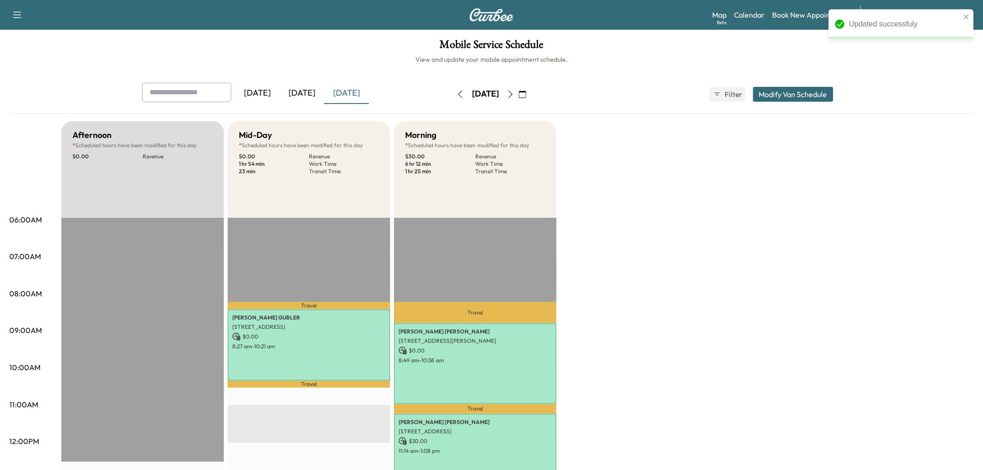
click at [682, 242] on div "Afternoon * Scheduled hours have been modified for this day $ 0.00 Revenue EST …" at bounding box center [517, 469] width 912 height 697
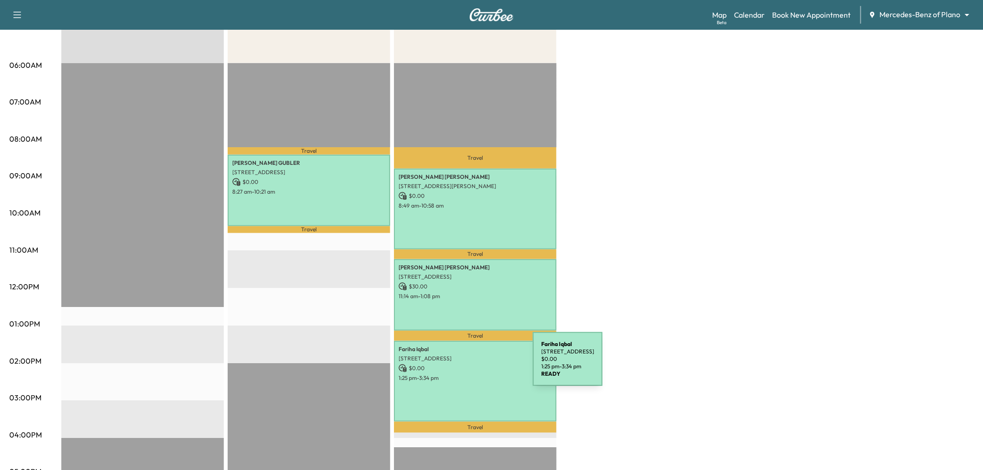
click at [463, 365] on p "$ 0.00" at bounding box center [475, 368] width 153 height 8
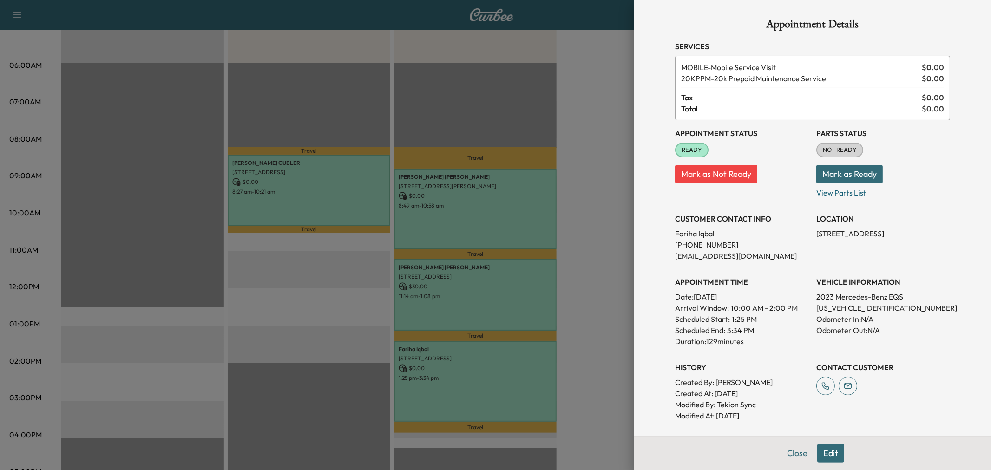
click at [829, 454] on button "Edit" at bounding box center [830, 453] width 27 height 19
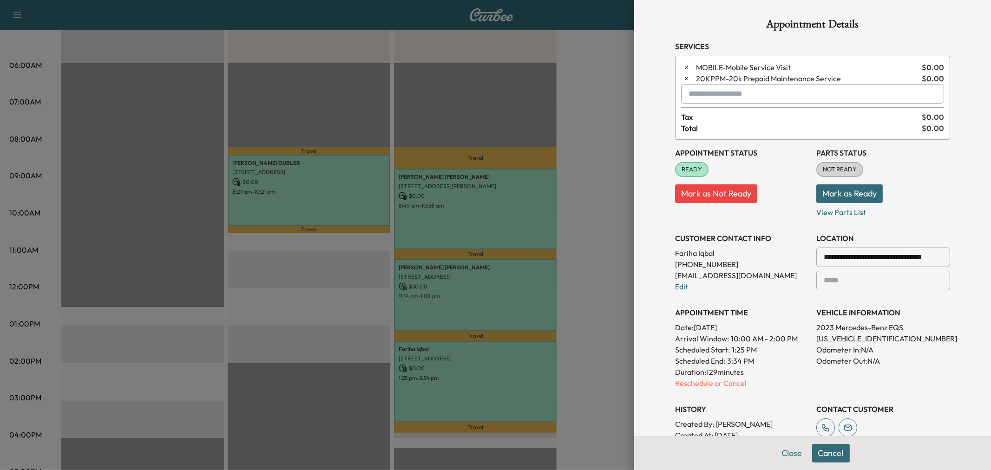
click at [735, 95] on input "text" at bounding box center [812, 94] width 263 height 20
click at [745, 116] on p "MIDDAY - Mid-Day Appointment" at bounding box center [779, 118] width 202 height 13
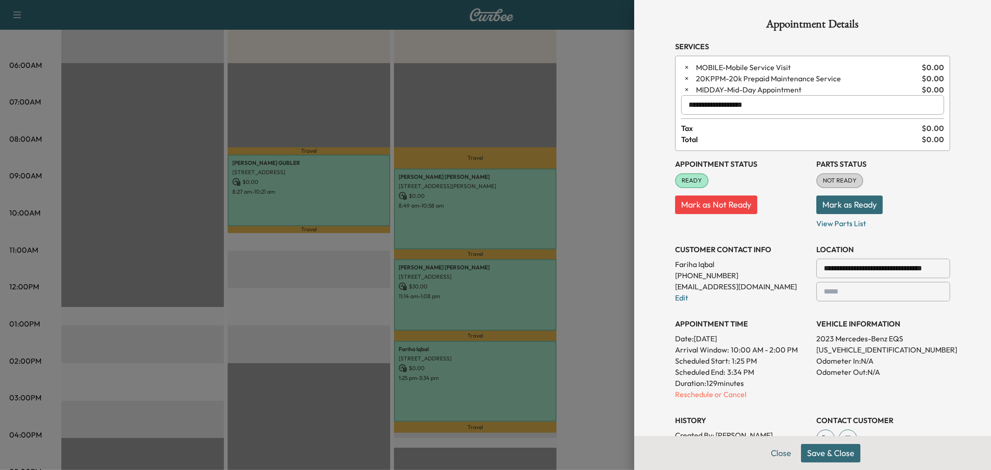
type input "**********"
click at [832, 451] on button "Save & Close" at bounding box center [830, 453] width 59 height 19
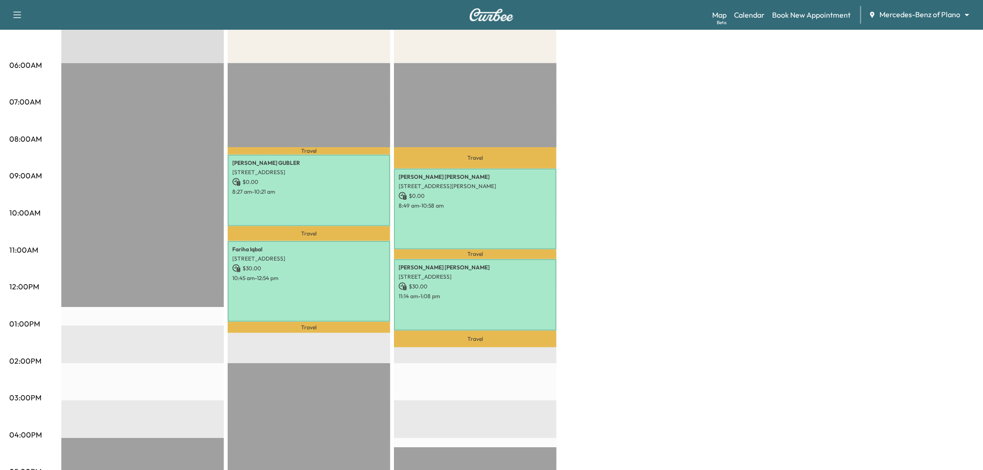
click at [787, 242] on div "Afternoon * Scheduled hours have been modified for this day $ 0.00 Revenue EST …" at bounding box center [517, 315] width 912 height 697
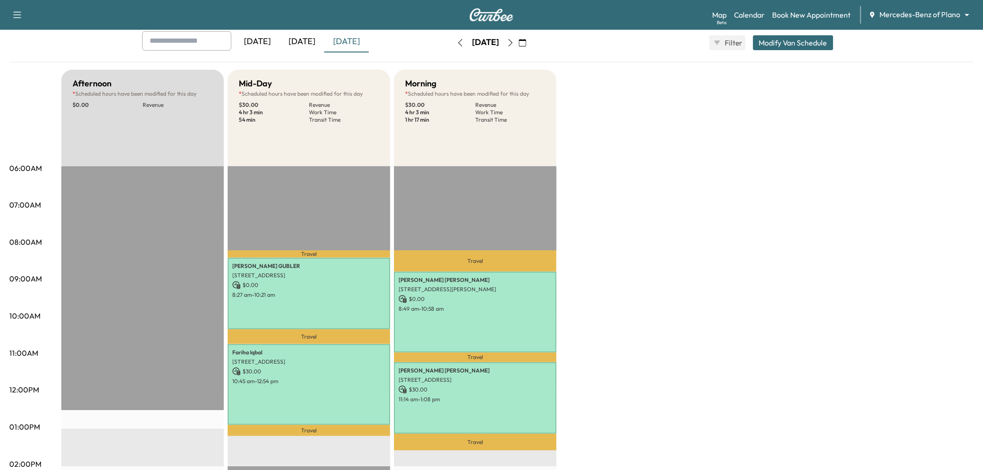
scroll to position [0, 0]
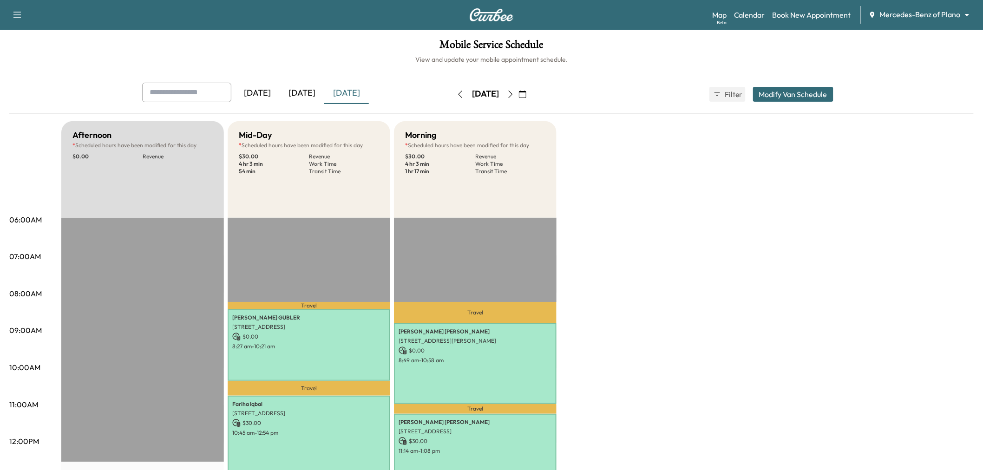
click at [819, 260] on div "Afternoon * Scheduled hours have been modified for this day $ 0.00 Revenue EST …" at bounding box center [517, 469] width 912 height 697
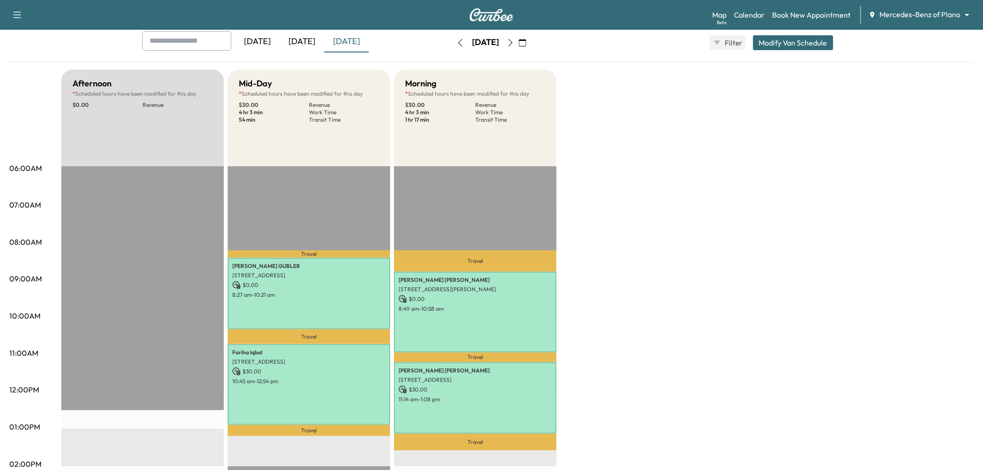
scroll to position [155, 0]
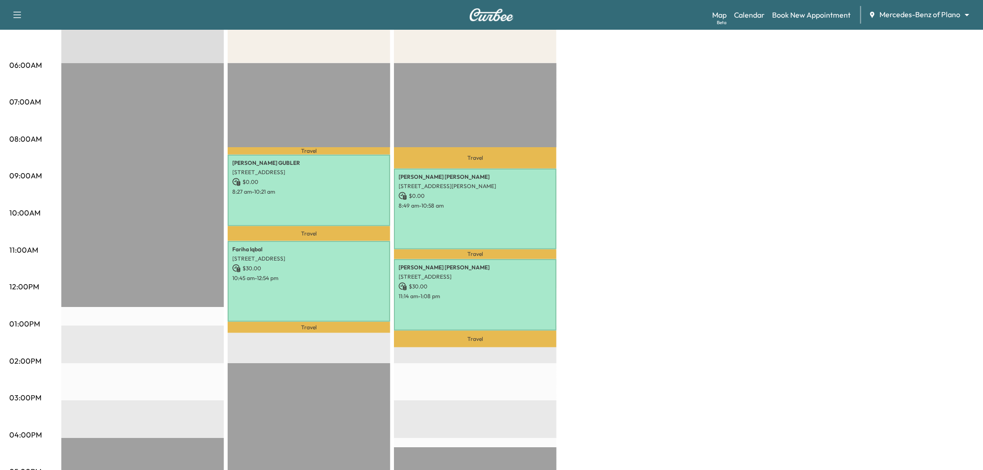
drag, startPoint x: 820, startPoint y: 259, endPoint x: 758, endPoint y: 242, distance: 64.1
click at [820, 259] on div "Afternoon * Scheduled hours have been modified for this day $ 0.00 Revenue EST …" at bounding box center [517, 315] width 912 height 697
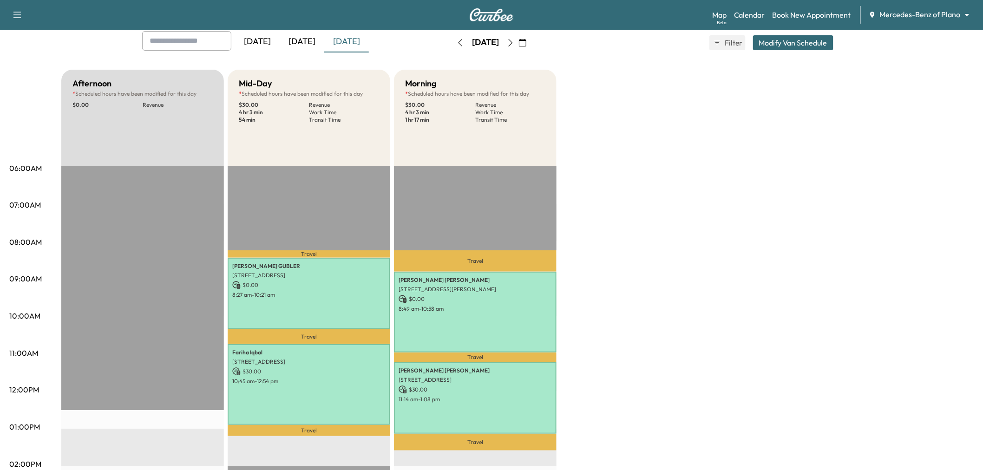
scroll to position [0, 0]
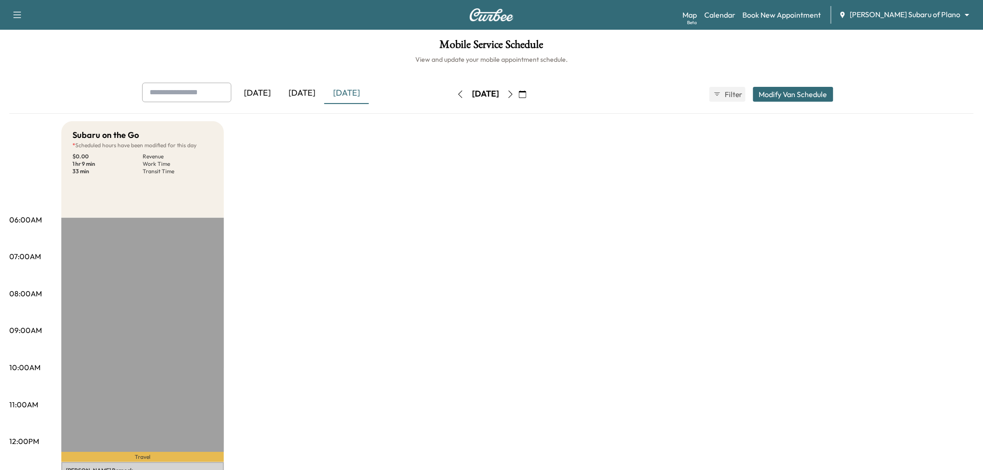
click at [307, 90] on div "[DATE]" at bounding box center [302, 93] width 45 height 21
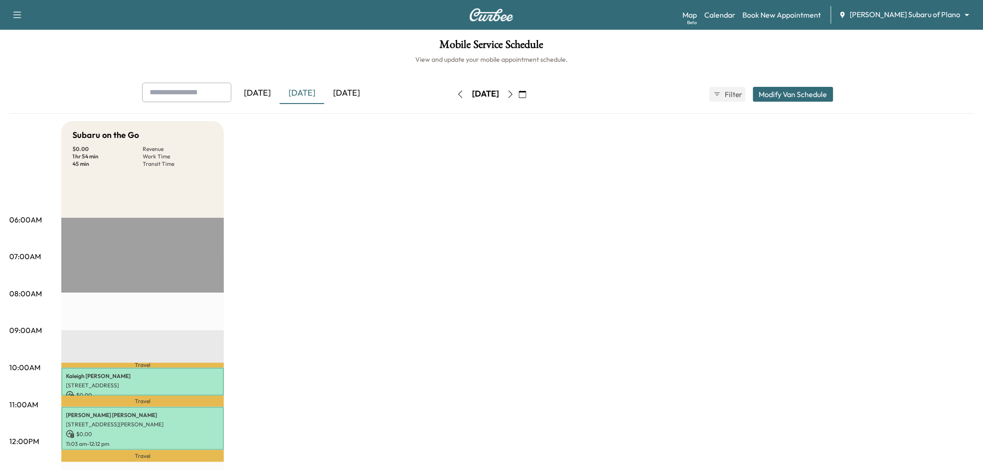
click at [344, 91] on div "[DATE]" at bounding box center [346, 93] width 45 height 21
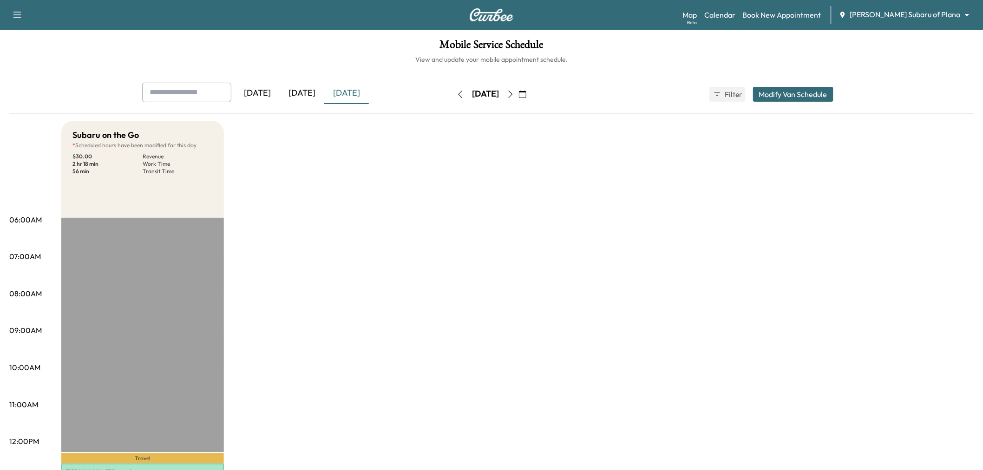
click at [776, 96] on button "Modify Van Schedule" at bounding box center [793, 94] width 80 height 15
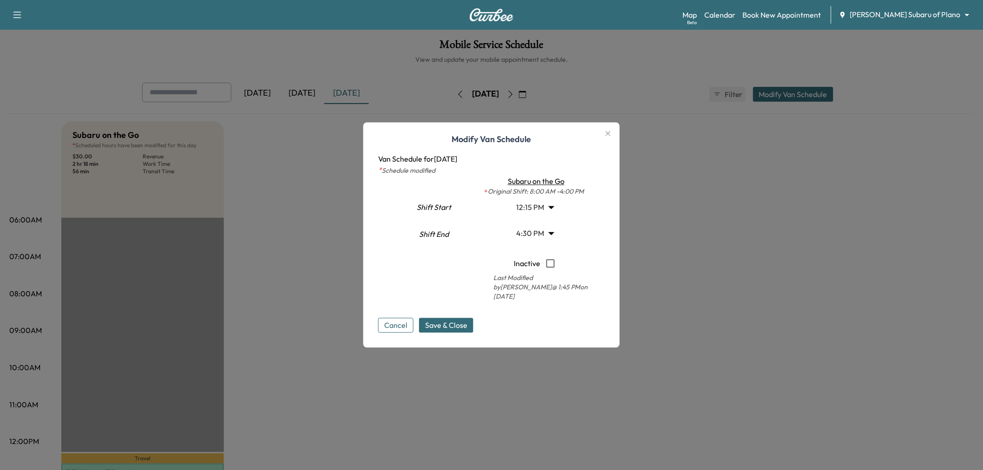
click at [532, 203] on body "Support Log Out Map Beta Calendar Book New Appointment Ewing Subaru of Plano **…" at bounding box center [491, 235] width 983 height 470
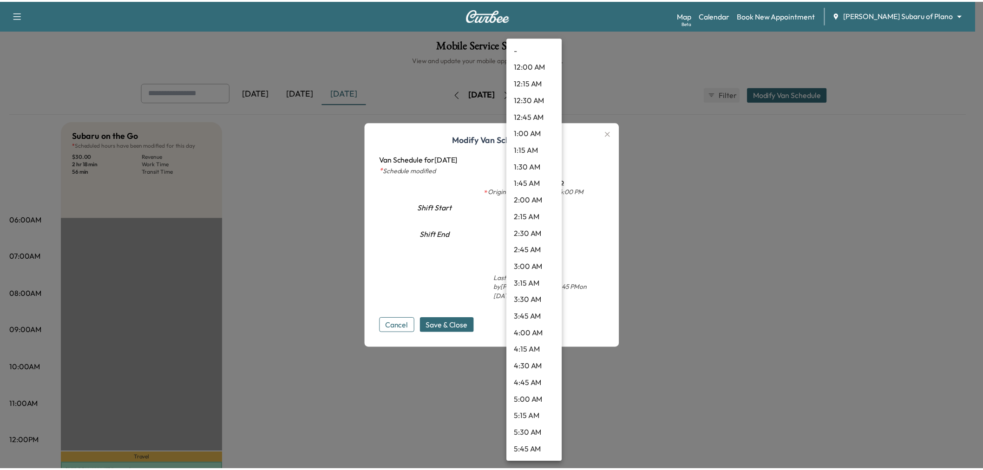
scroll to position [635, 0]
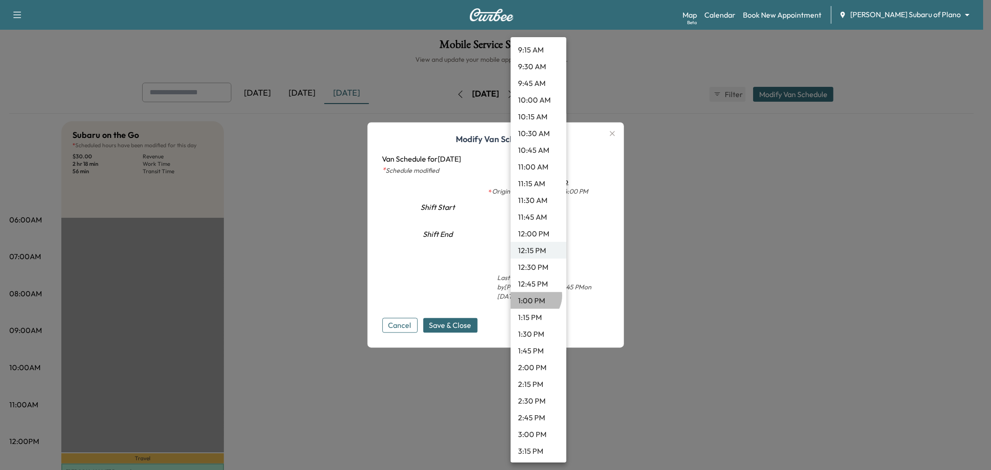
click at [532, 295] on li "1:00 PM" at bounding box center [538, 300] width 56 height 17
type input "**"
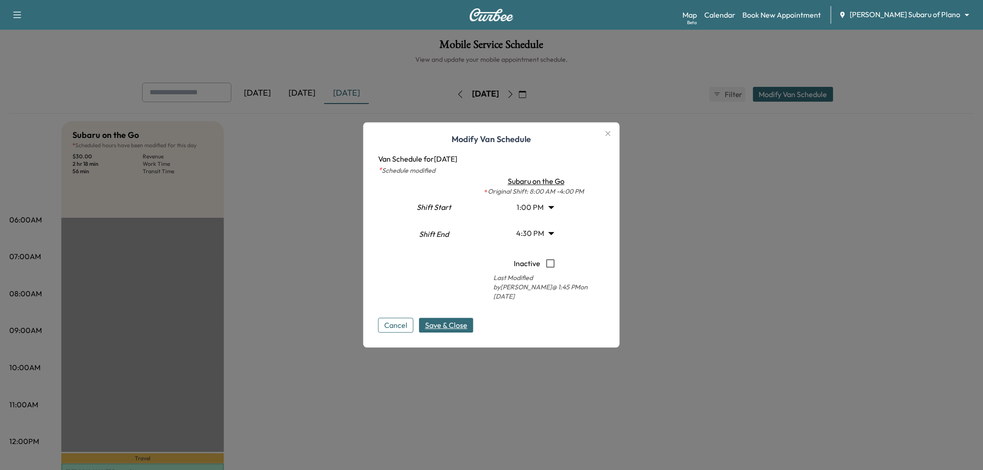
click at [447, 330] on span "Save & Close" at bounding box center [446, 325] width 42 height 11
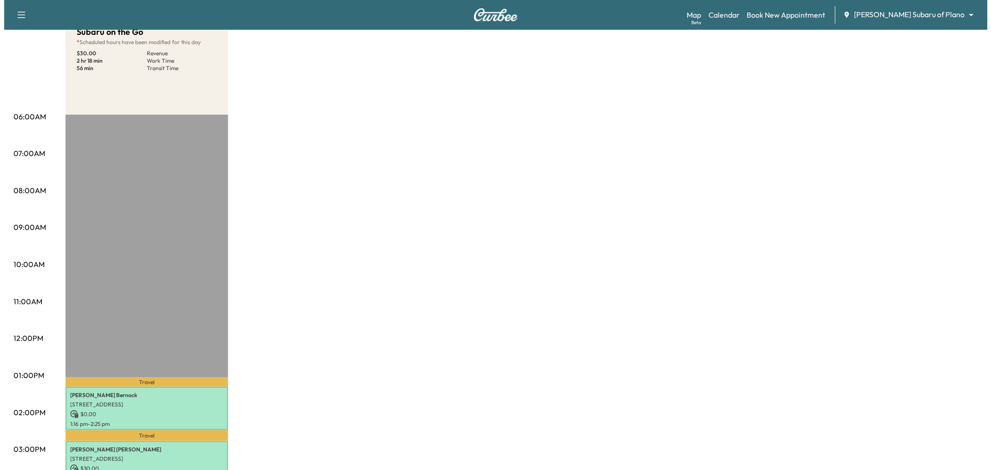
scroll to position [0, 0]
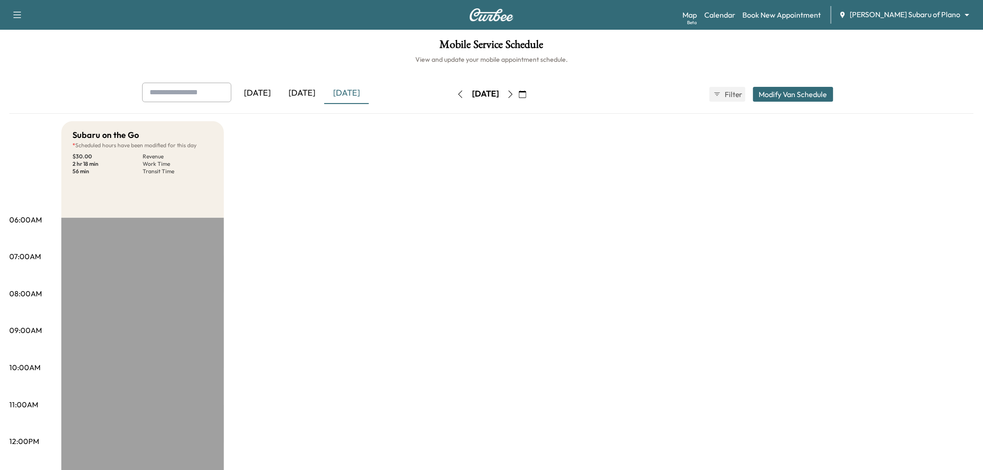
click at [777, 93] on button "Modify Van Schedule" at bounding box center [793, 94] width 80 height 15
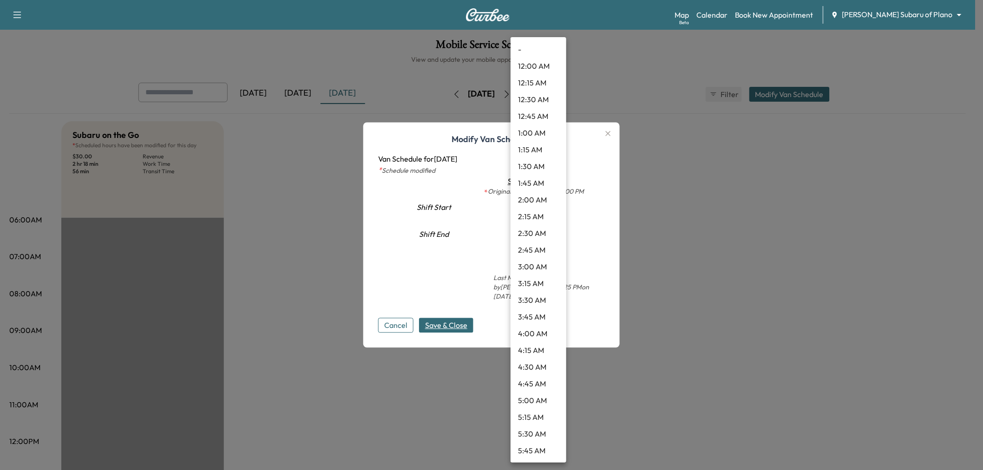
click at [526, 234] on body "Support Log Out Map Beta Calendar Book New Appointment Ewing Subaru of Plano **…" at bounding box center [491, 235] width 983 height 470
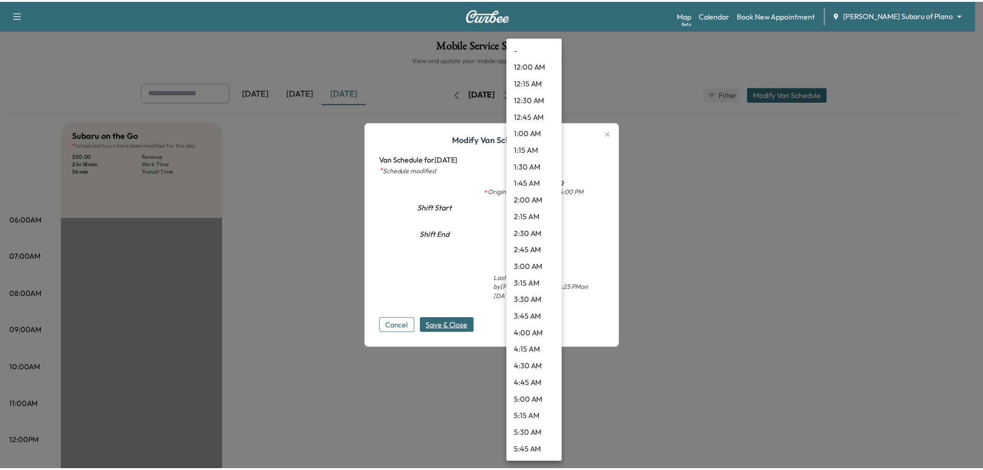
scroll to position [919, 0]
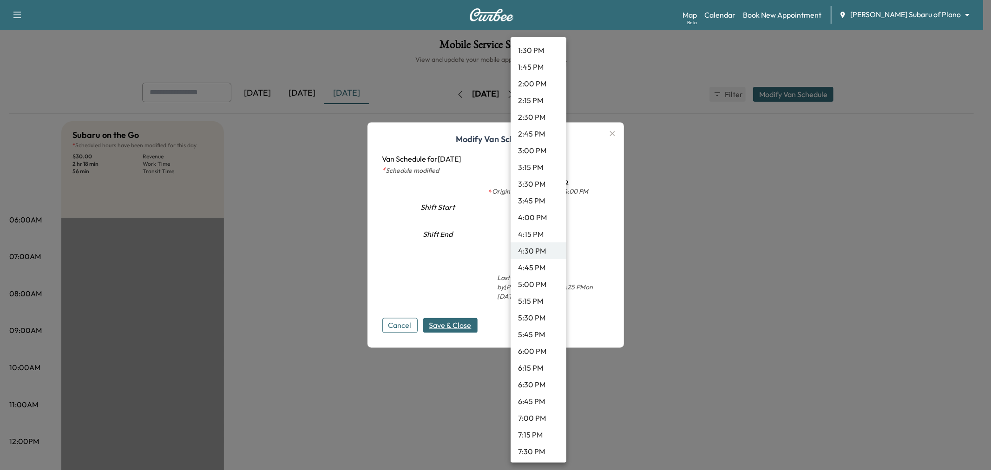
click at [536, 283] on li "5:00 PM" at bounding box center [538, 284] width 56 height 17
type input "**"
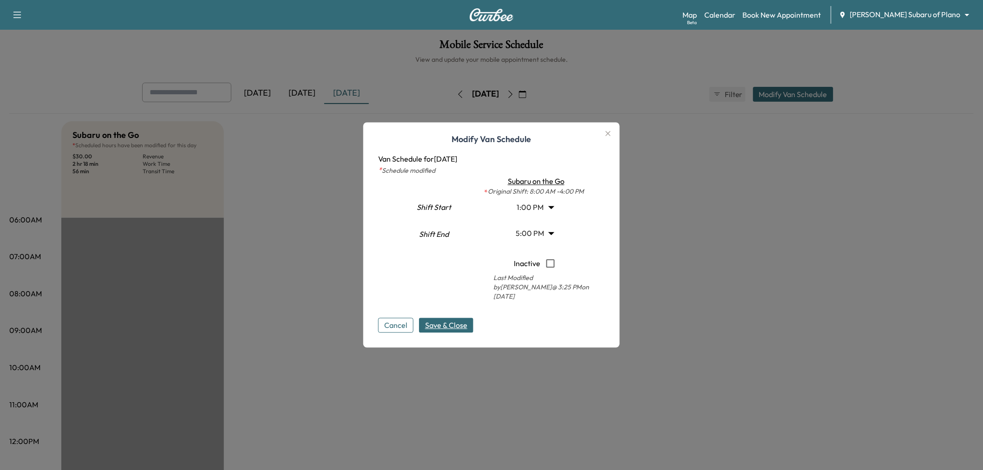
click at [453, 319] on button "Save & Close" at bounding box center [446, 325] width 54 height 15
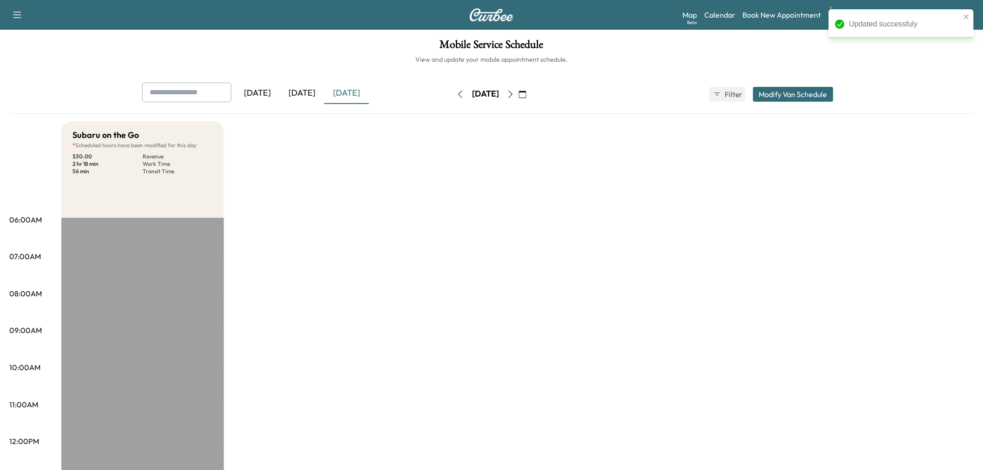
click at [396, 226] on div "Subaru on the Go * Scheduled hours have been modified for this day $ 30.00 Reve…" at bounding box center [517, 469] width 912 height 697
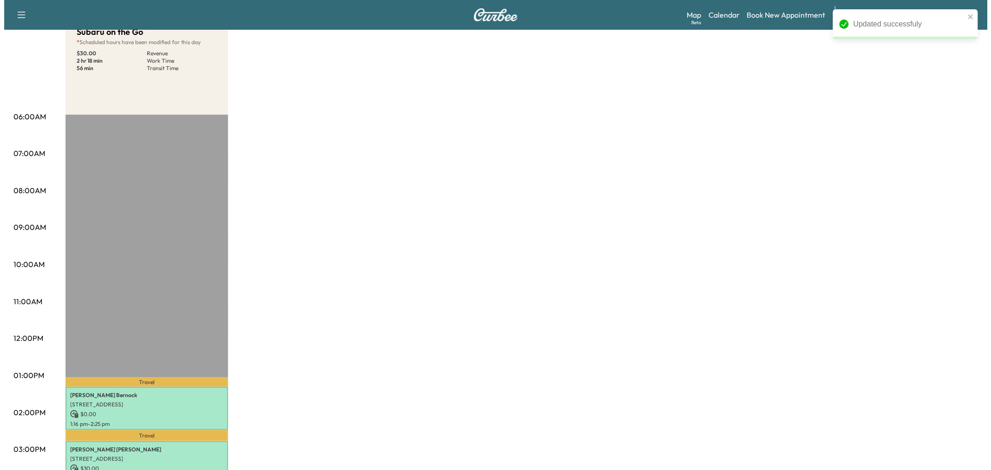
scroll to position [0, 0]
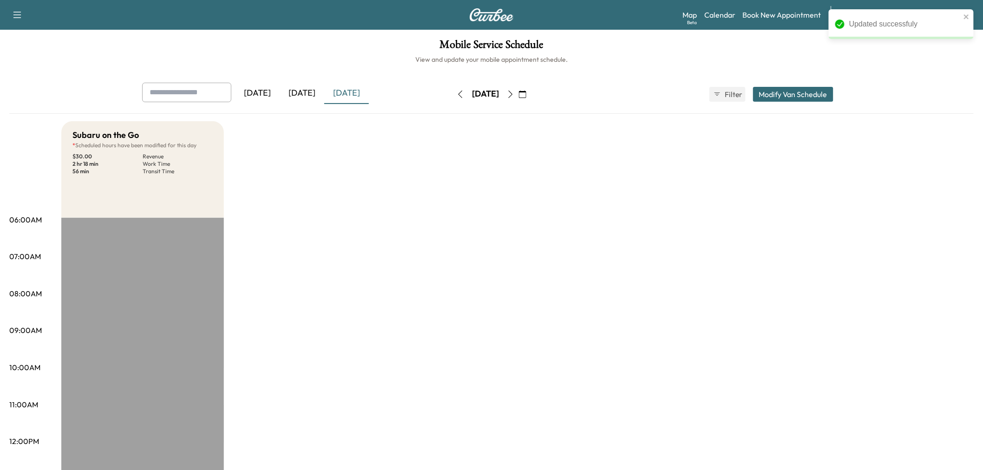
click at [783, 90] on button "Modify Van Schedule" at bounding box center [793, 94] width 80 height 15
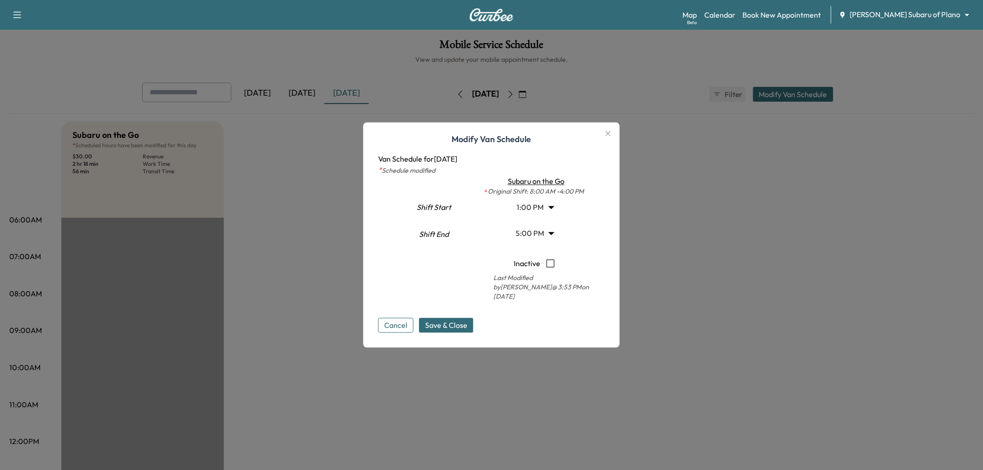
click at [541, 213] on body "Updated successfuly Support Log Out Map Beta Calendar Book New Appointment Ewin…" at bounding box center [491, 235] width 983 height 470
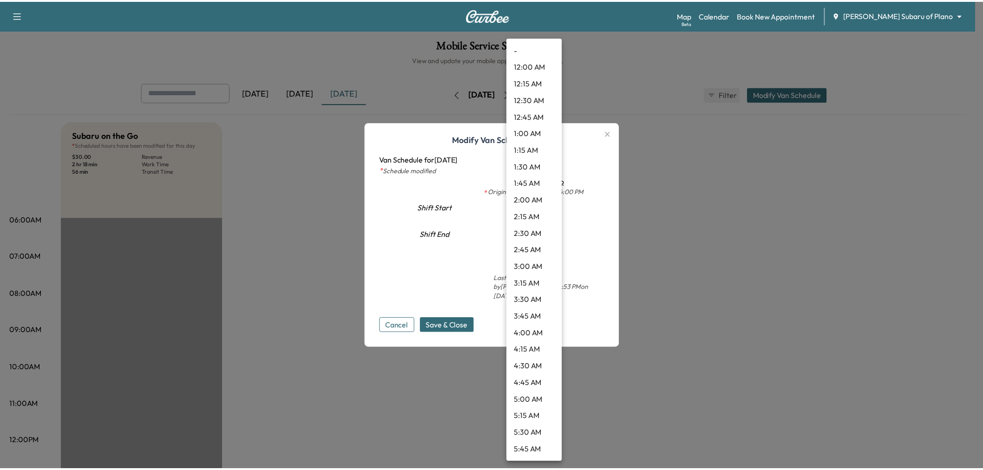
scroll to position [685, 0]
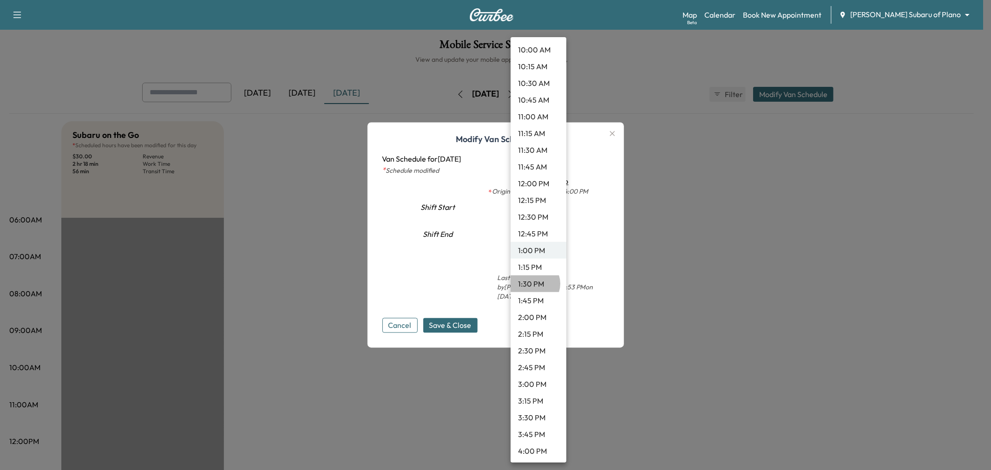
click at [533, 283] on li "1:30 PM" at bounding box center [538, 283] width 56 height 17
type input "****"
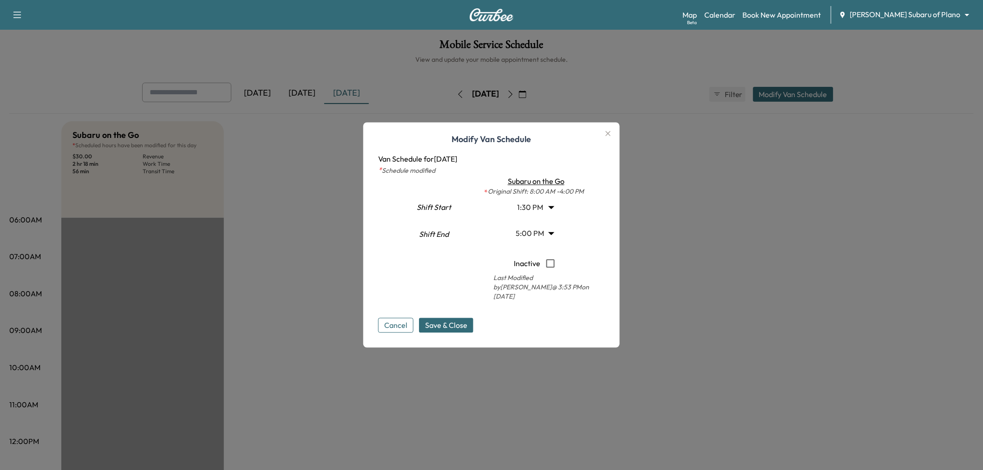
click at [461, 311] on div "Cancel Save & Close" at bounding box center [491, 318] width 227 height 30
click at [455, 327] on span "Save & Close" at bounding box center [446, 325] width 42 height 11
click at [698, 283] on div at bounding box center [491, 235] width 983 height 470
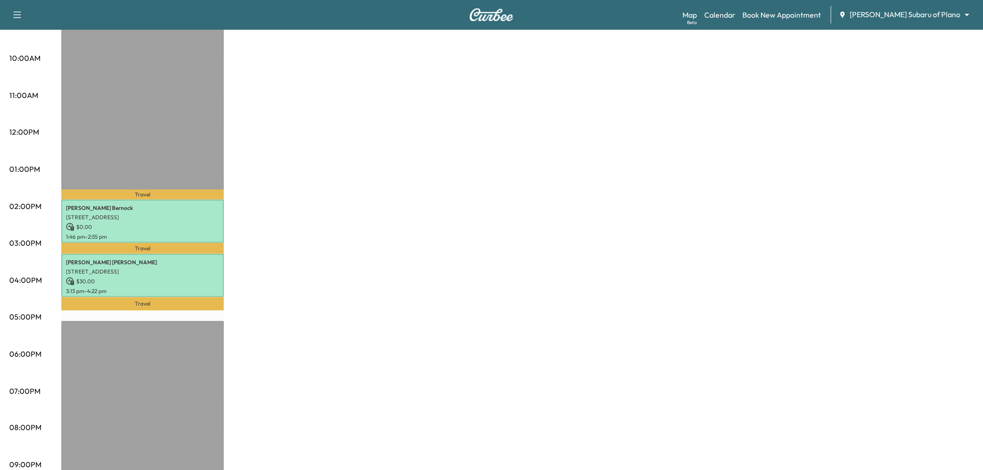
scroll to position [258, 0]
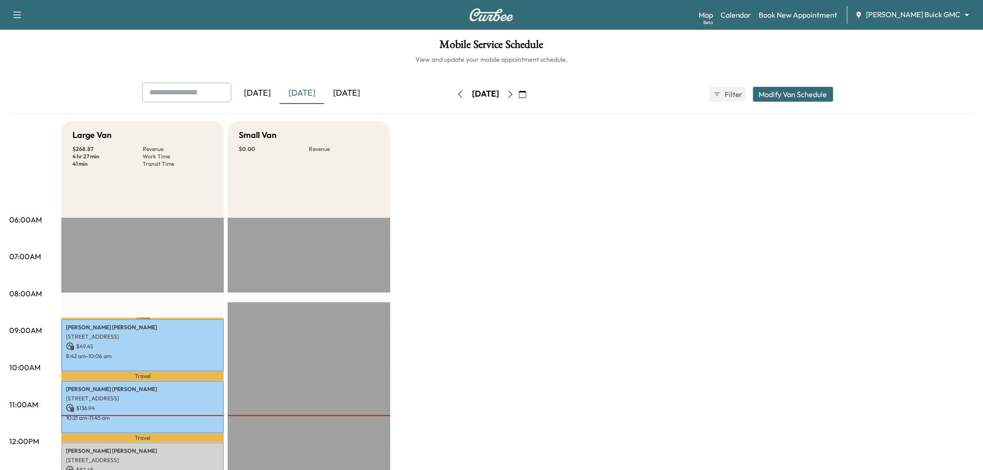
click at [344, 93] on div "[DATE]" at bounding box center [346, 93] width 45 height 21
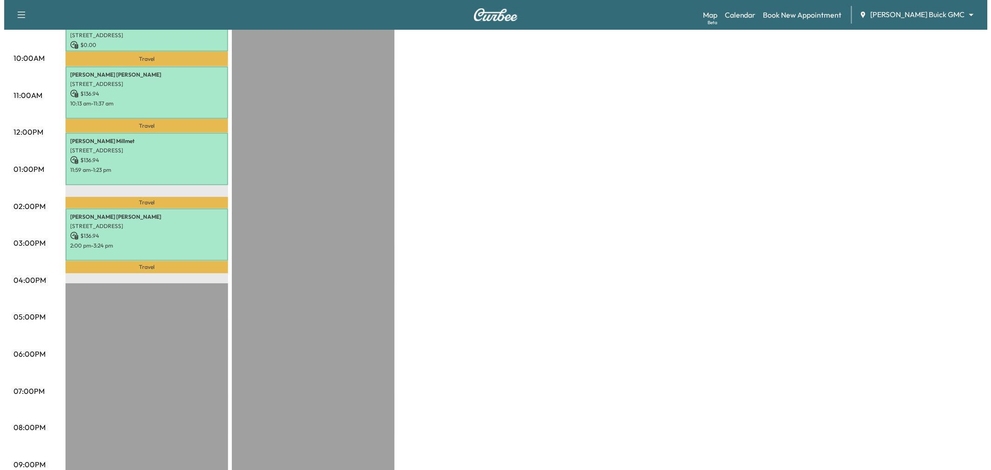
scroll to position [206, 0]
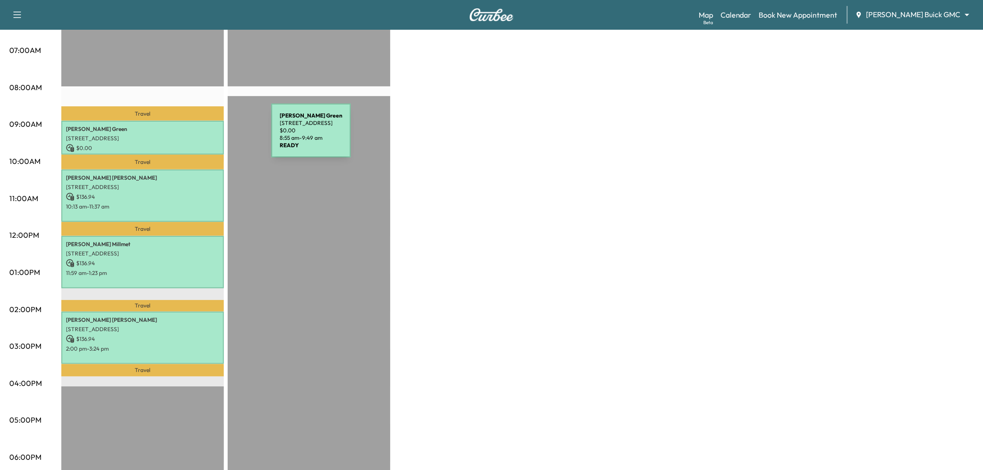
click at [202, 136] on p "1501 Silent Brook Dr, Prosper, TX 75078, USA" at bounding box center [142, 138] width 153 height 7
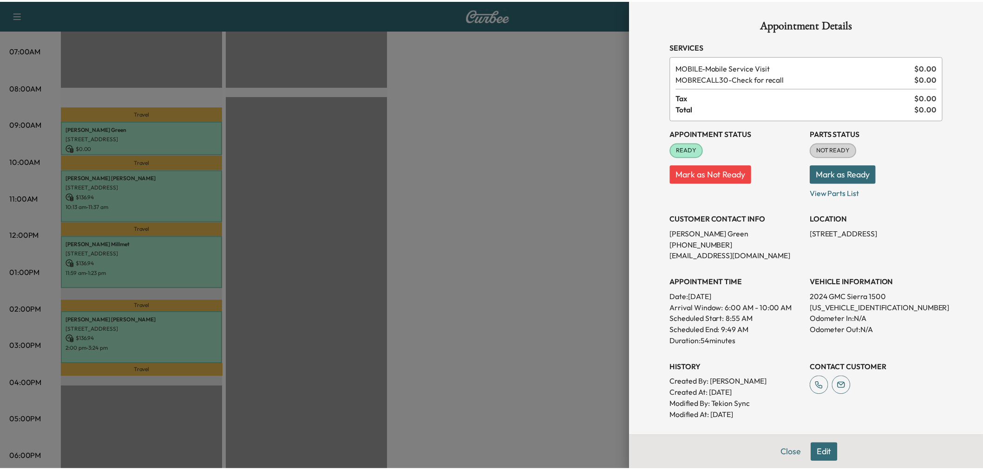
scroll to position [121, 0]
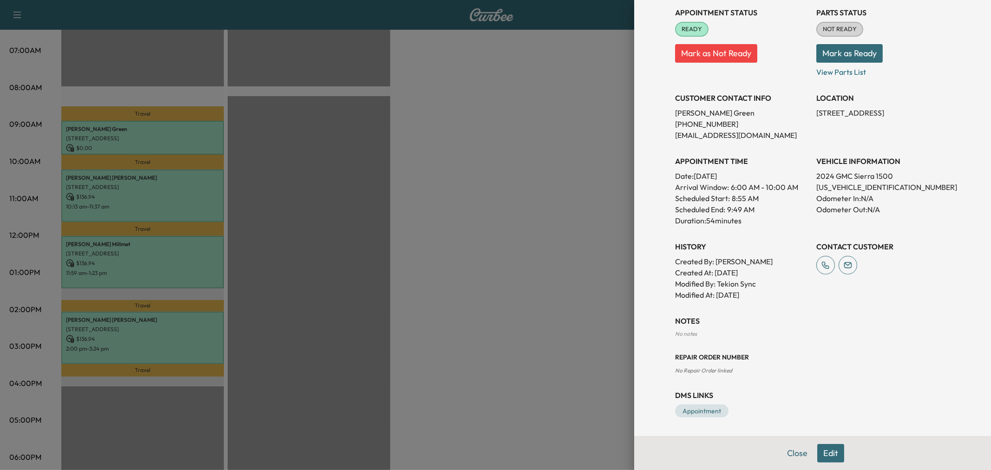
click at [557, 274] on div at bounding box center [495, 235] width 991 height 470
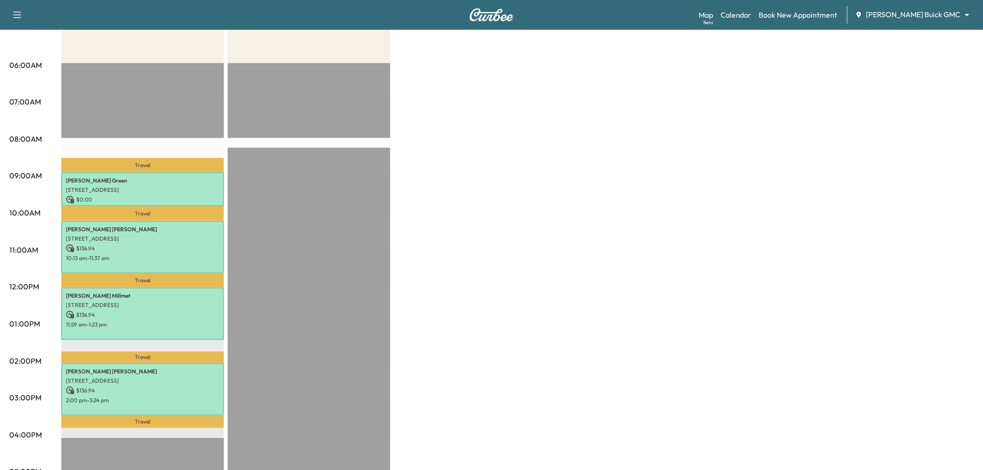
scroll to position [0, 0]
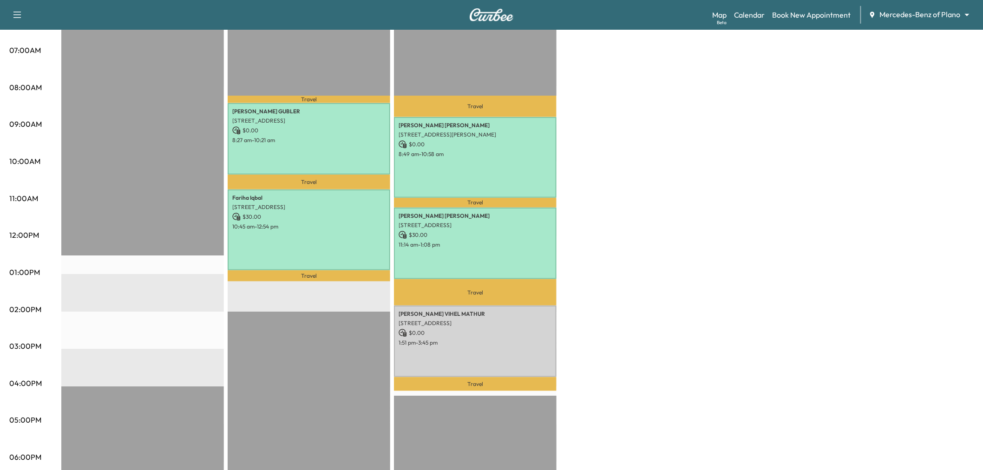
scroll to position [258, 0]
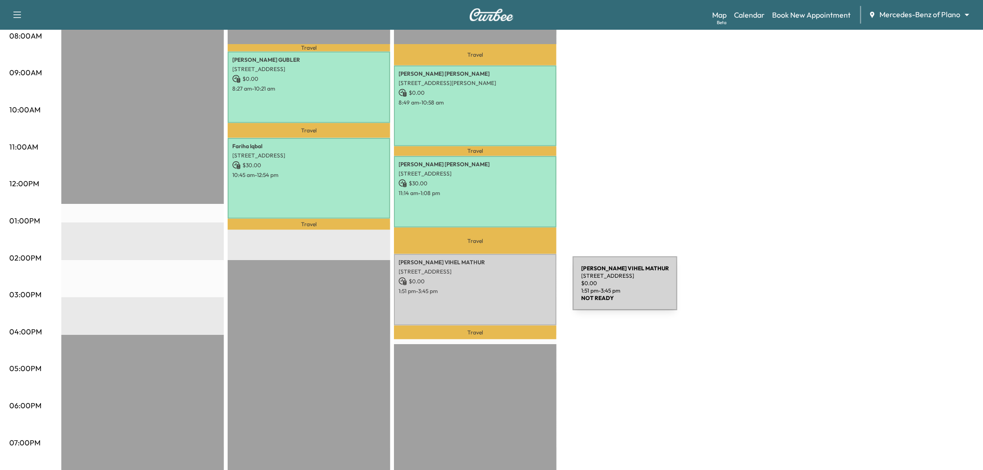
click at [503, 289] on p "1:51 pm - 3:45 pm" at bounding box center [475, 290] width 153 height 7
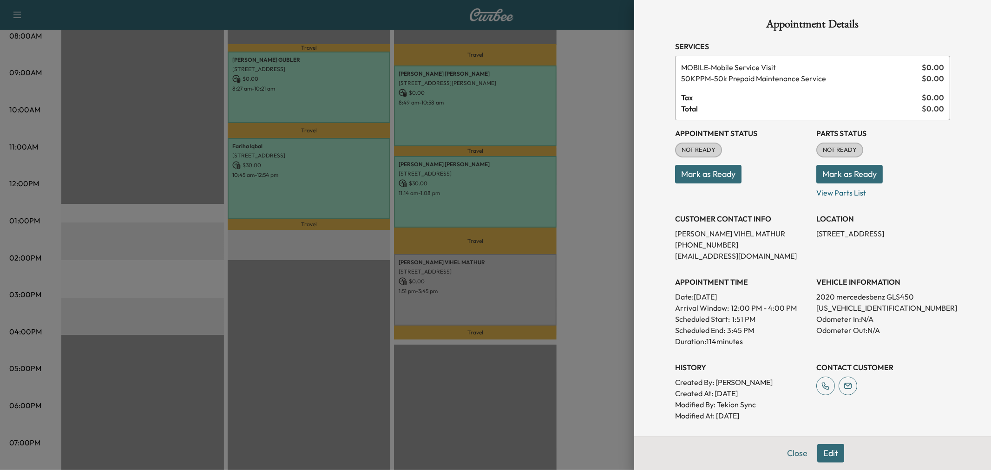
click at [576, 266] on div at bounding box center [495, 235] width 991 height 470
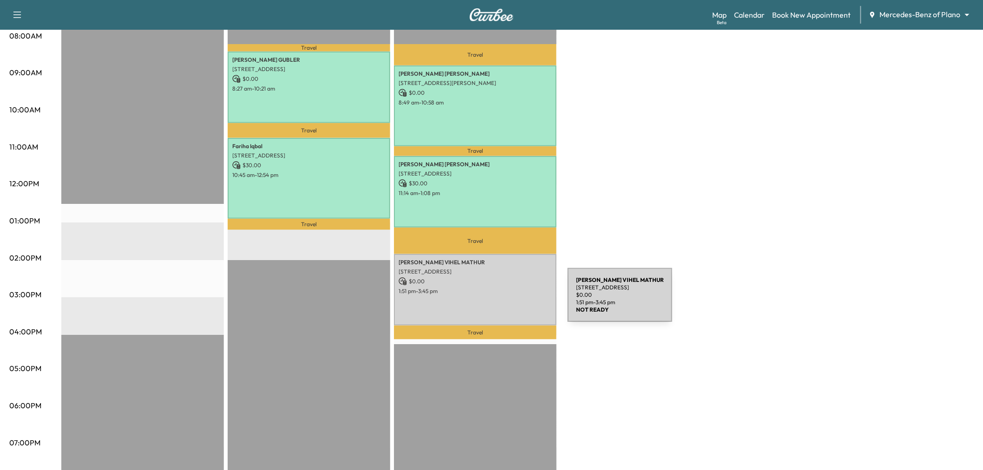
click at [498, 301] on div "PRIYA SINHA VIHEL MATHUR 1509 Frisco Hills Blvd, Little Elm, TX 75068, USA $ 0.…" at bounding box center [475, 289] width 163 height 71
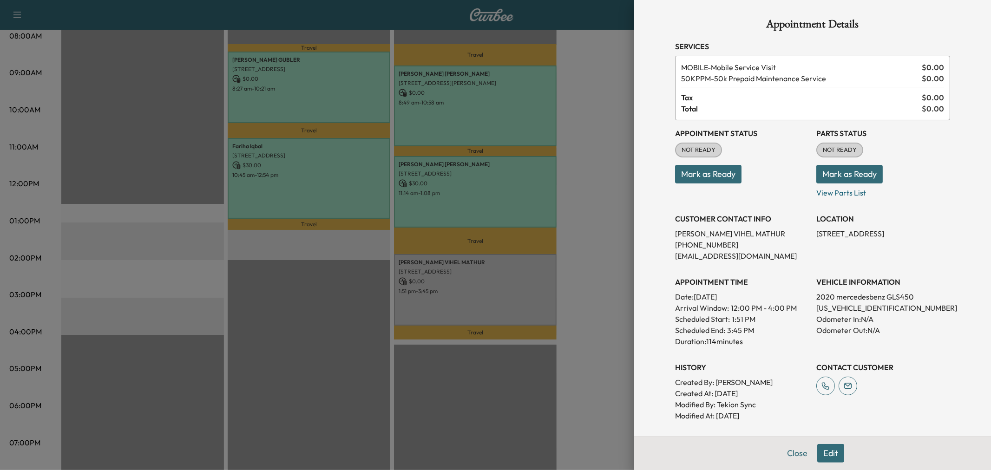
click at [587, 208] on div at bounding box center [495, 235] width 991 height 470
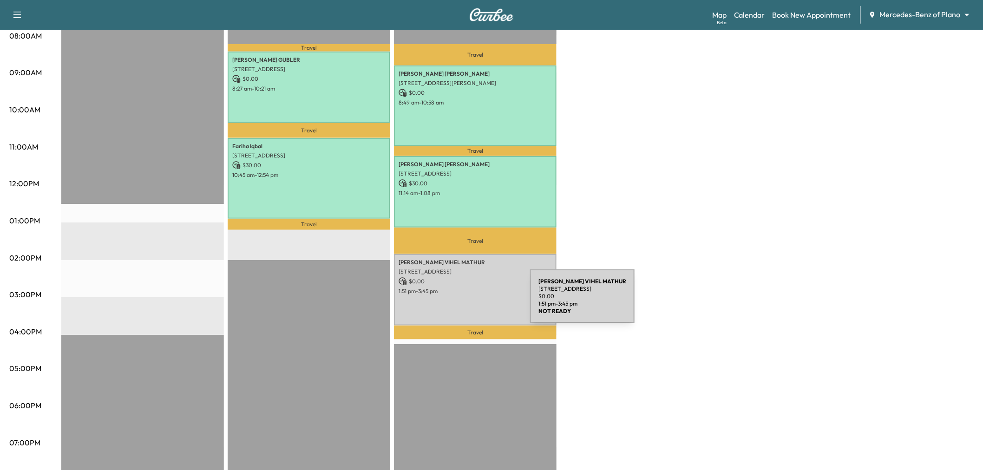
click at [460, 302] on div "PRIYA SINHA VIHEL MATHUR 1509 Frisco Hills Blvd, Little Elm, TX 75068, USA $ 0.…" at bounding box center [475, 289] width 163 height 71
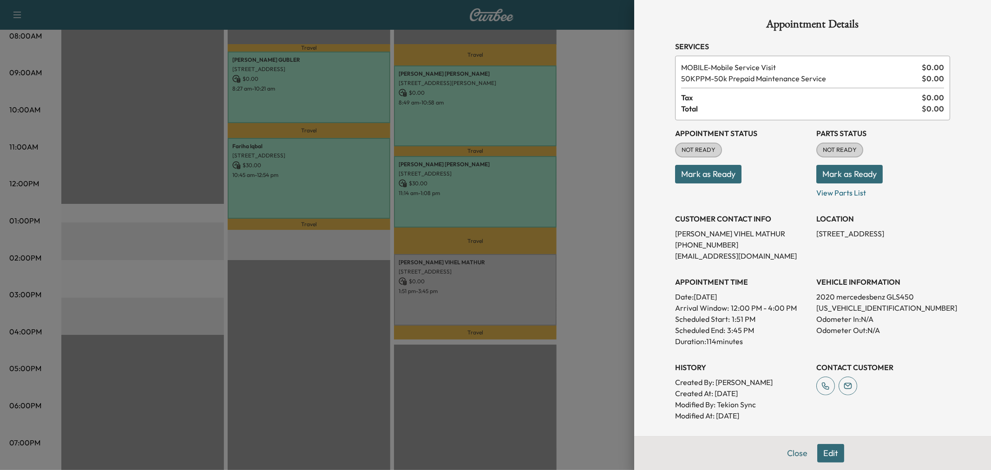
click at [634, 246] on div "Appointment Details Services MOBILE - Mobile Service Visit $ 0.00 50KPPM - 50k …" at bounding box center [812, 235] width 357 height 470
click at [609, 166] on div at bounding box center [495, 235] width 991 height 470
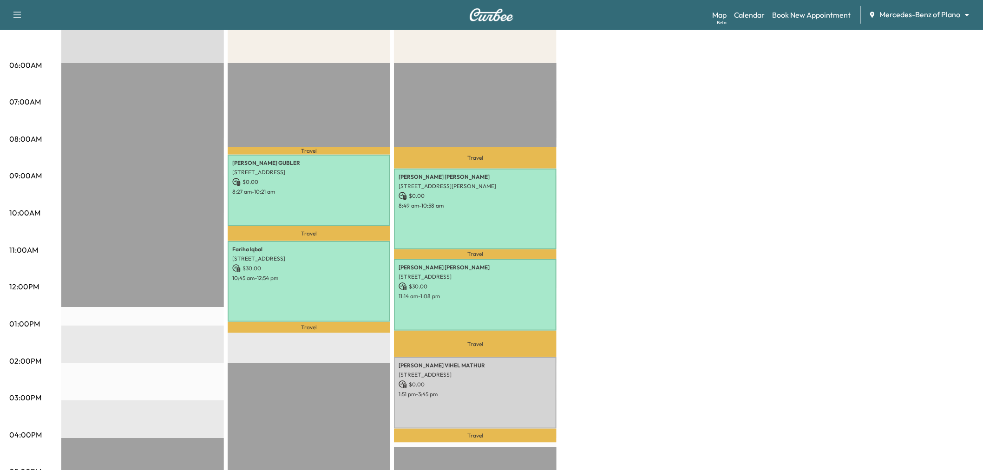
scroll to position [103, 0]
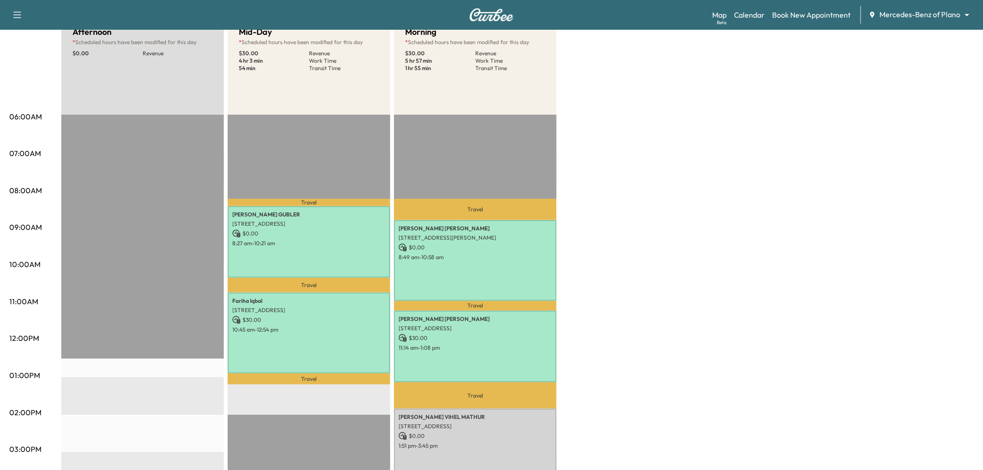
click at [613, 223] on div "Afternoon * Scheduled hours have been modified for this day $ 0.00 Revenue EST …" at bounding box center [517, 366] width 912 height 697
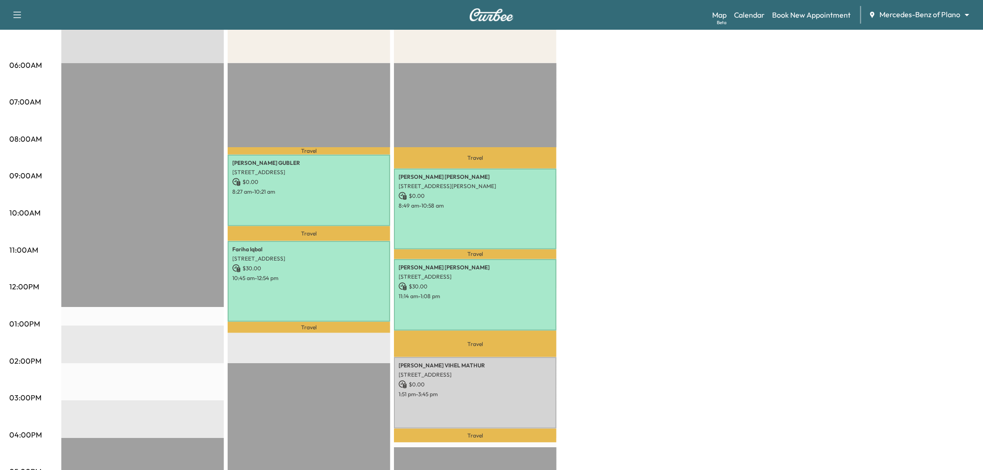
click at [662, 297] on div "Afternoon * Scheduled hours have been modified for this day $ 0.00 Revenue EST …" at bounding box center [517, 315] width 912 height 697
click at [753, 314] on div "Afternoon * Scheduled hours have been modified for this day $ 0.00 Revenue EST …" at bounding box center [517, 315] width 912 height 697
click at [422, 429] on p "Travel" at bounding box center [475, 436] width 163 height 14
click at [428, 423] on div "PRIYA SINHA VIHEL MATHUR 1509 Frisco Hills Blvd, Little Elm, TX 75068, USA $ 0.…" at bounding box center [475, 392] width 163 height 71
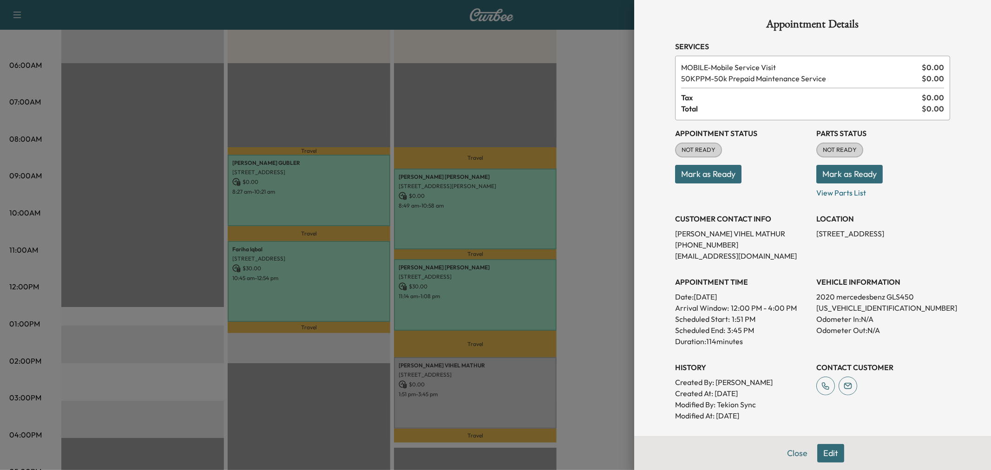
click at [532, 400] on div at bounding box center [495, 235] width 991 height 470
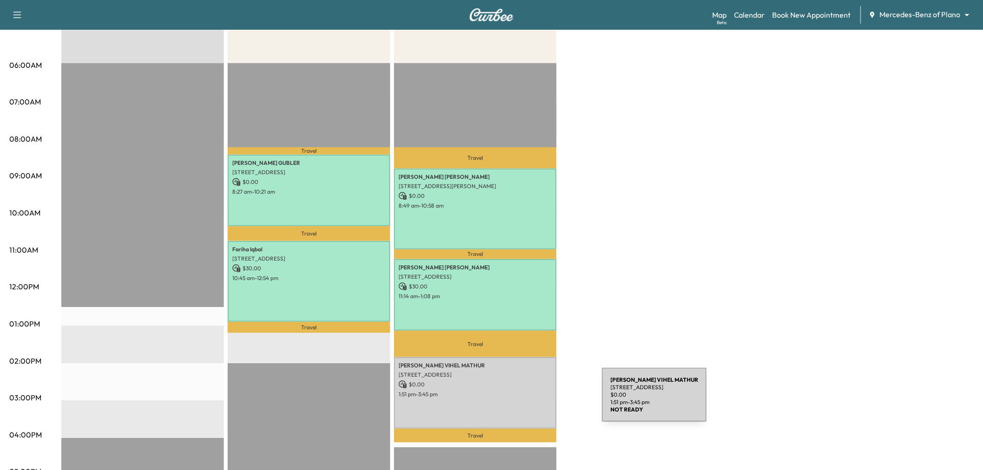
click at [532, 400] on div "PRIYA SINHA VIHEL MATHUR 1509 Frisco Hills Blvd, Little Elm, TX 75068, USA $ 0.…" at bounding box center [475, 392] width 163 height 71
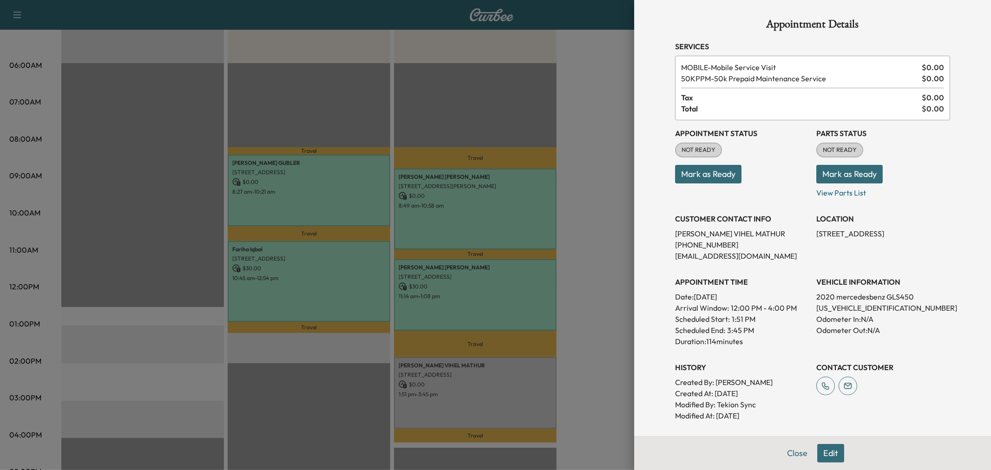
click at [532, 400] on div at bounding box center [495, 235] width 991 height 470
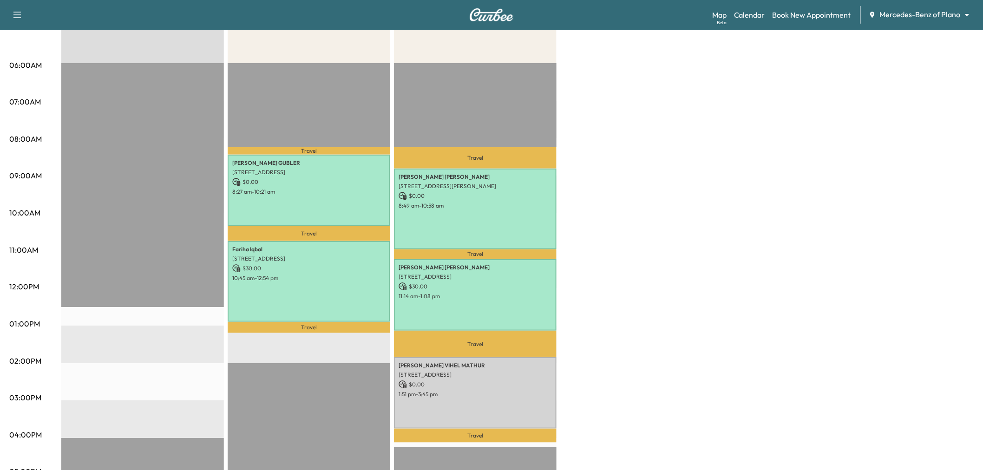
click at [598, 372] on div "Afternoon * Scheduled hours have been modified for this day $ 0.00 Revenue EST …" at bounding box center [517, 315] width 912 height 697
